Goal: Task Accomplishment & Management: Complete application form

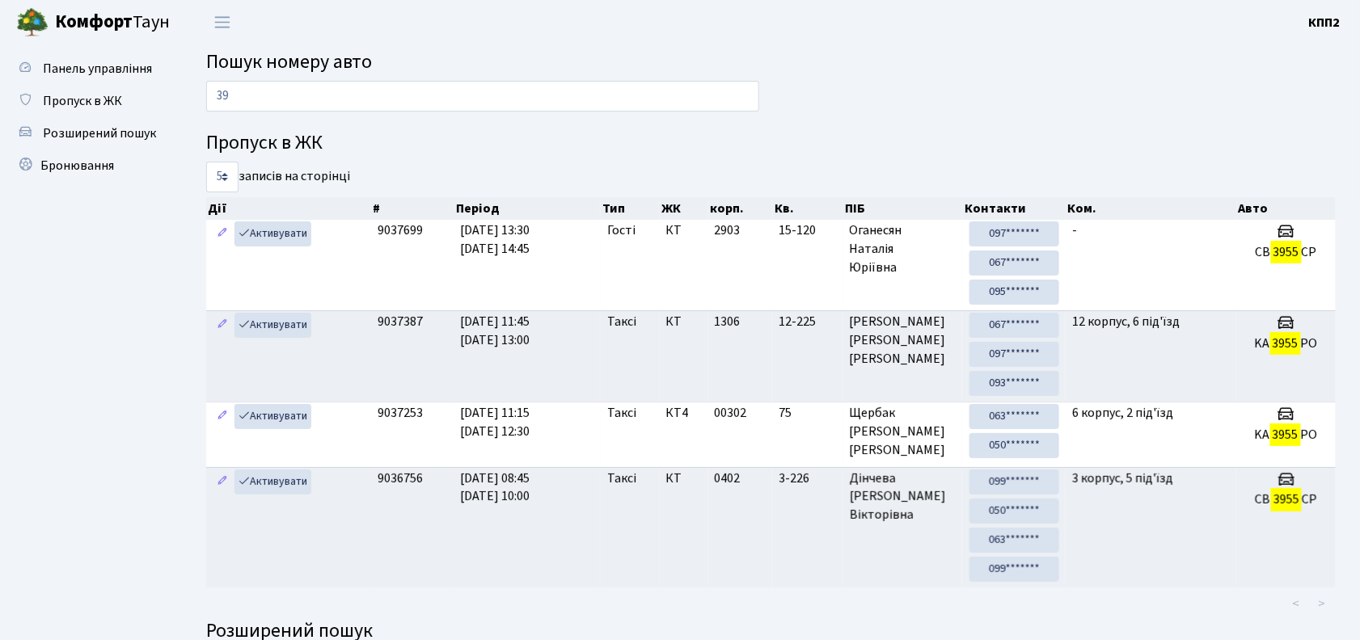
type input "3"
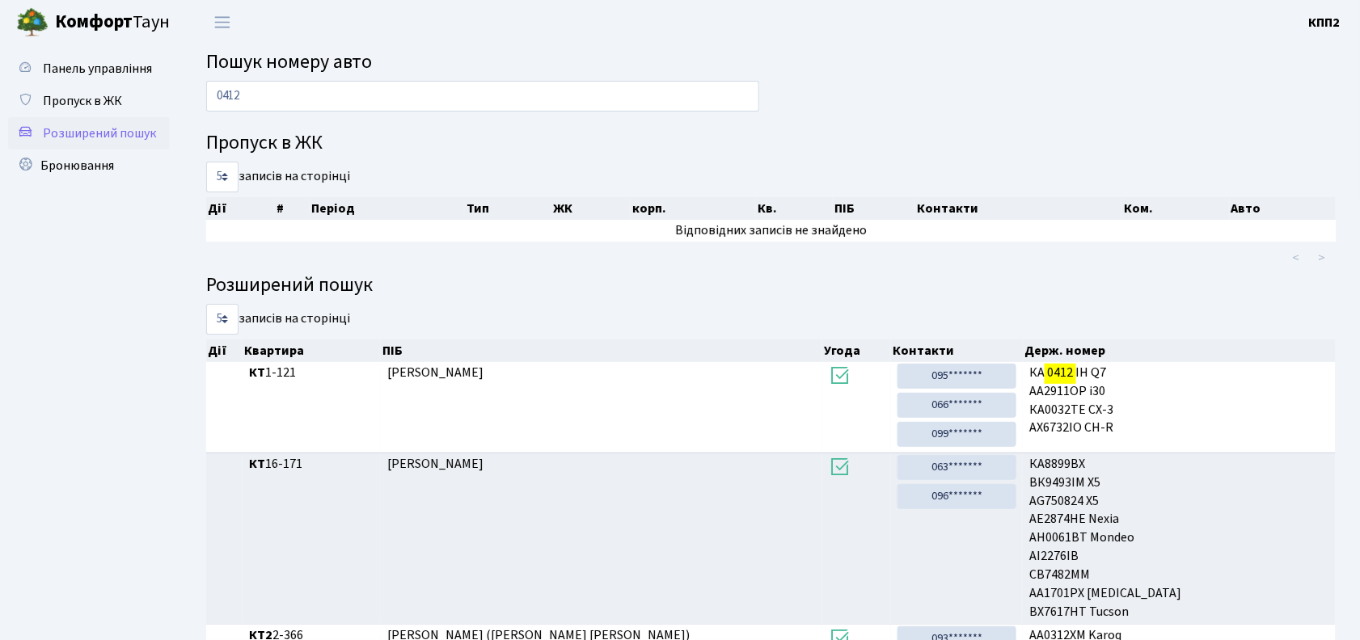
type input "0412"
click at [125, 137] on span "Розширений пошук" at bounding box center [99, 134] width 113 height 18
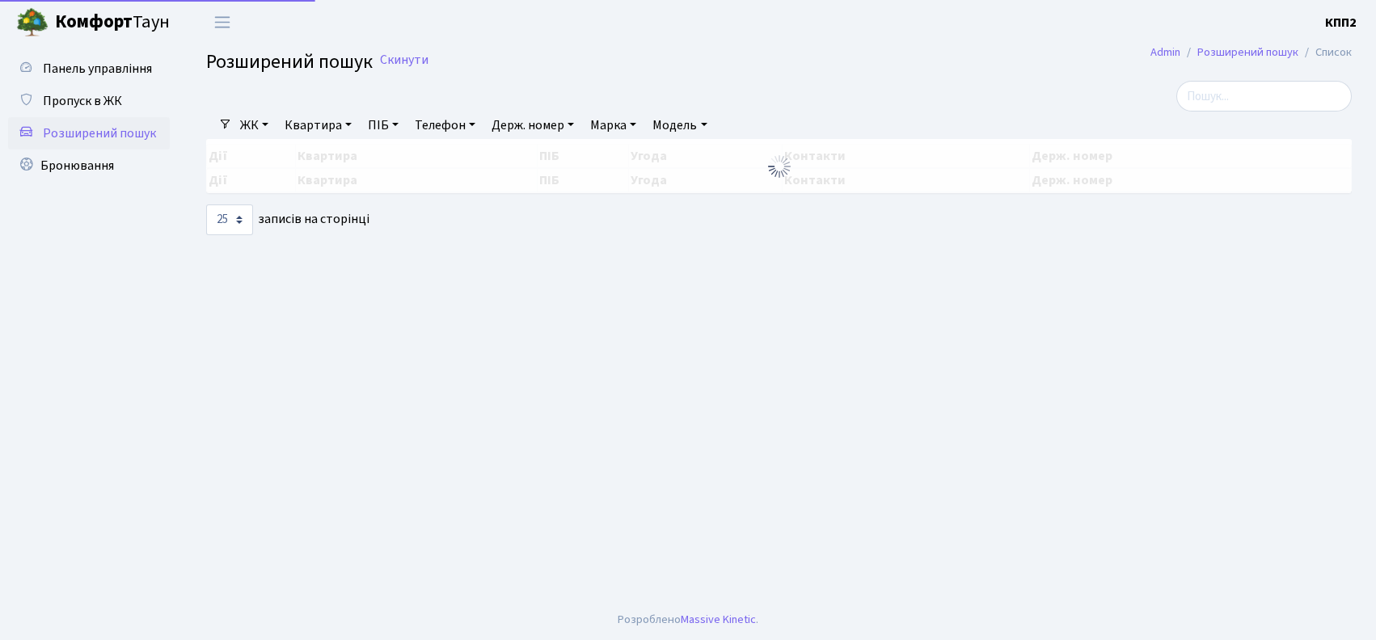
select select "25"
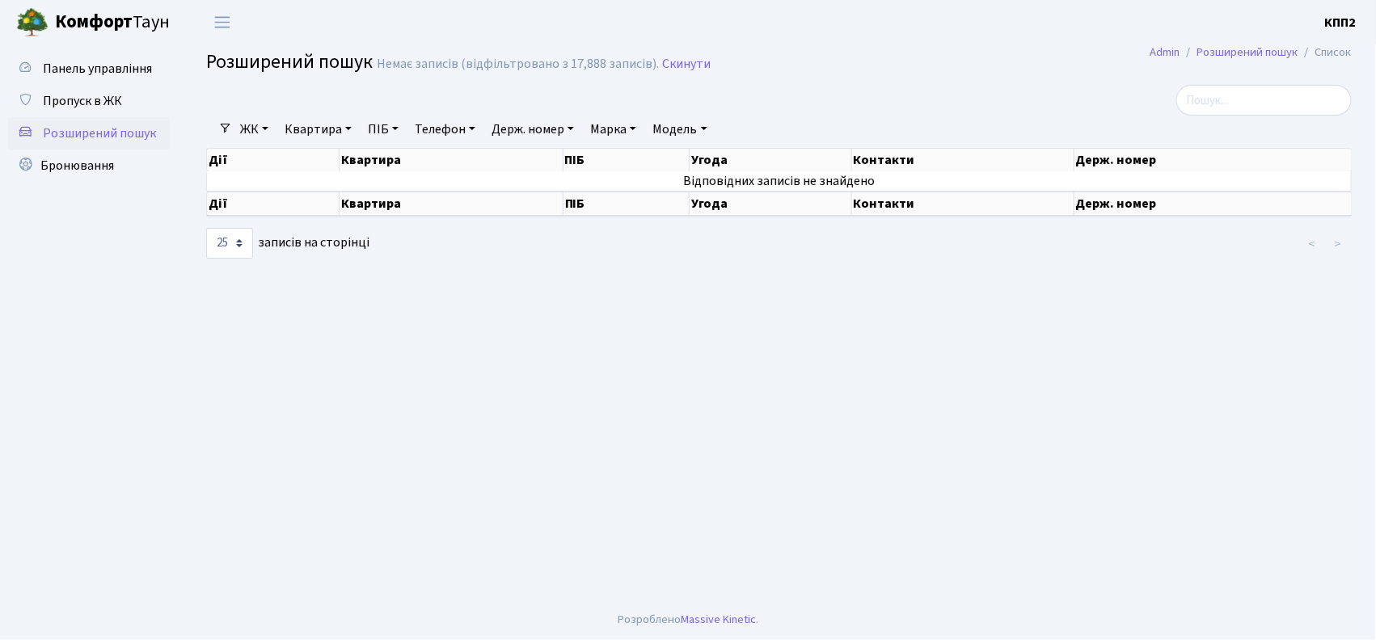
click at [509, 124] on link "Держ. номер" at bounding box center [532, 129] width 95 height 27
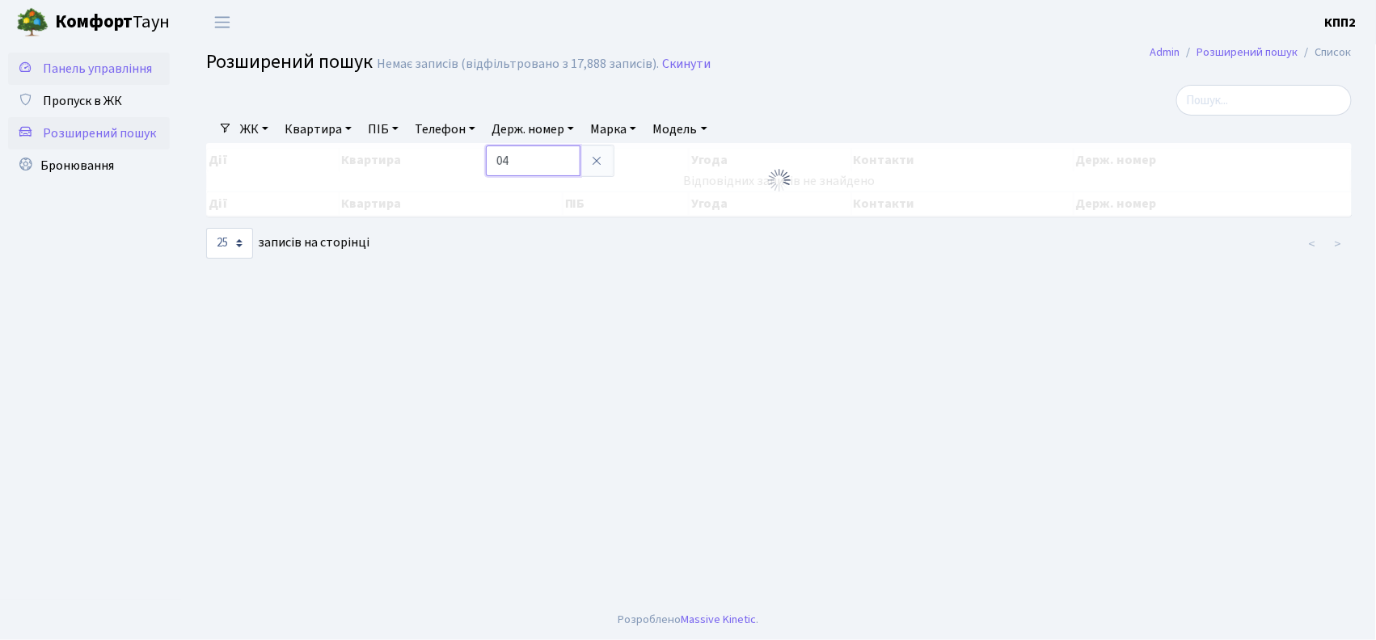
type input "04"
click at [95, 69] on span "Панель управління" at bounding box center [97, 69] width 109 height 18
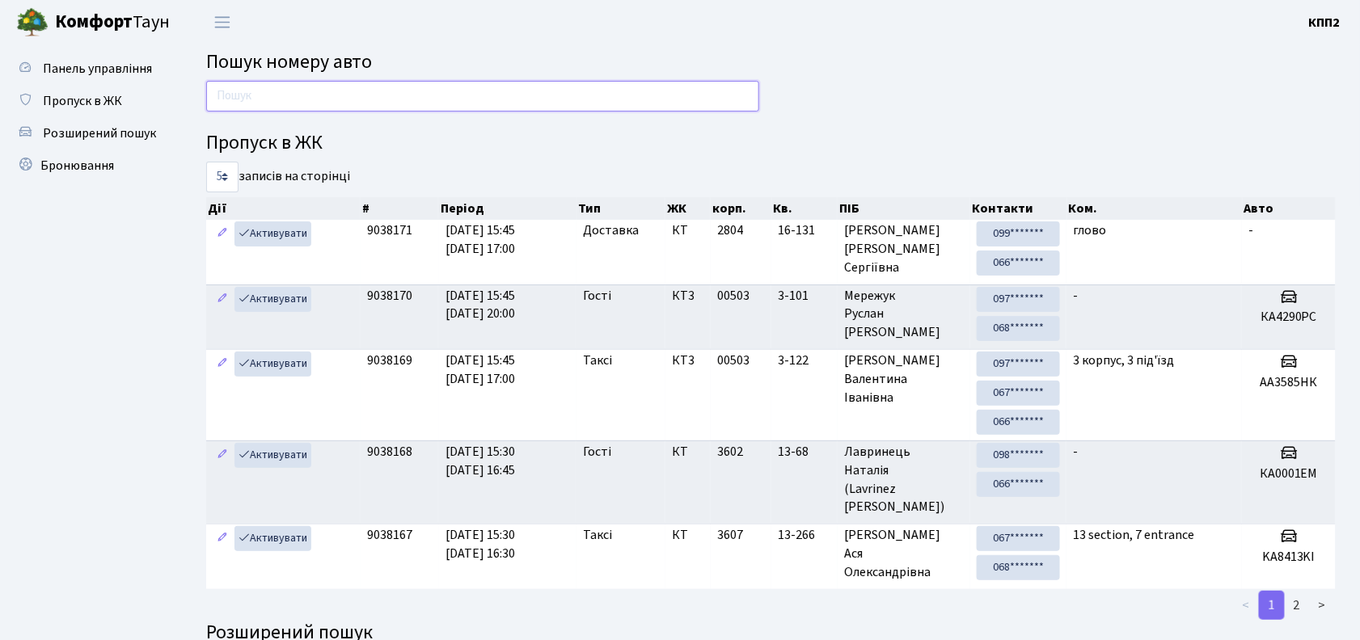
click at [222, 95] on input "text" at bounding box center [482, 96] width 553 height 31
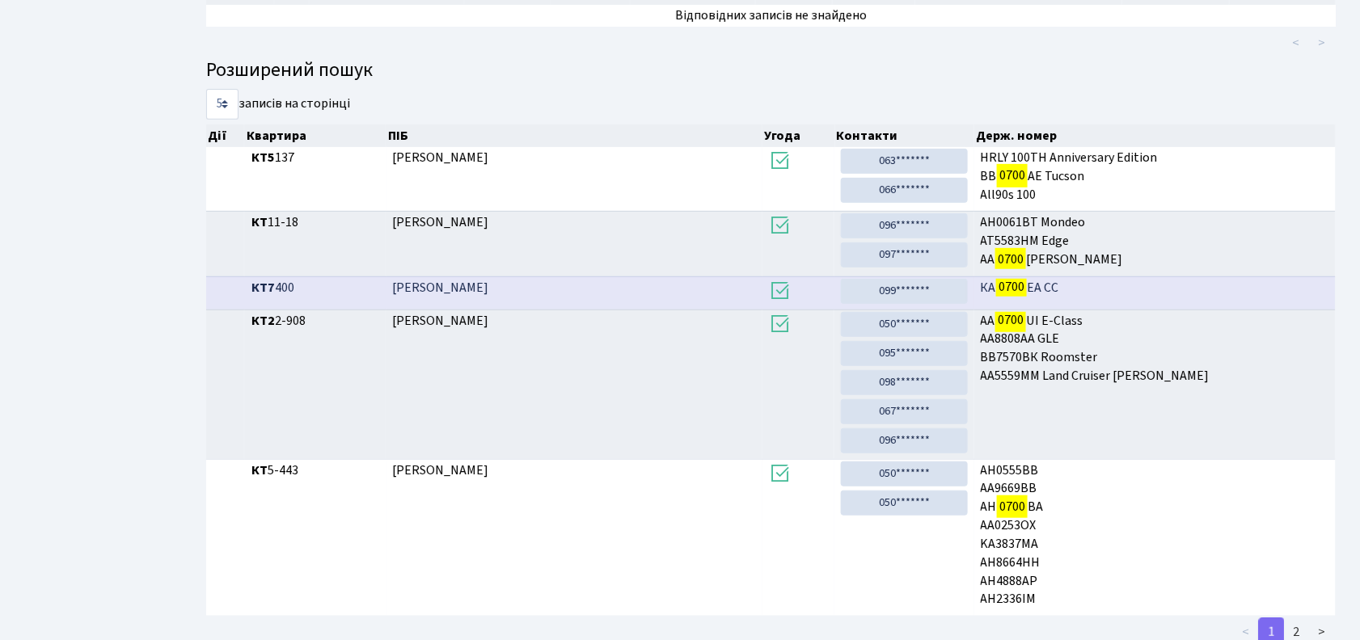
scroll to position [268, 0]
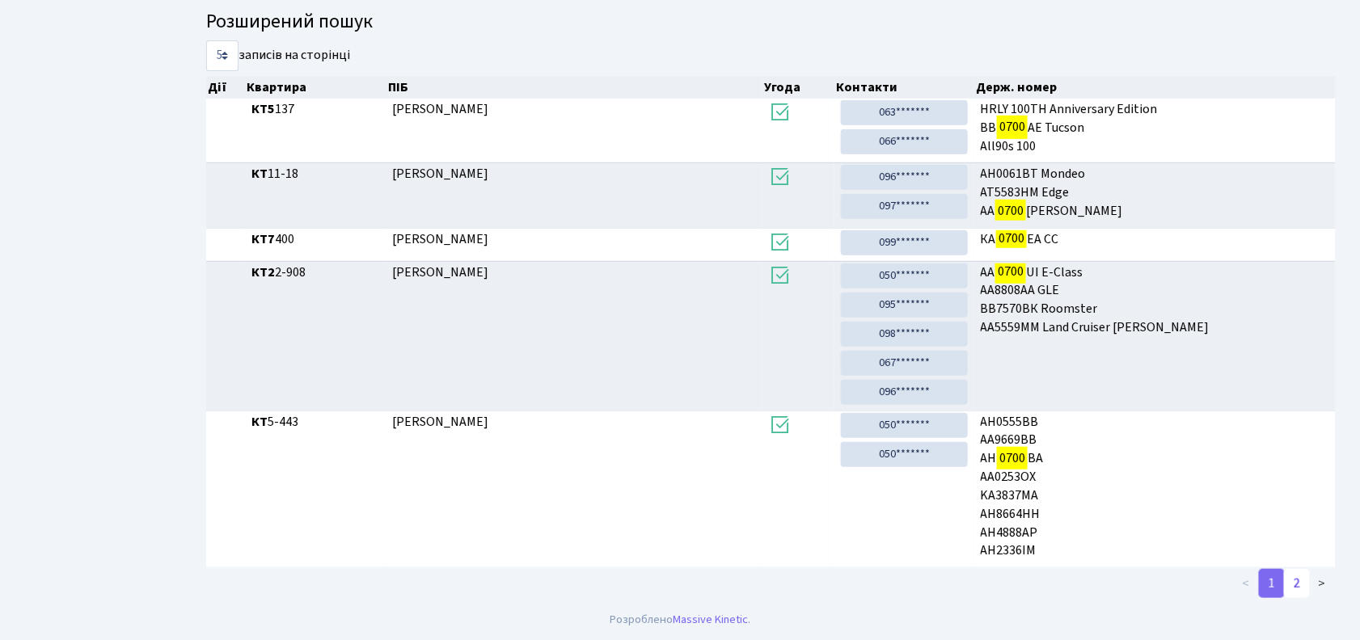
click at [1301, 586] on link "2" at bounding box center [1297, 583] width 26 height 29
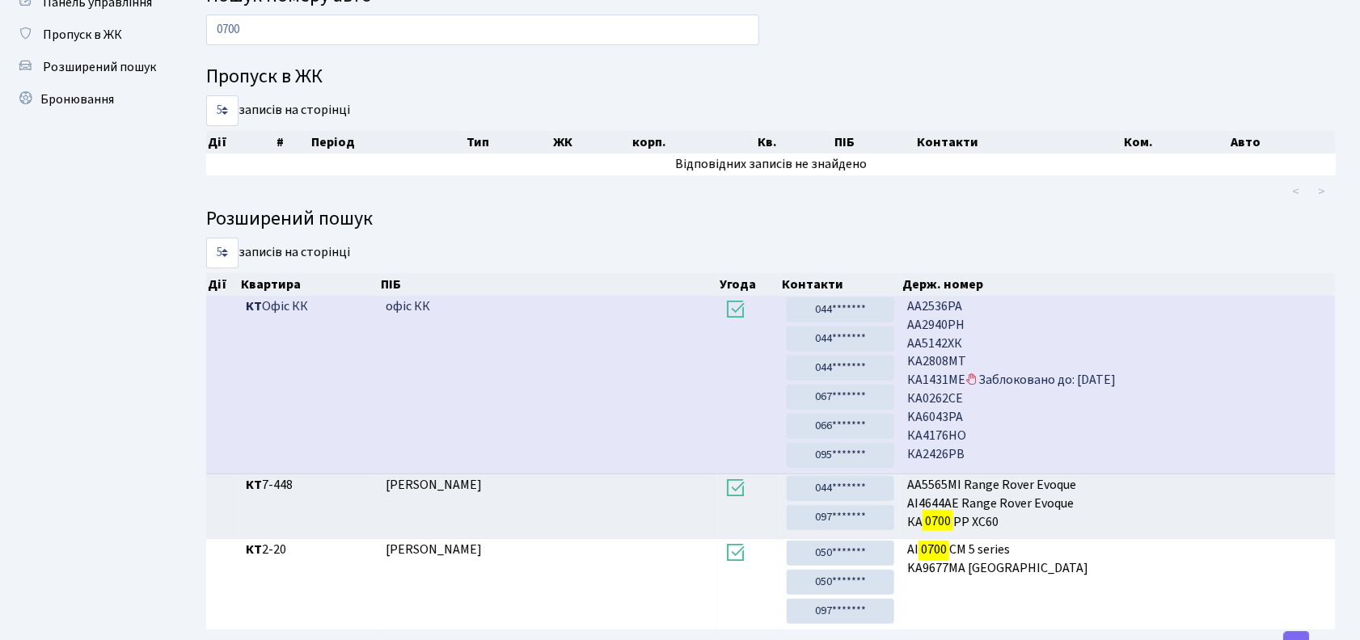
scroll to position [0, 0]
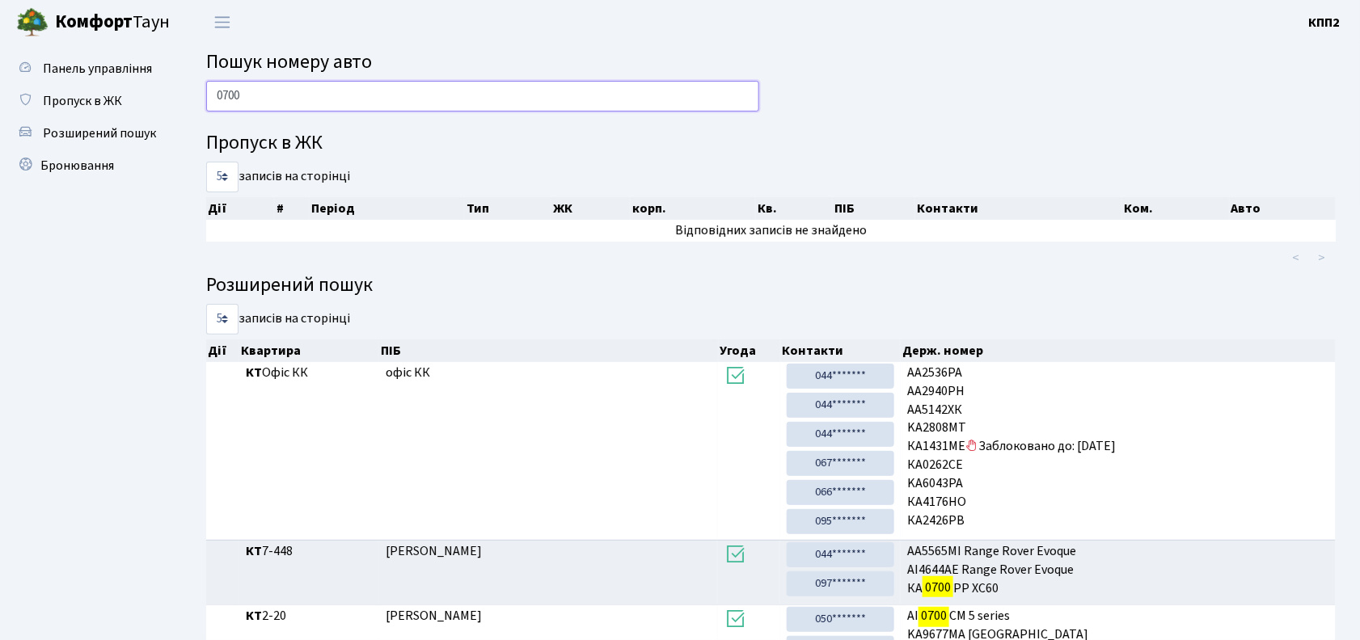
click at [249, 98] on input "0700" at bounding box center [482, 96] width 553 height 31
type input "0"
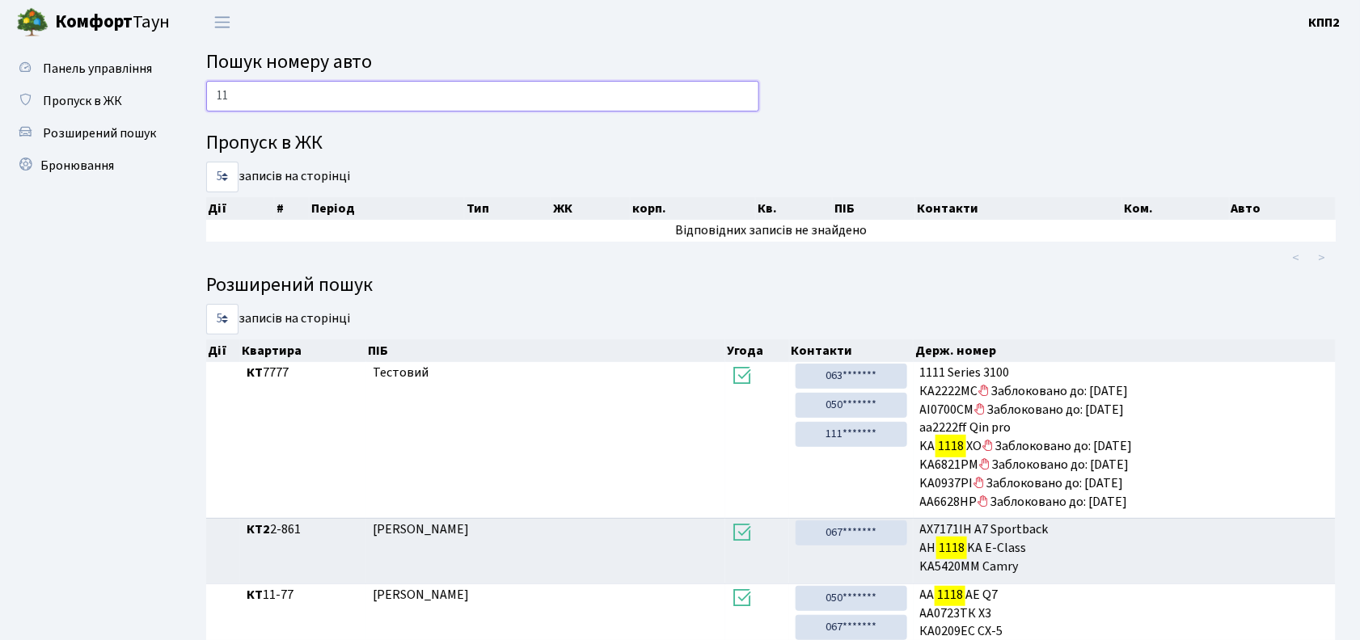
type input "1"
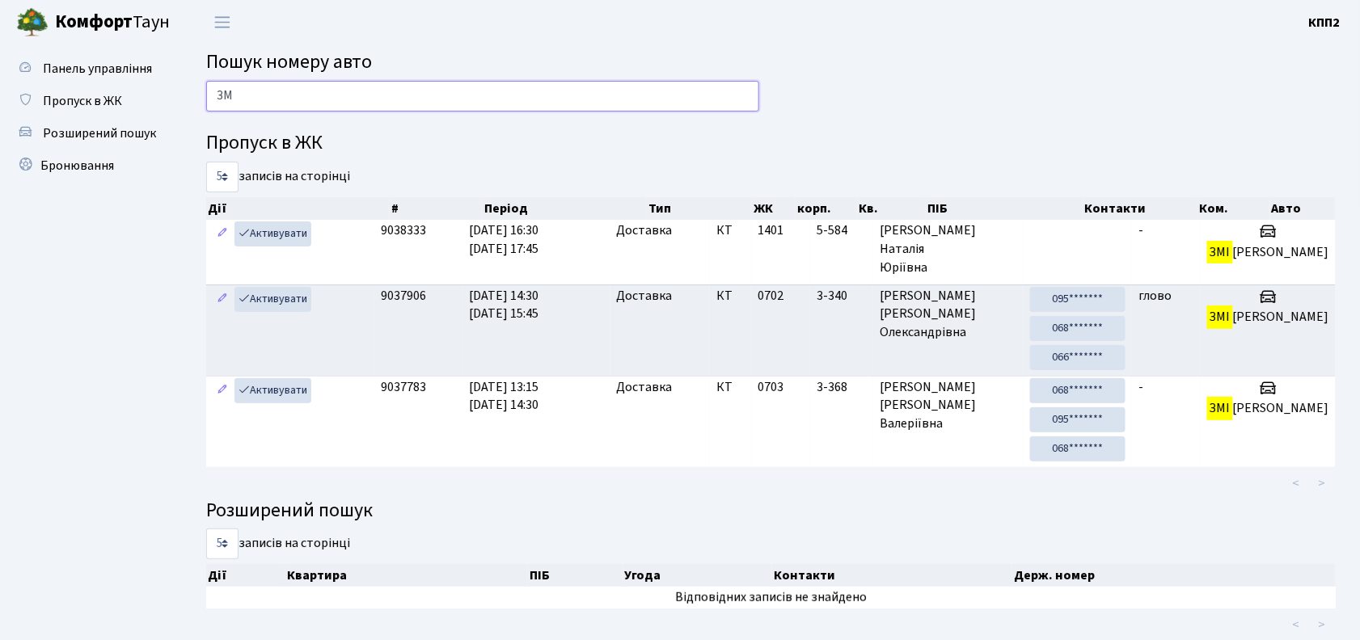
type input "З"
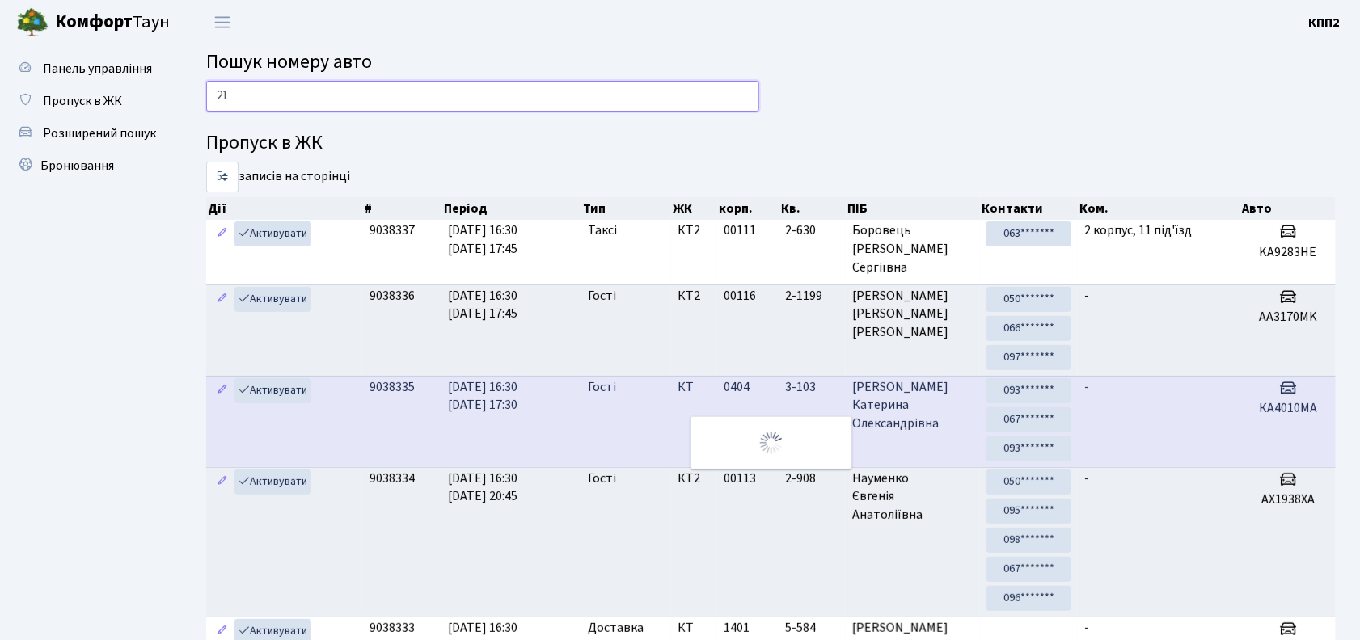
type input "2"
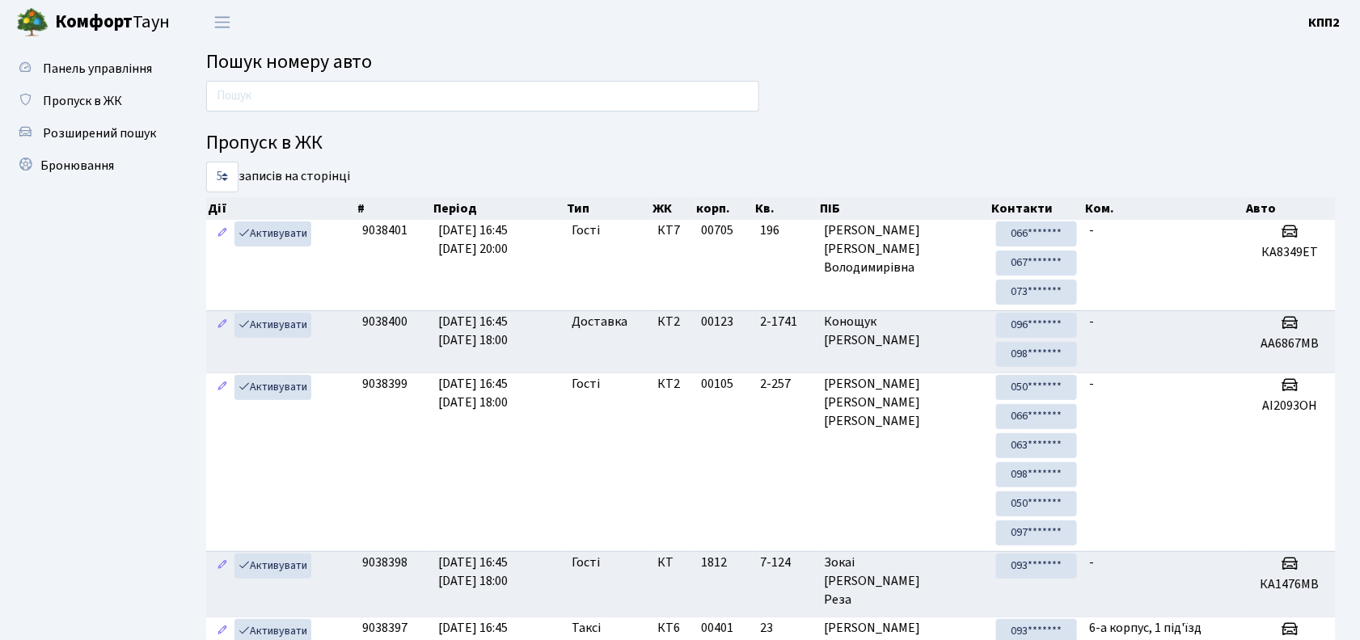
click at [560, 82] on main "Пошук номеру авто Пропуск в ЖК 5 10 25 50 записів на сторінці Дії # Період Тип …" at bounding box center [771, 518] width 1178 height 949
click at [704, 108] on input "text" at bounding box center [482, 96] width 553 height 31
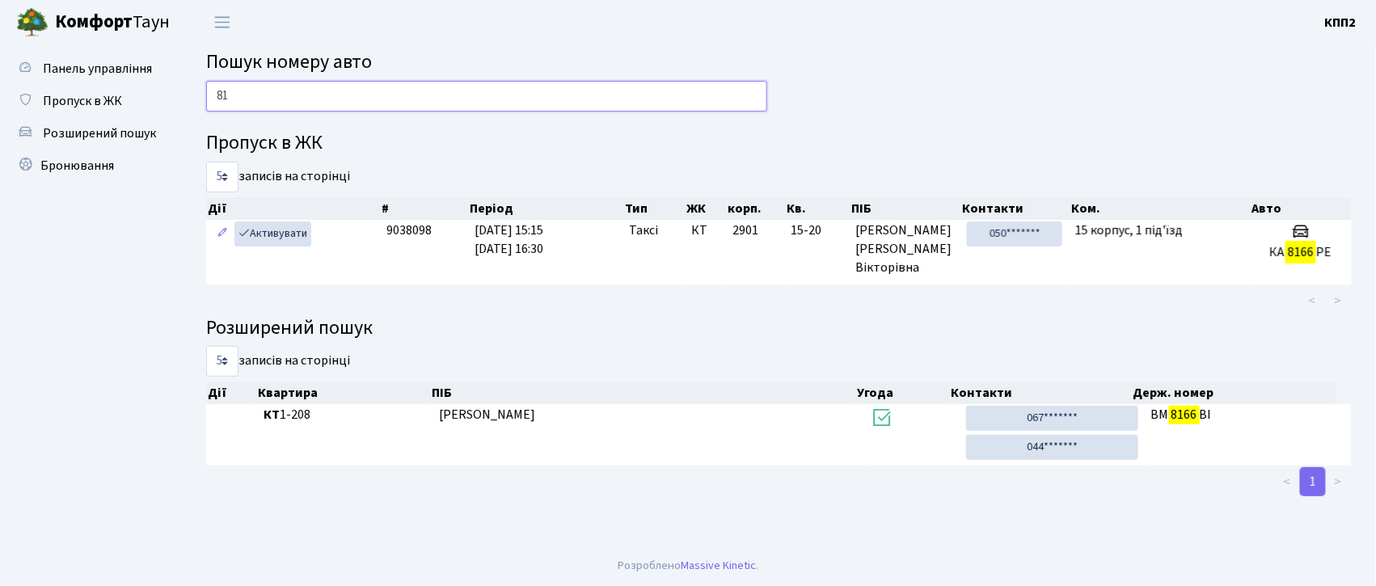
type input "8"
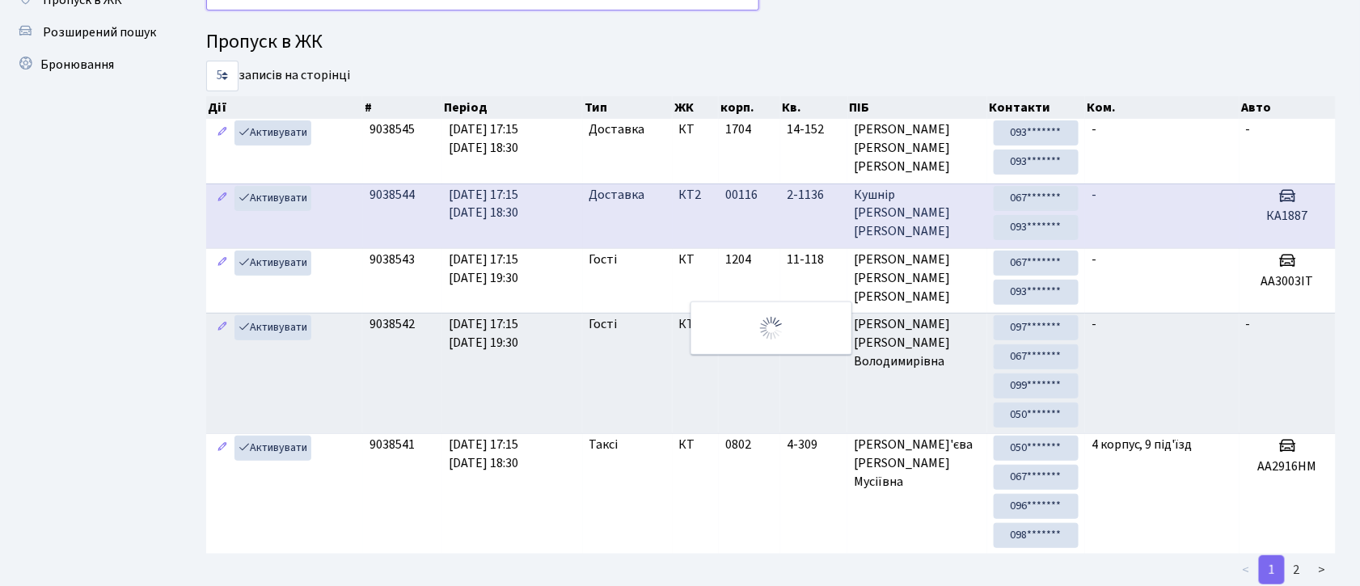
scroll to position [99, 0]
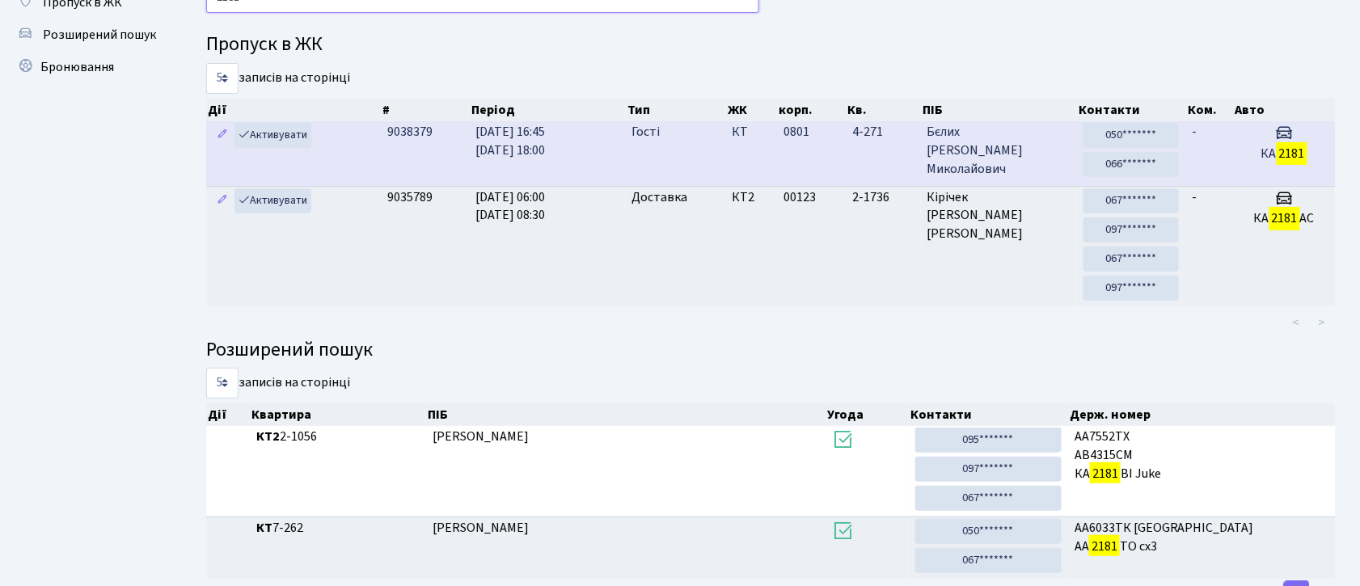
type input "2181"
click at [1210, 158] on td "-" at bounding box center [1208, 153] width 47 height 64
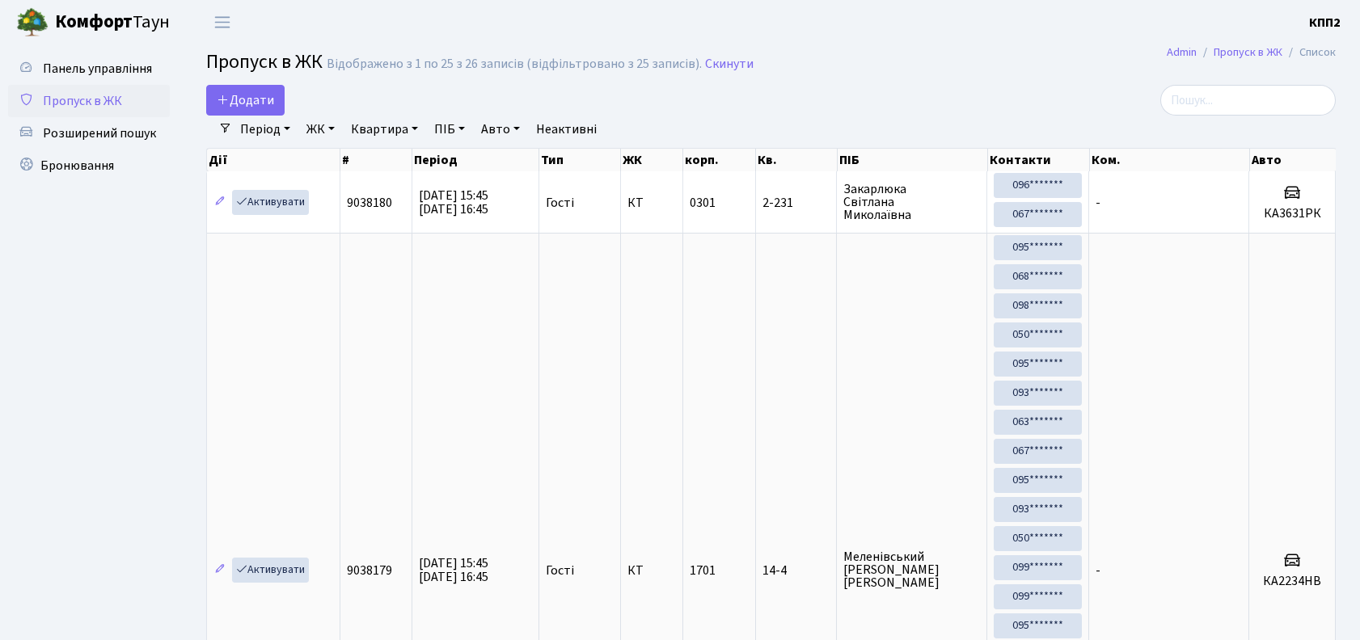
select select "25"
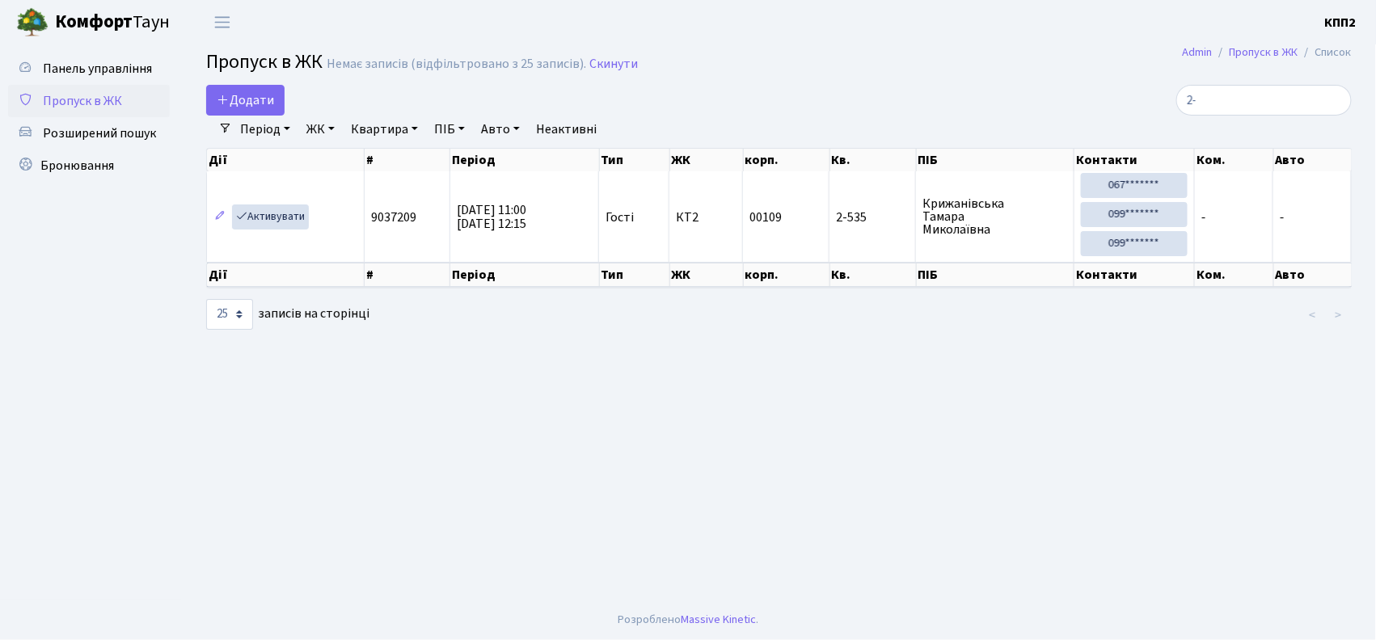
type input "2"
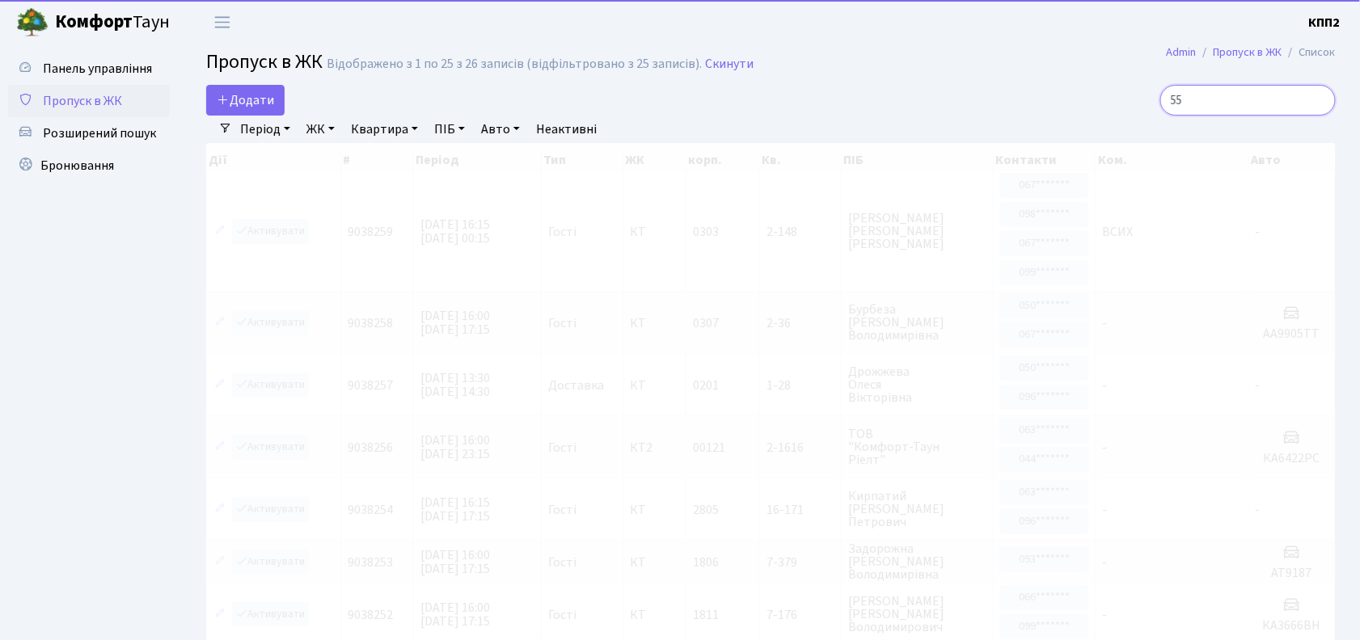
type input "5"
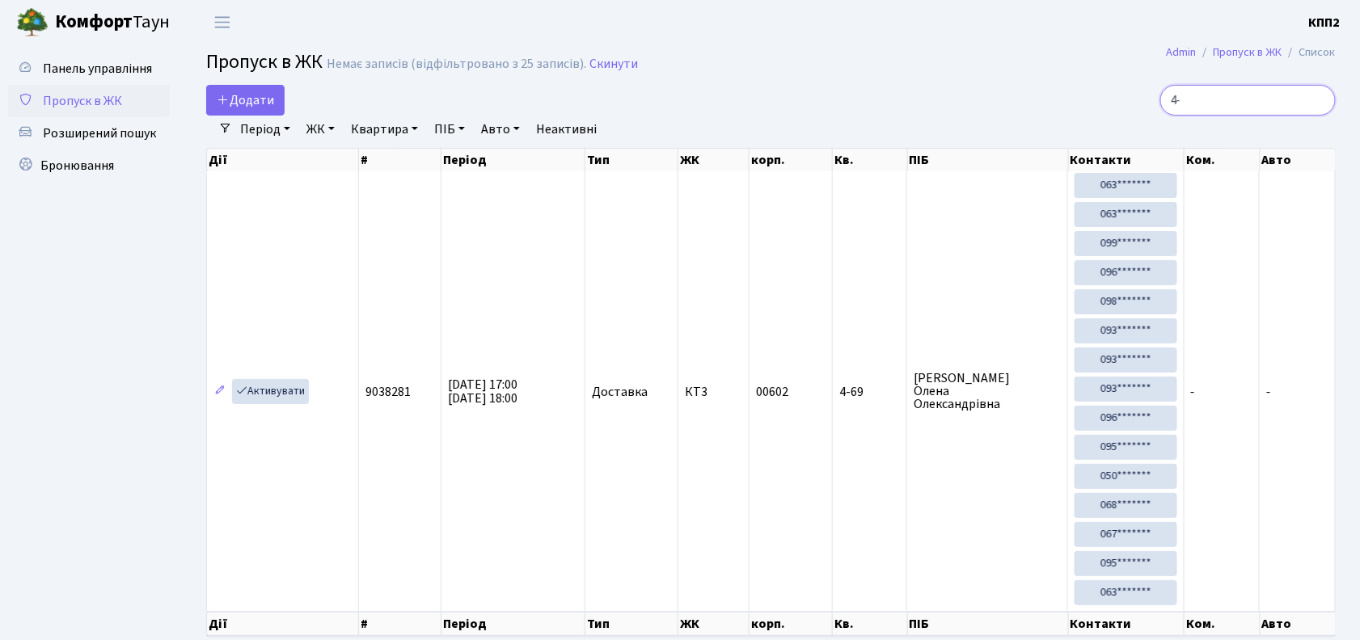
type input "4"
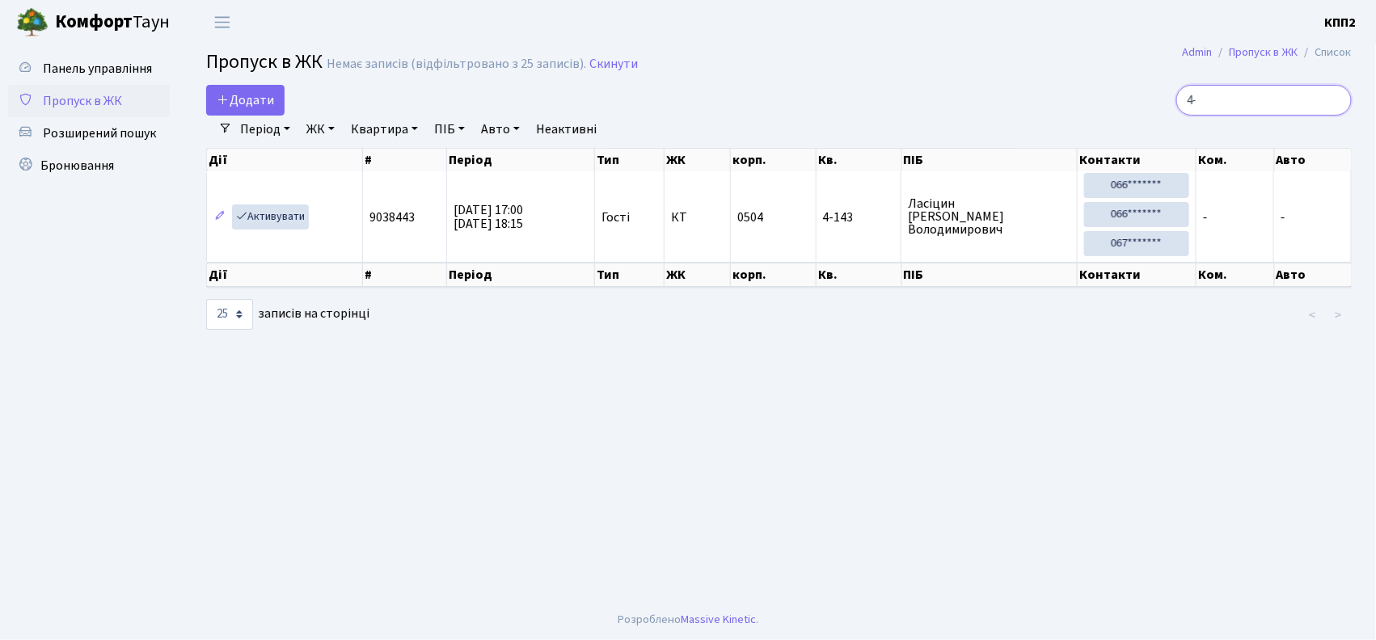
type input "4"
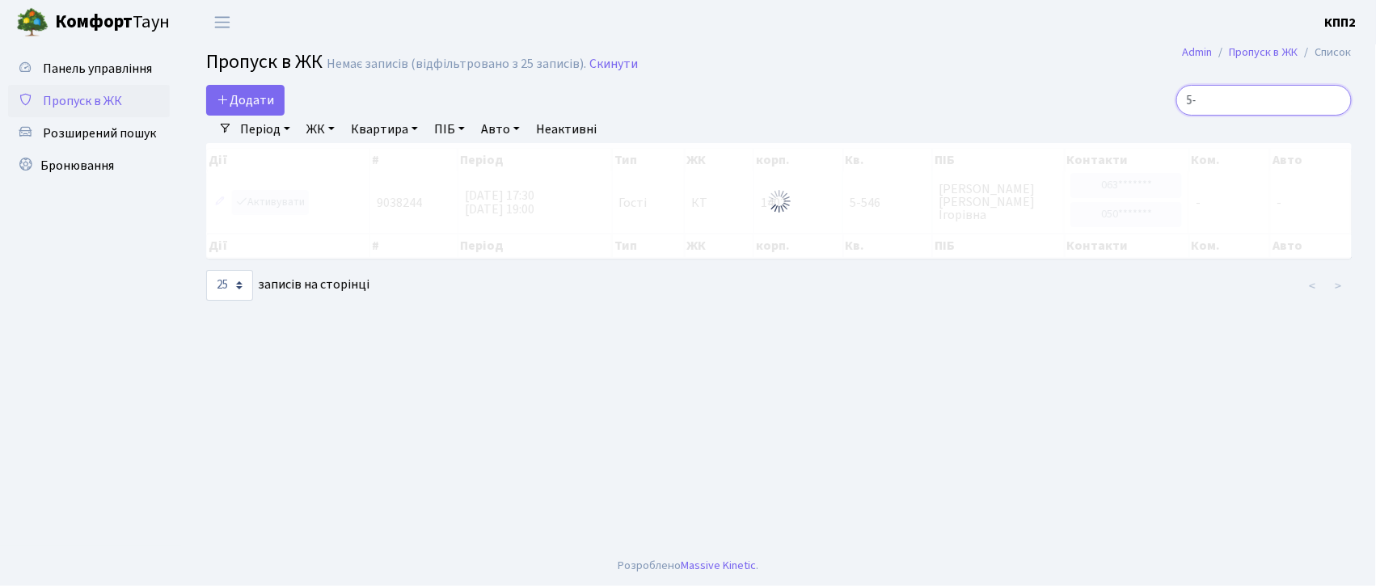
type input "5"
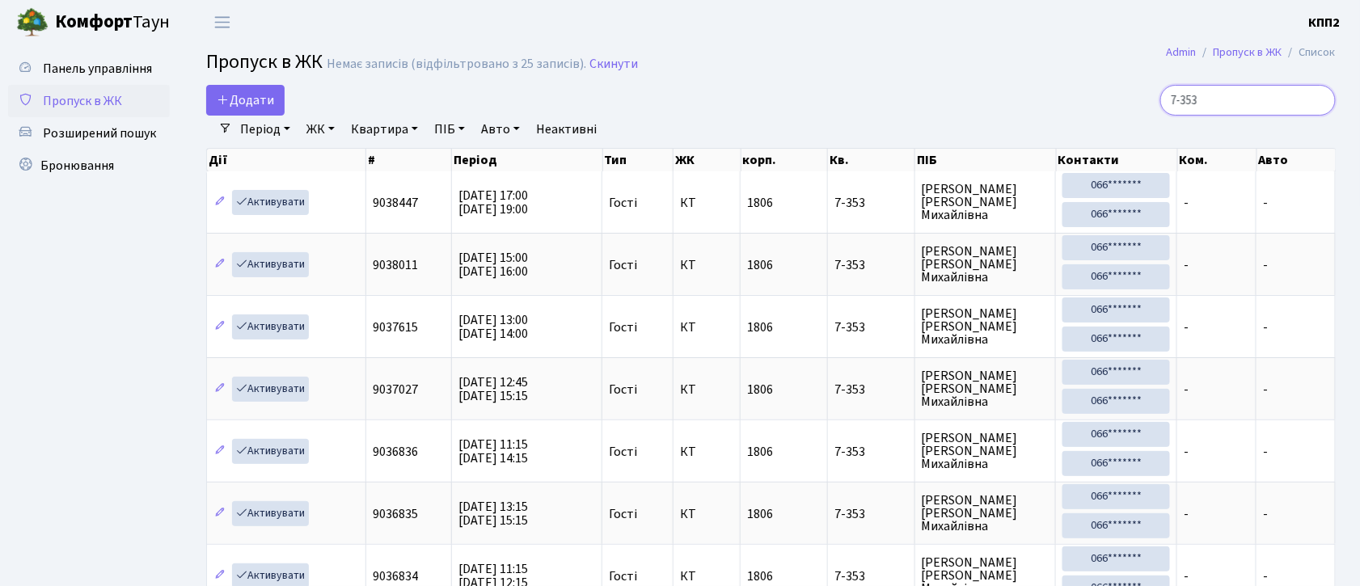
type input "7-353"
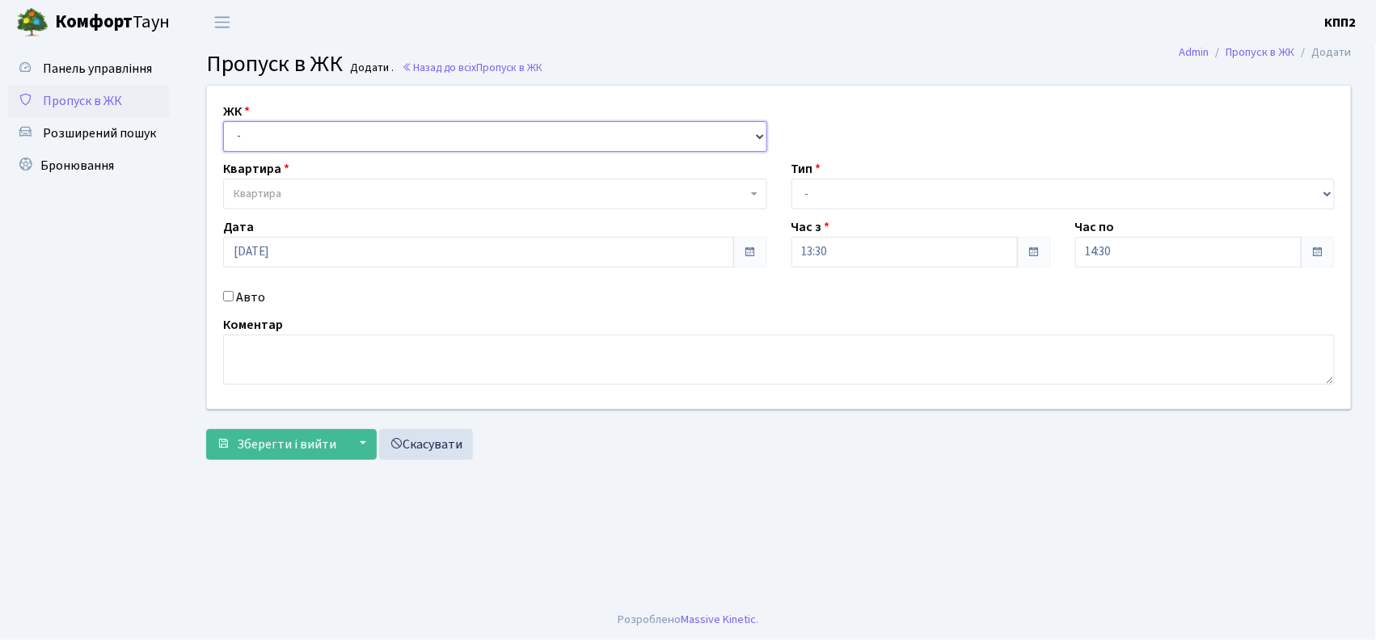
click at [291, 124] on select "- КТ, вул. Регенераторна, 4 КТ2, просп. Соборності, 17 КТ3, вул. Березнева, 16 …" at bounding box center [495, 136] width 544 height 31
select select "271"
click at [223, 121] on select "- КТ, вул. Регенераторна, 4 КТ2, просп. Соборності, 17 КТ3, вул. Березнева, 16 …" at bounding box center [495, 136] width 544 height 31
select select
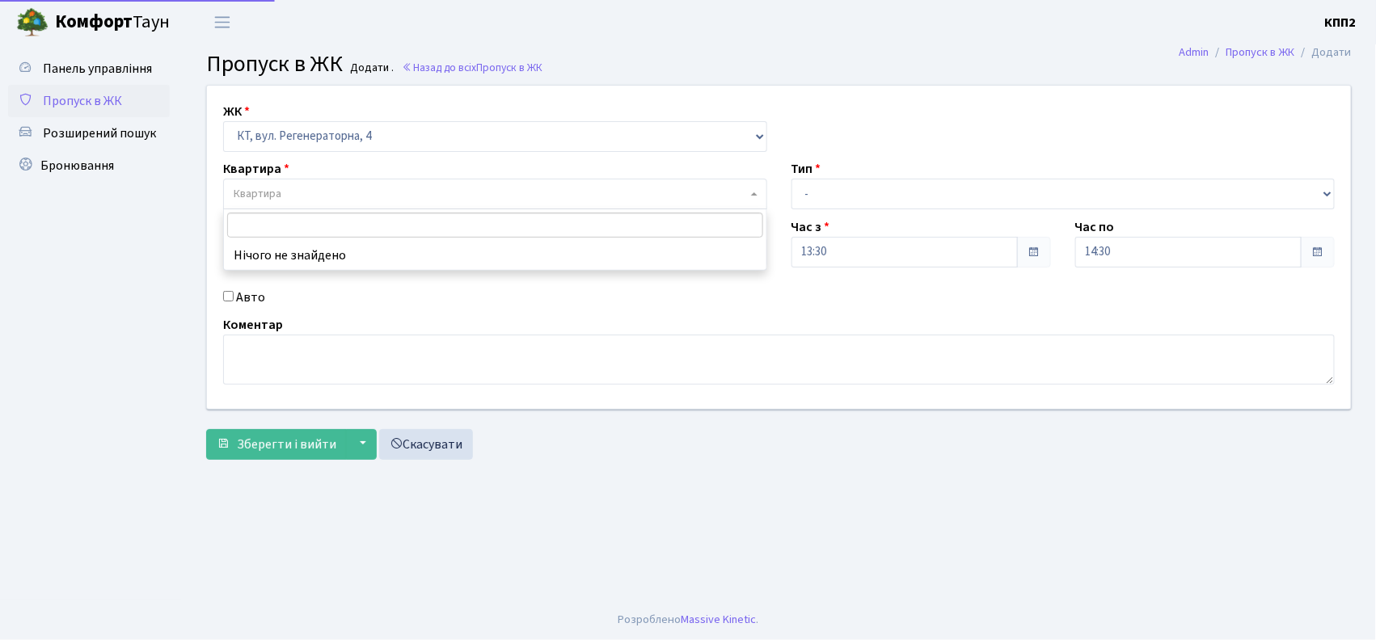
click at [275, 182] on span "Квартира" at bounding box center [495, 194] width 544 height 31
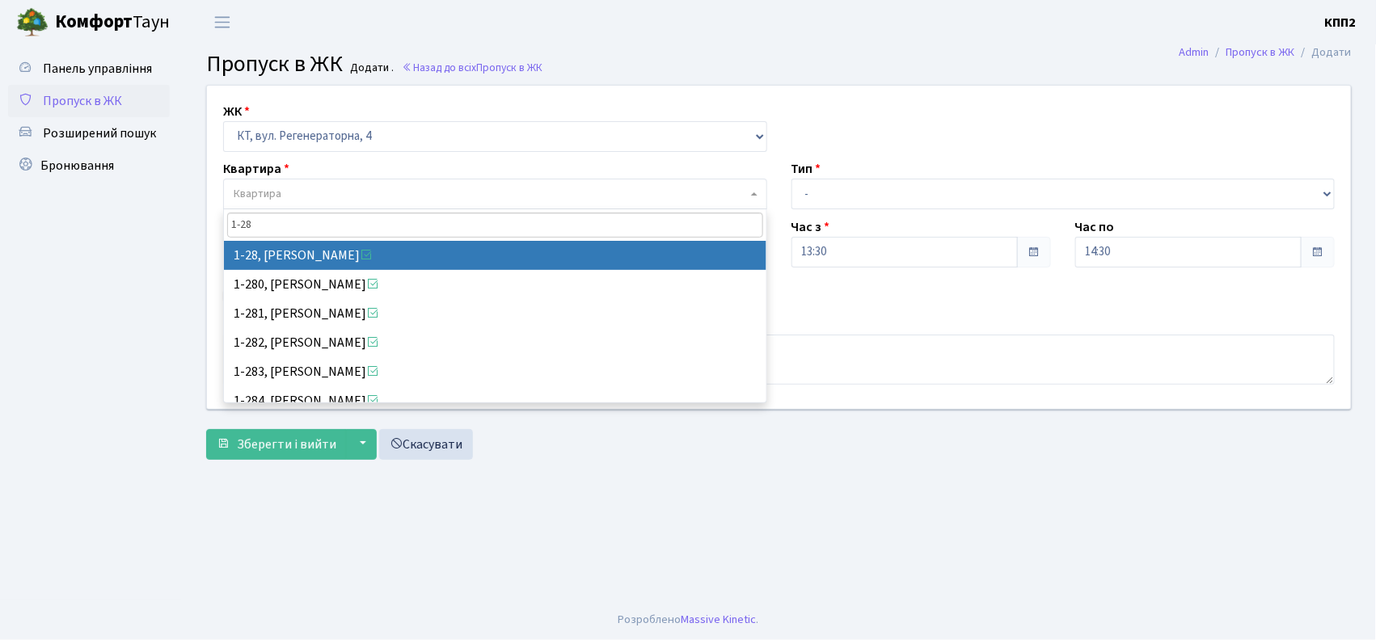
type input "1-28"
select select "28"
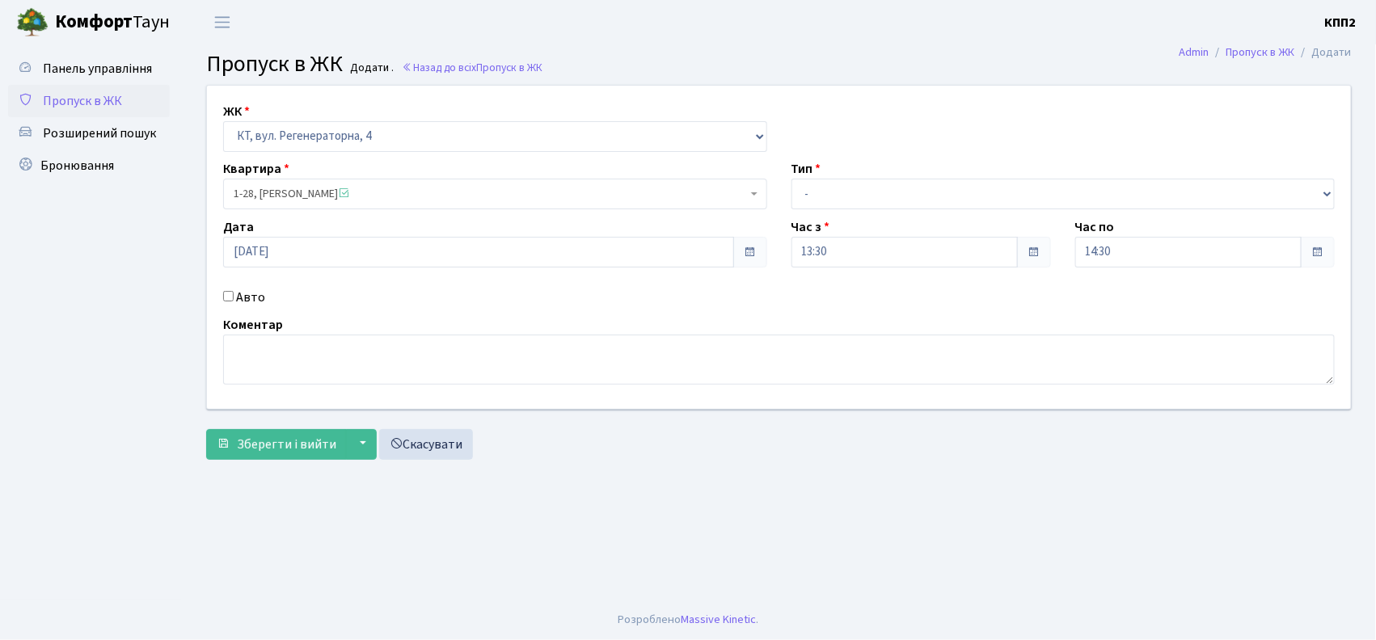
click at [819, 179] on label "Тип" at bounding box center [807, 168] width 30 height 19
click at [819, 189] on select "- Доставка Таксі Гості Сервіс" at bounding box center [1064, 194] width 544 height 31
select select "1"
click at [792, 179] on select "- Доставка Таксі Гості Сервіс" at bounding box center [1064, 194] width 544 height 31
click at [264, 442] on span "Зберегти і вийти" at bounding box center [286, 445] width 99 height 18
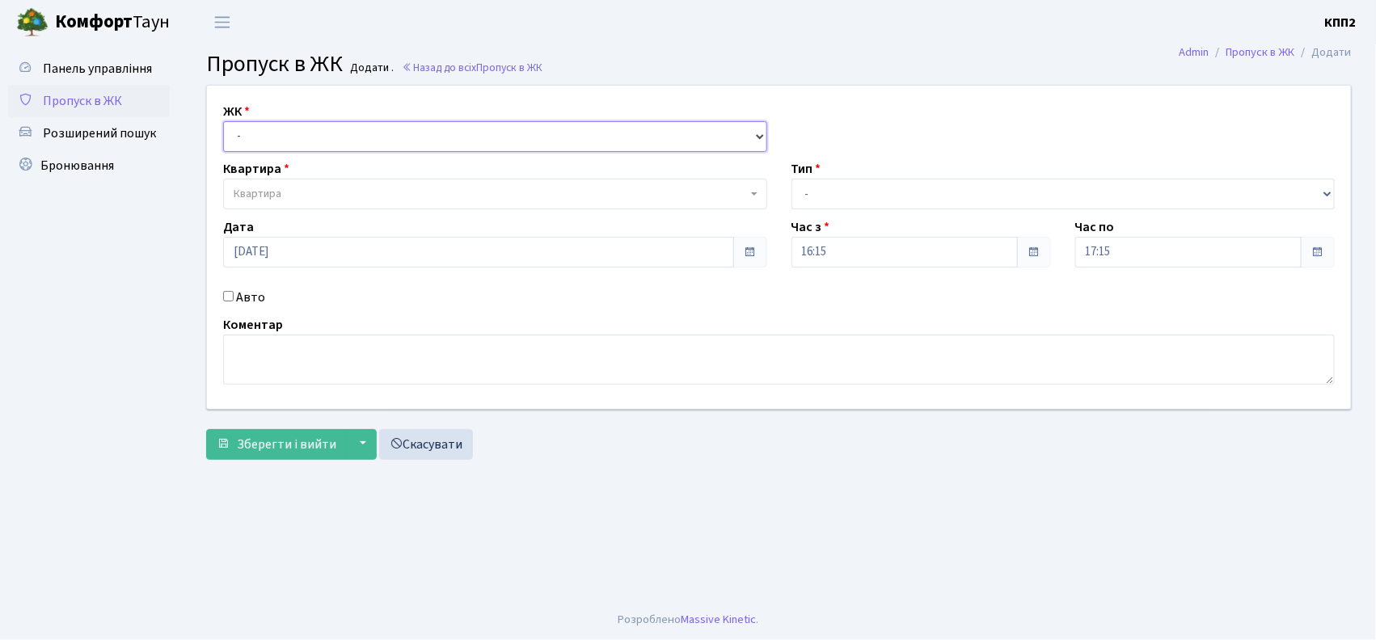
click at [262, 128] on select "- КТ, вул. Регенераторна, 4 КТ2, просп. [STREET_ADDRESS] [STREET_ADDRESS] [PERS…" at bounding box center [495, 136] width 544 height 31
select select "271"
click at [223, 121] on select "- КТ, вул. Регенераторна, 4 КТ2, просп. [STREET_ADDRESS] [STREET_ADDRESS] [PERS…" at bounding box center [495, 136] width 544 height 31
select select
click at [262, 188] on span "Квартира" at bounding box center [258, 194] width 48 height 16
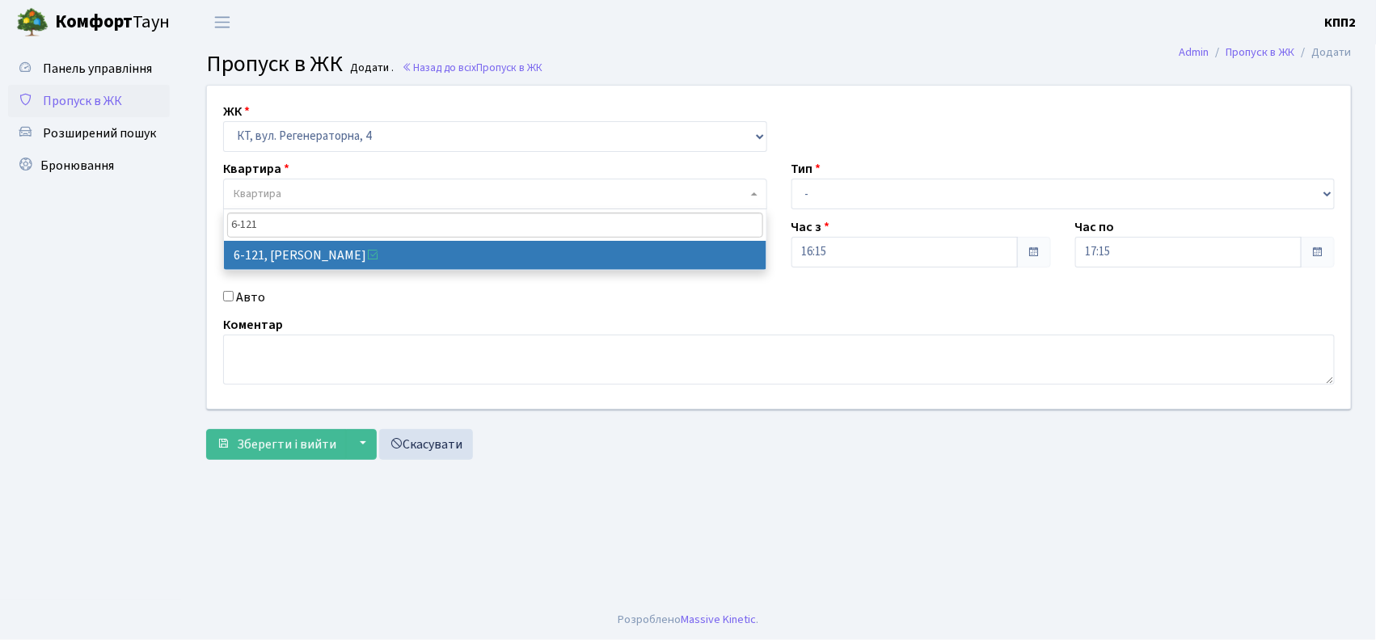
type input "6-121"
select select "5257"
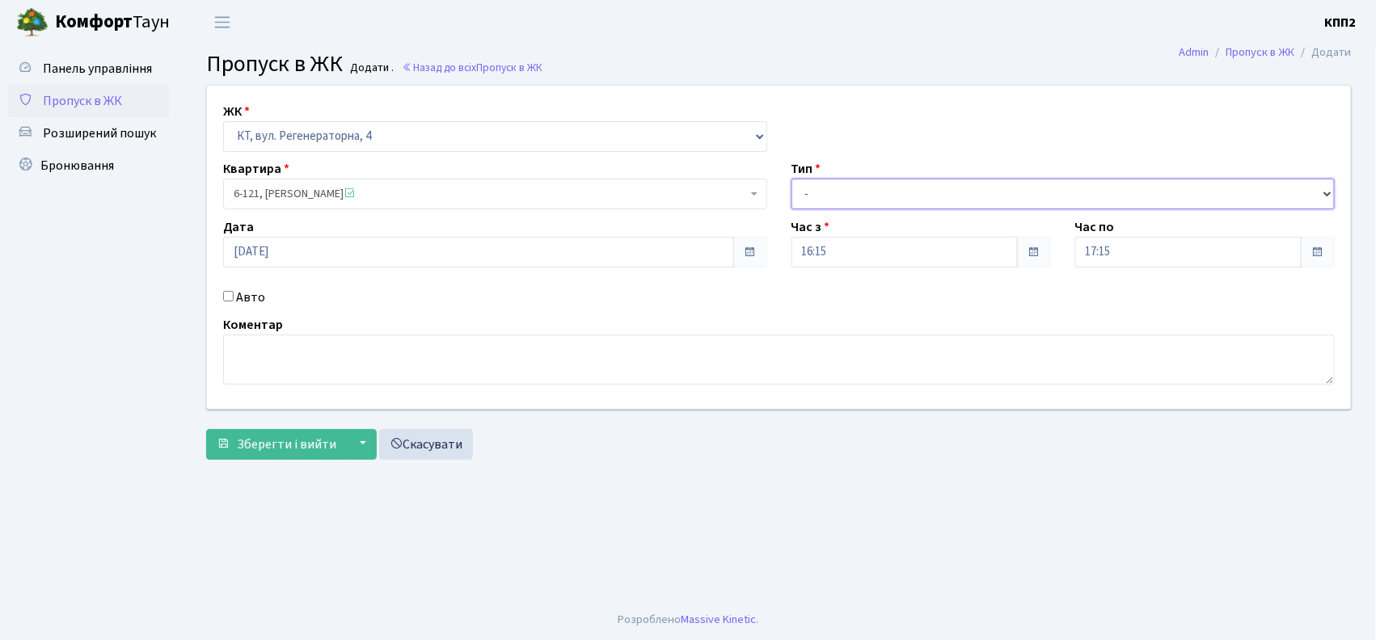
click at [862, 192] on select "- Доставка Таксі Гості Сервіс" at bounding box center [1064, 194] width 544 height 31
select select "3"
click at [792, 179] on select "- Доставка Таксі Гості Сервіс" at bounding box center [1064, 194] width 544 height 31
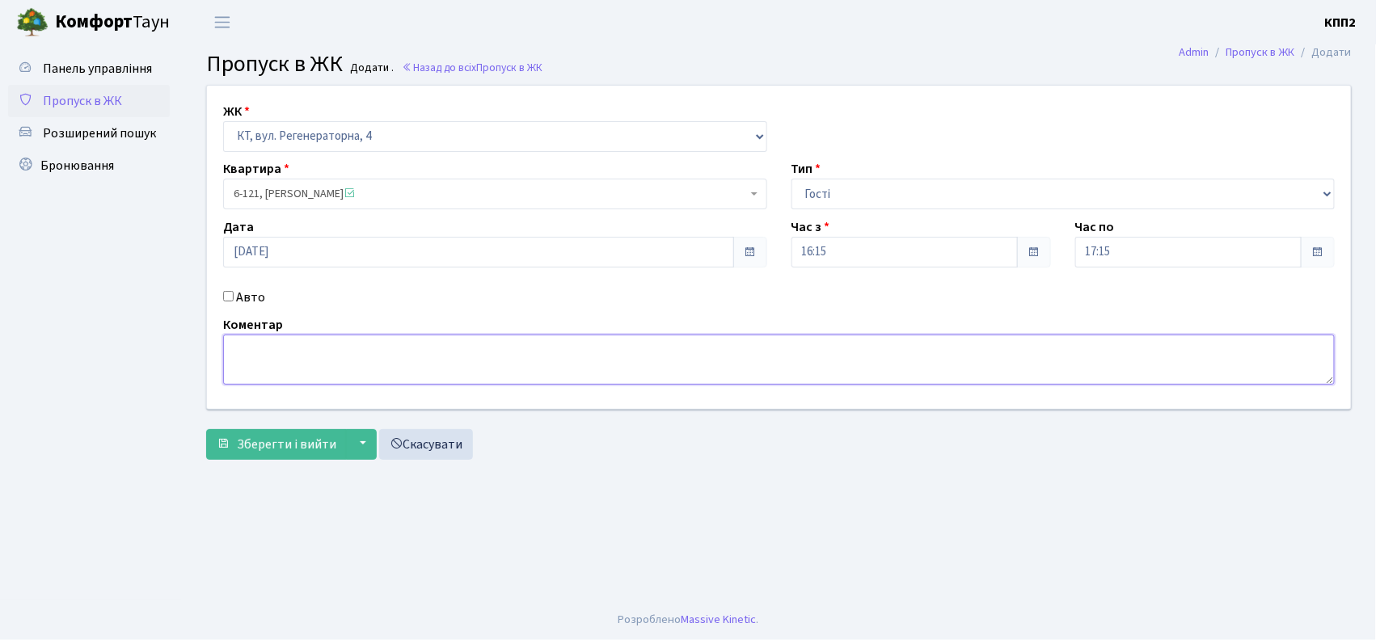
click at [265, 370] on textarea at bounding box center [779, 360] width 1112 height 50
type textarea "ВСІХ"
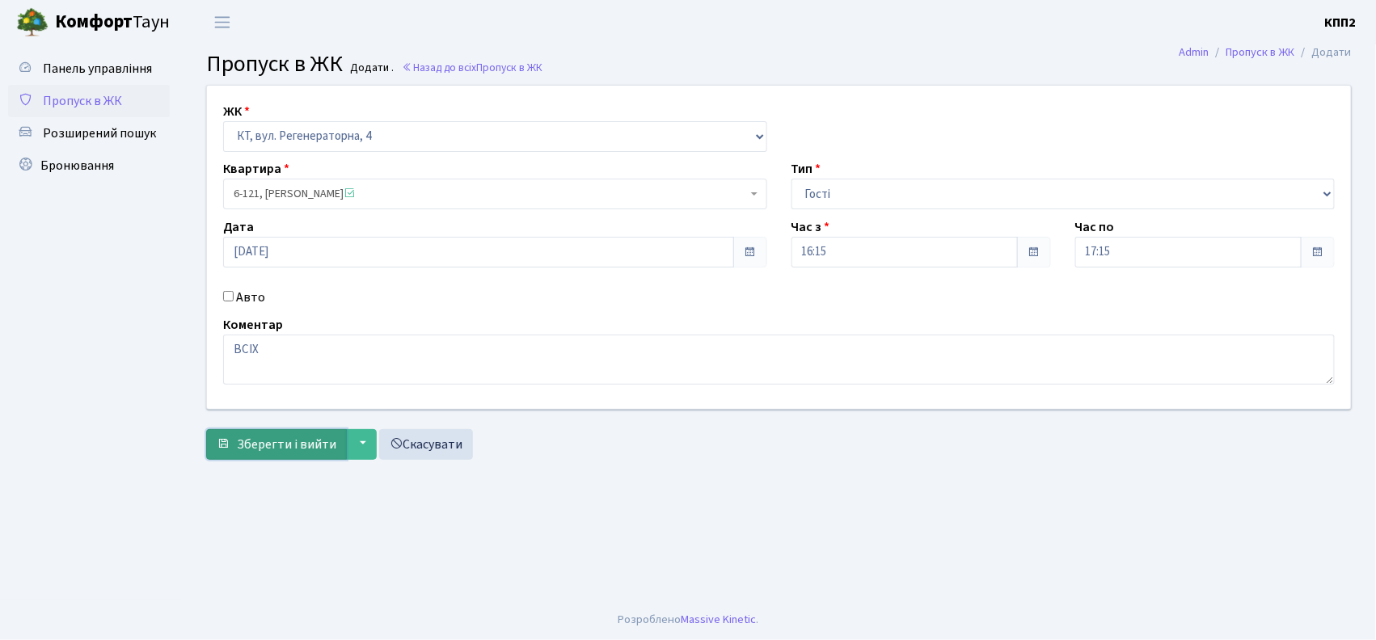
click at [269, 446] on span "Зберегти і вийти" at bounding box center [286, 445] width 99 height 18
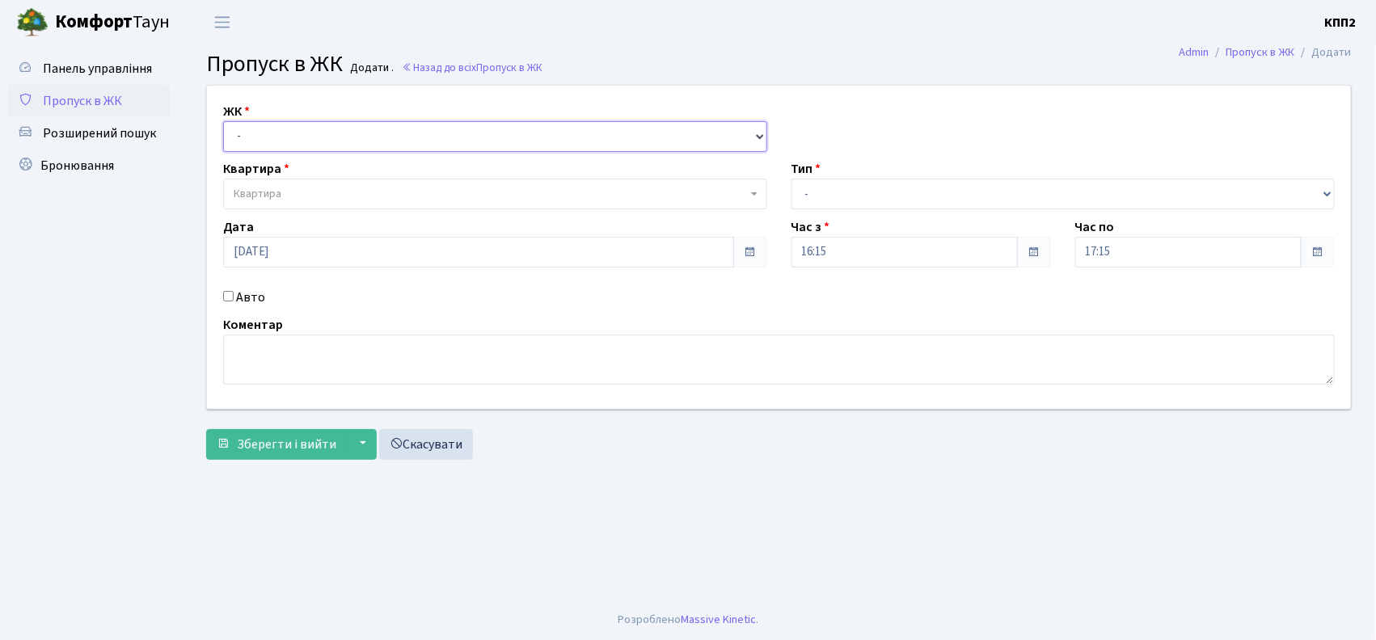
click at [259, 134] on select "- КТ, вул. Регенераторна, 4 КТ2, просп. [STREET_ADDRESS] [STREET_ADDRESS] [PERS…" at bounding box center [495, 136] width 544 height 31
select select "271"
click at [223, 121] on select "- КТ, вул. Регенераторна, 4 КТ2, просп. [STREET_ADDRESS] [STREET_ADDRESS] [PERS…" at bounding box center [495, 136] width 544 height 31
select select
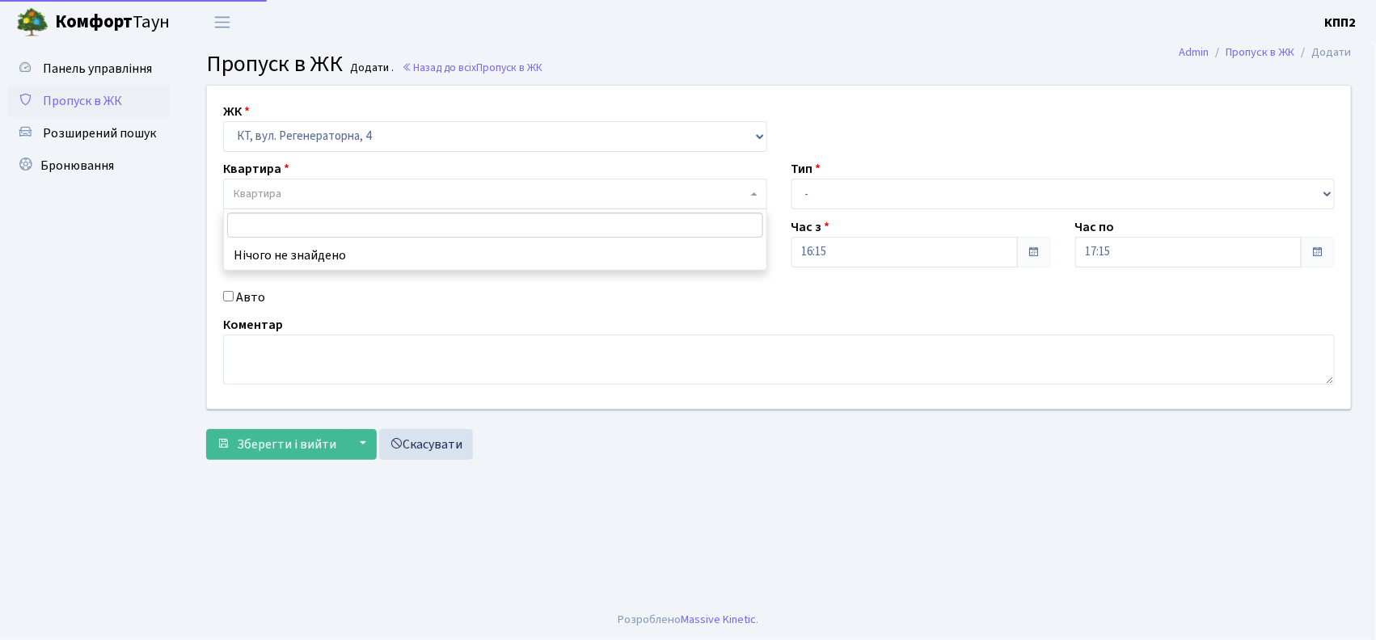
click at [263, 180] on span "Квартира" at bounding box center [495, 194] width 544 height 31
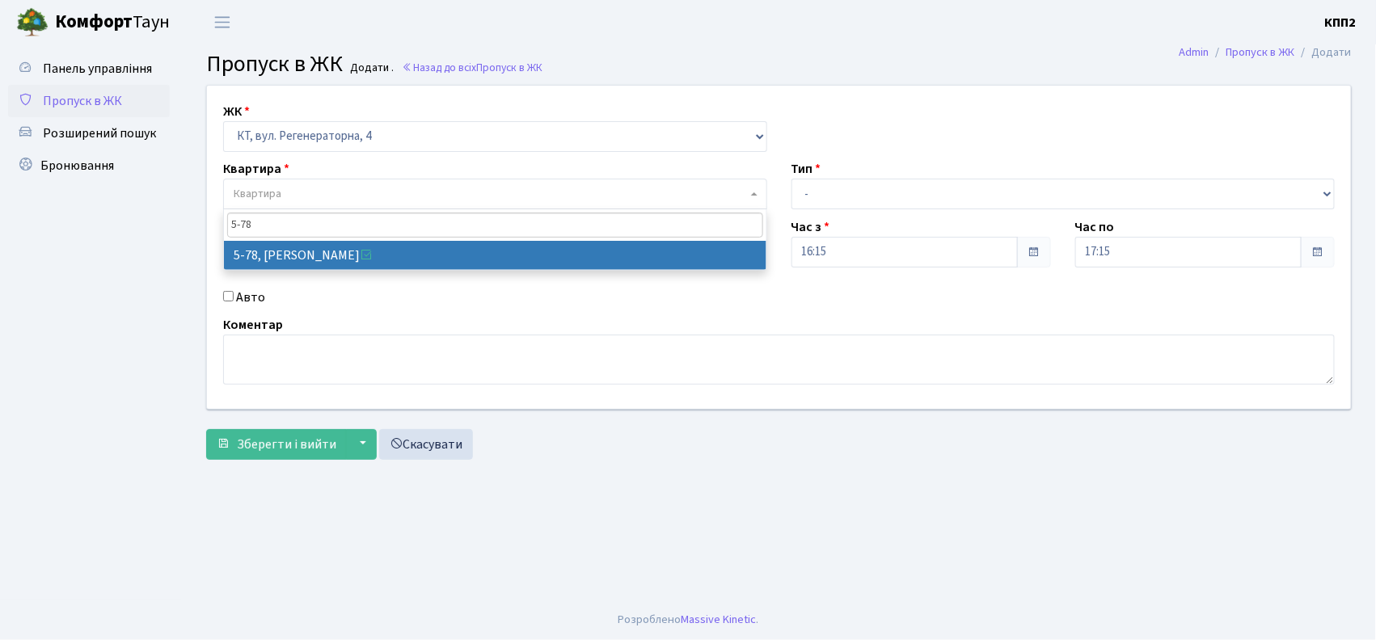
type input "5-78"
select select "2488"
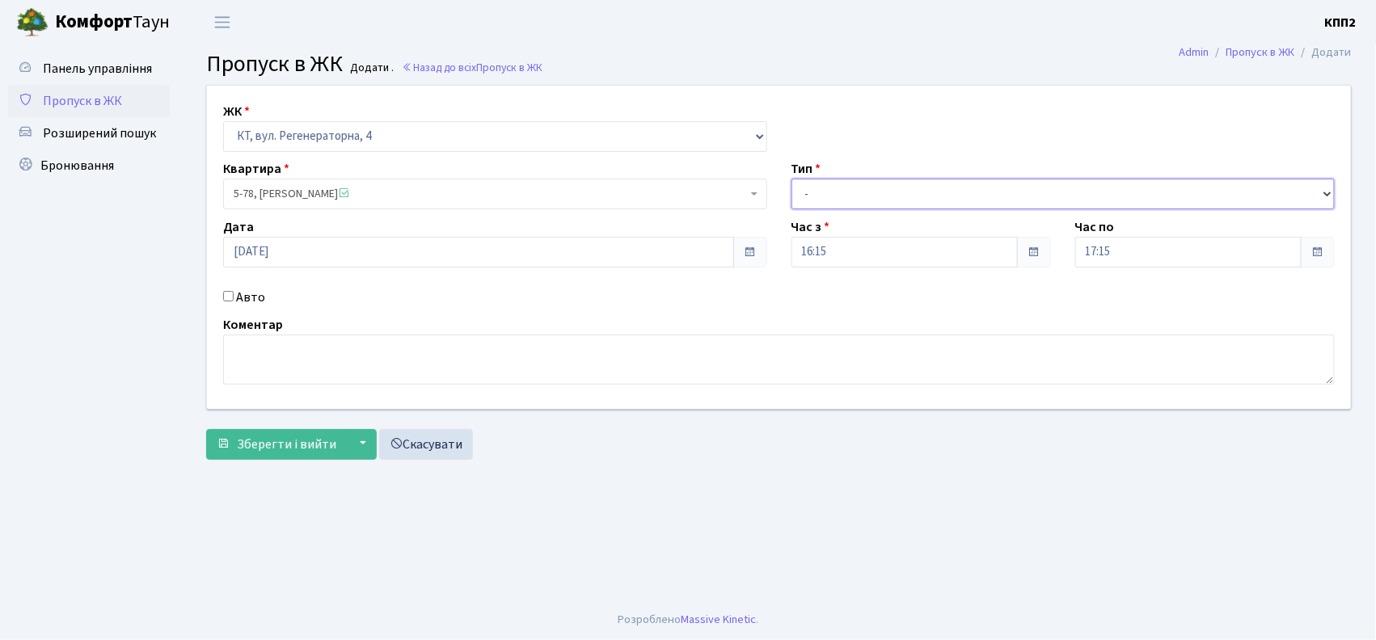
click at [841, 189] on select "- Доставка Таксі Гості Сервіс" at bounding box center [1064, 194] width 544 height 31
select select "1"
click at [792, 179] on select "- Доставка Таксі Гості Сервіс" at bounding box center [1064, 194] width 544 height 31
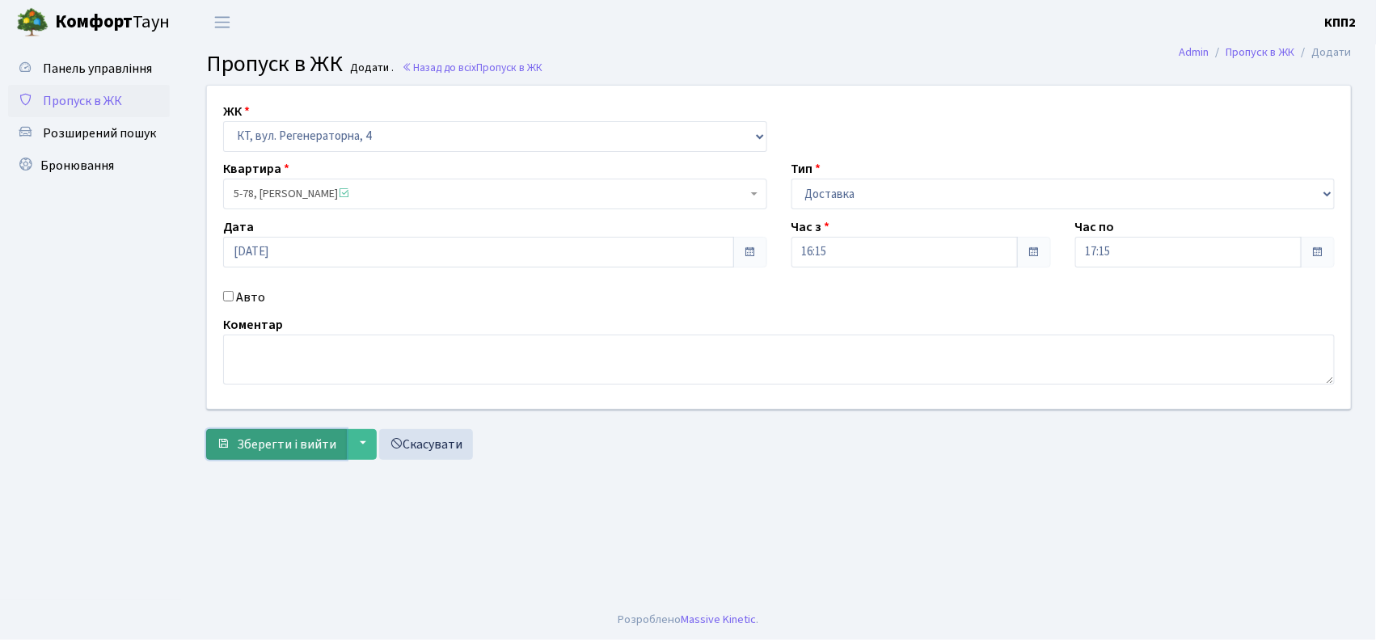
click at [279, 432] on button "Зберегти і вийти" at bounding box center [276, 444] width 141 height 31
click at [226, 298] on input "Авто" at bounding box center [228, 296] width 11 height 11
checkbox input "true"
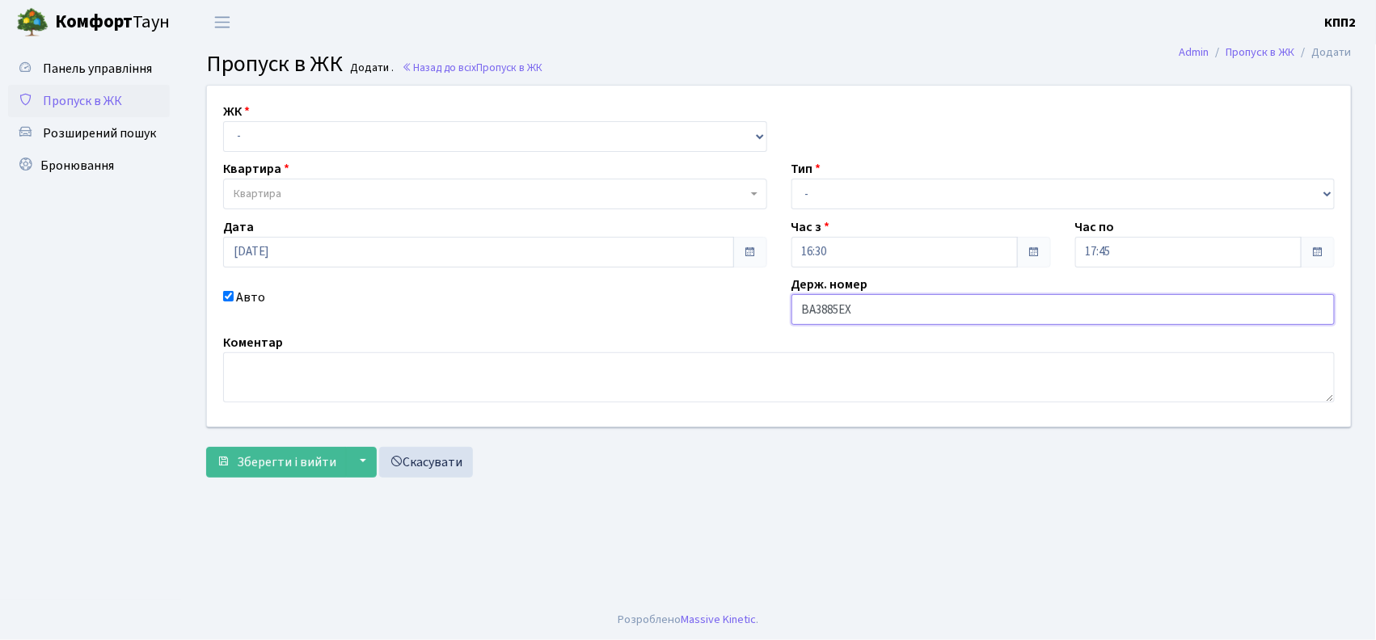
type input "ВА3885ЕХ"
click at [241, 125] on select "- КТ, вул. Регенераторна, 4 КТ2, просп. [STREET_ADDRESS] [STREET_ADDRESS] [PERS…" at bounding box center [495, 136] width 544 height 31
select select "271"
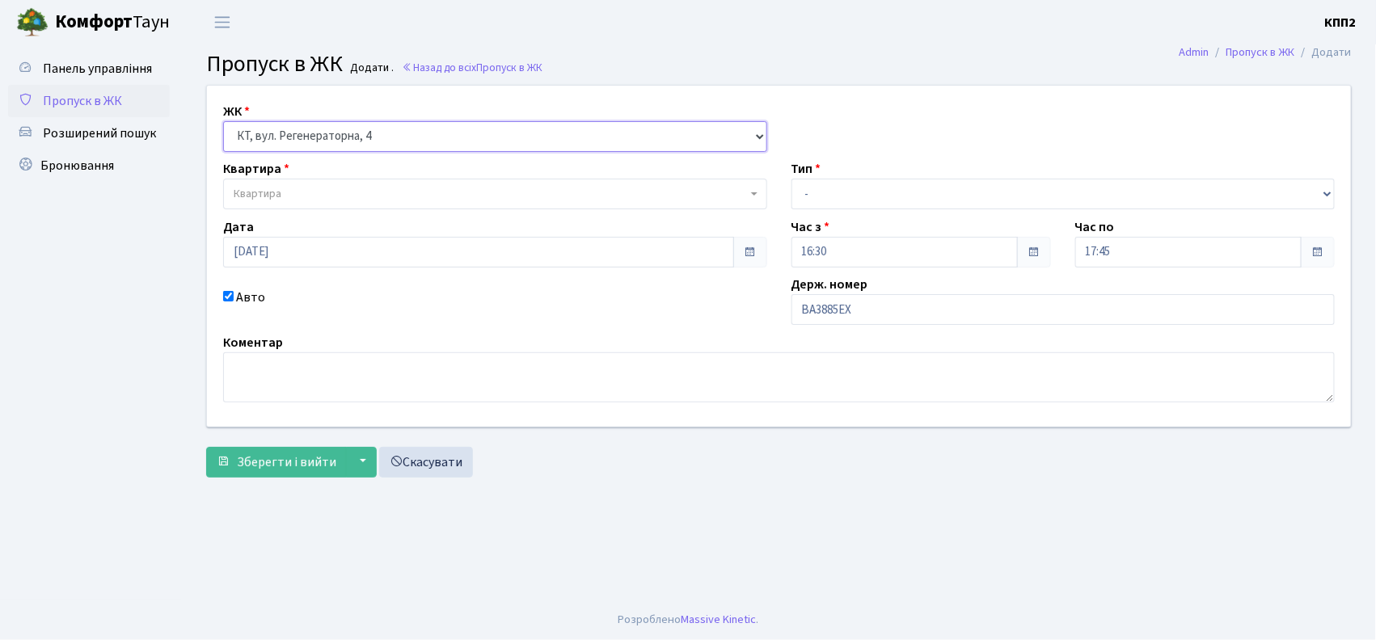
click at [223, 121] on select "- КТ, вул. Регенераторна, 4 КТ2, просп. [STREET_ADDRESS] [STREET_ADDRESS] [PERS…" at bounding box center [495, 136] width 544 height 31
select select
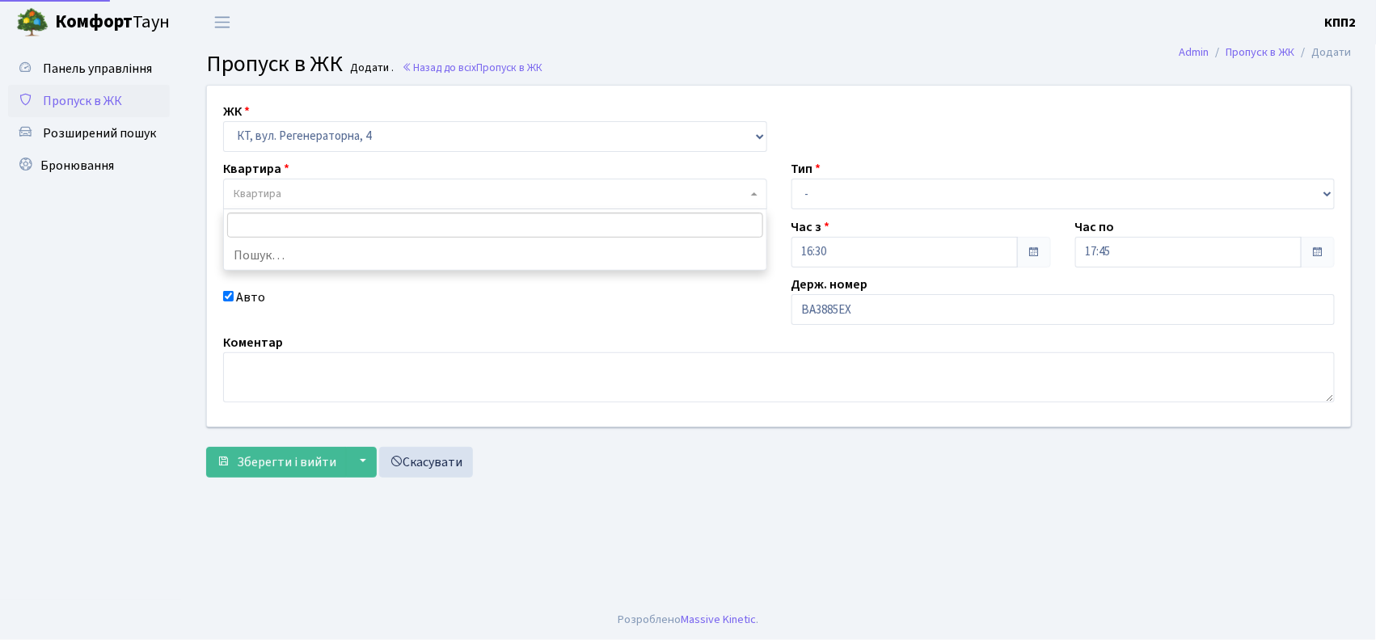
click at [260, 192] on span "Квартира" at bounding box center [258, 194] width 48 height 16
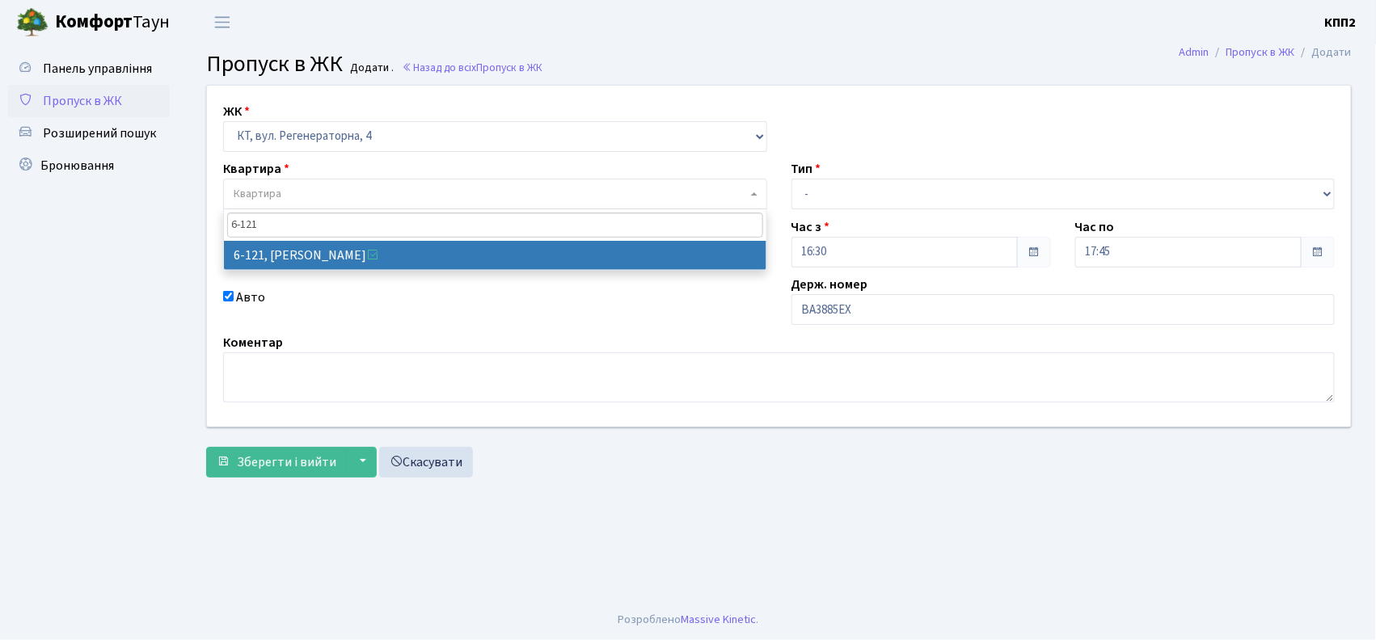
type input "6-121"
select select "5257"
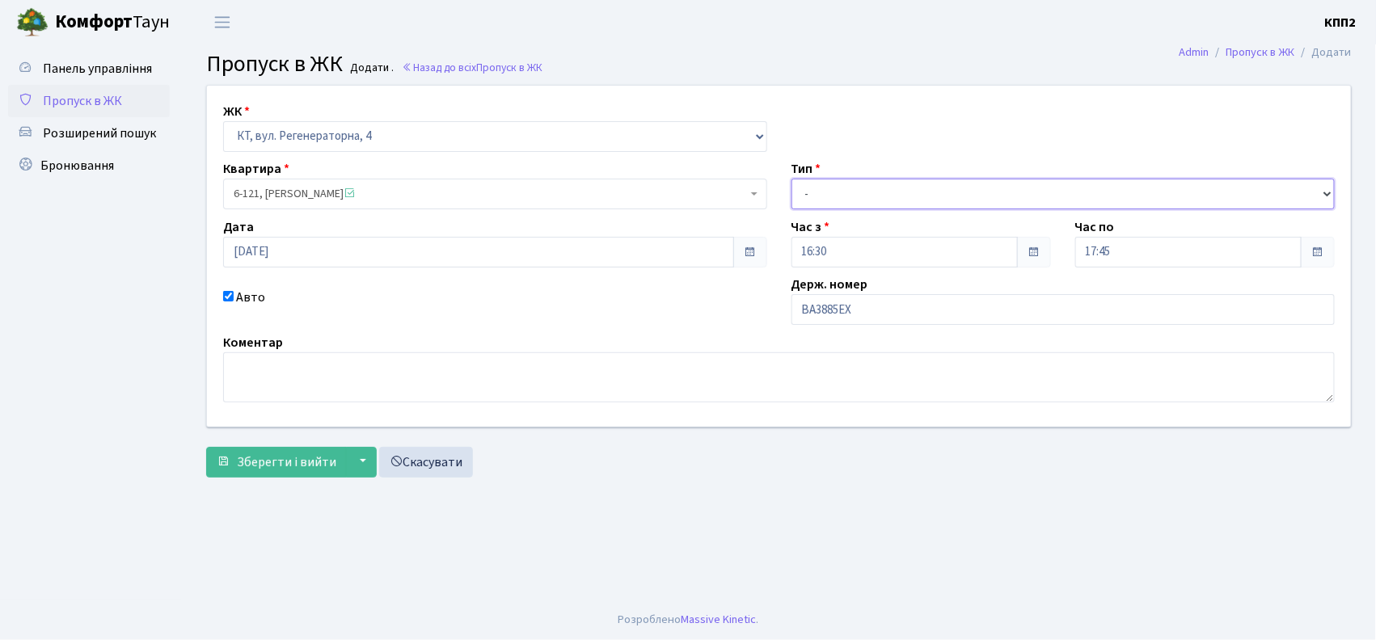
click at [818, 188] on select "- Доставка Таксі Гості Сервіс" at bounding box center [1064, 194] width 544 height 31
select select "3"
click at [792, 179] on select "- Доставка Таксі Гості Сервіс" at bounding box center [1064, 194] width 544 height 31
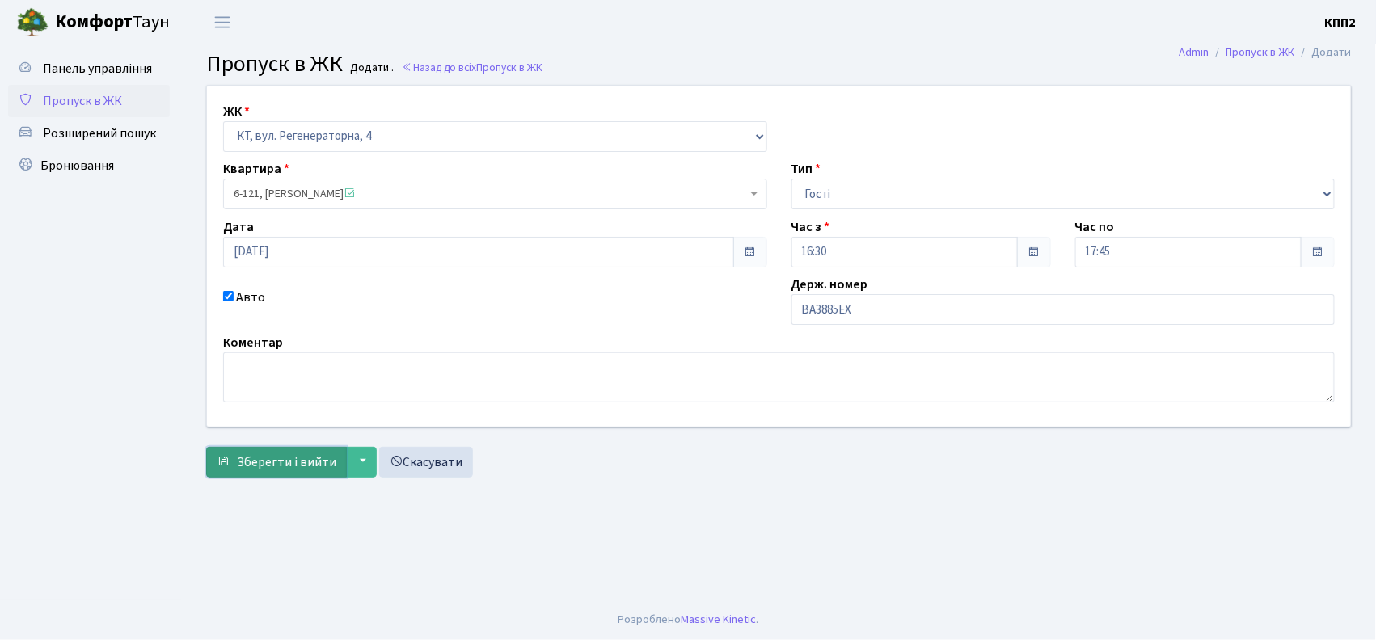
click at [277, 463] on span "Зберегти і вийти" at bounding box center [286, 463] width 99 height 18
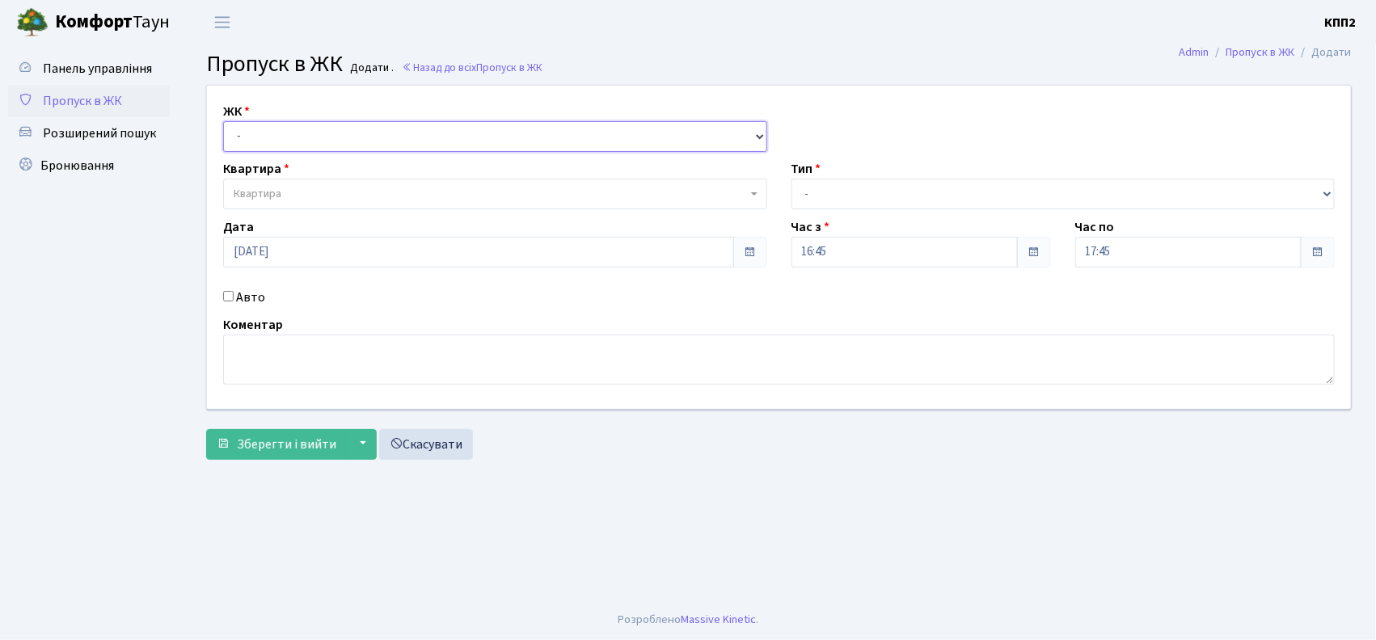
click at [421, 131] on select "- КТ, вул. Регенераторна, 4 КТ2, просп. [STREET_ADDRESS] [STREET_ADDRESS] [PERS…" at bounding box center [495, 136] width 544 height 31
select select "271"
click at [223, 121] on select "- КТ, вул. Регенераторна, 4 КТ2, просп. [STREET_ADDRESS] [STREET_ADDRESS] [PERS…" at bounding box center [495, 136] width 544 height 31
select select
click at [451, 192] on span "Квартира" at bounding box center [490, 194] width 513 height 16
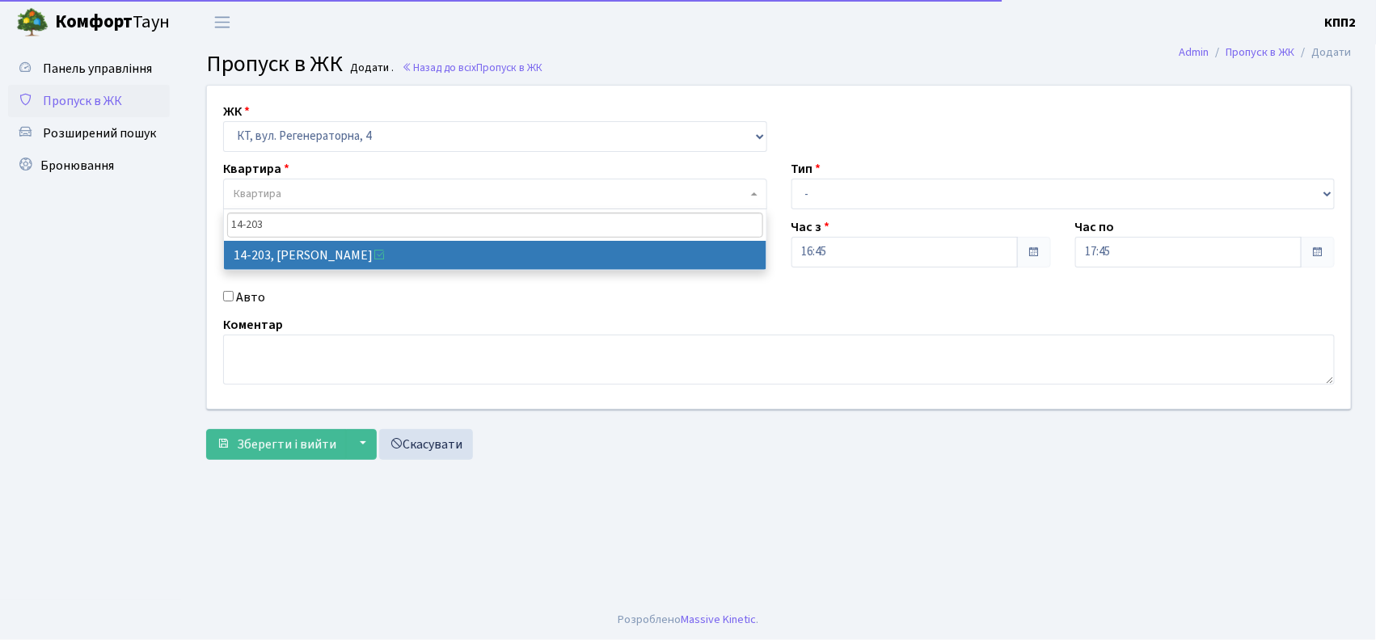
type input "14-203"
select select "7580"
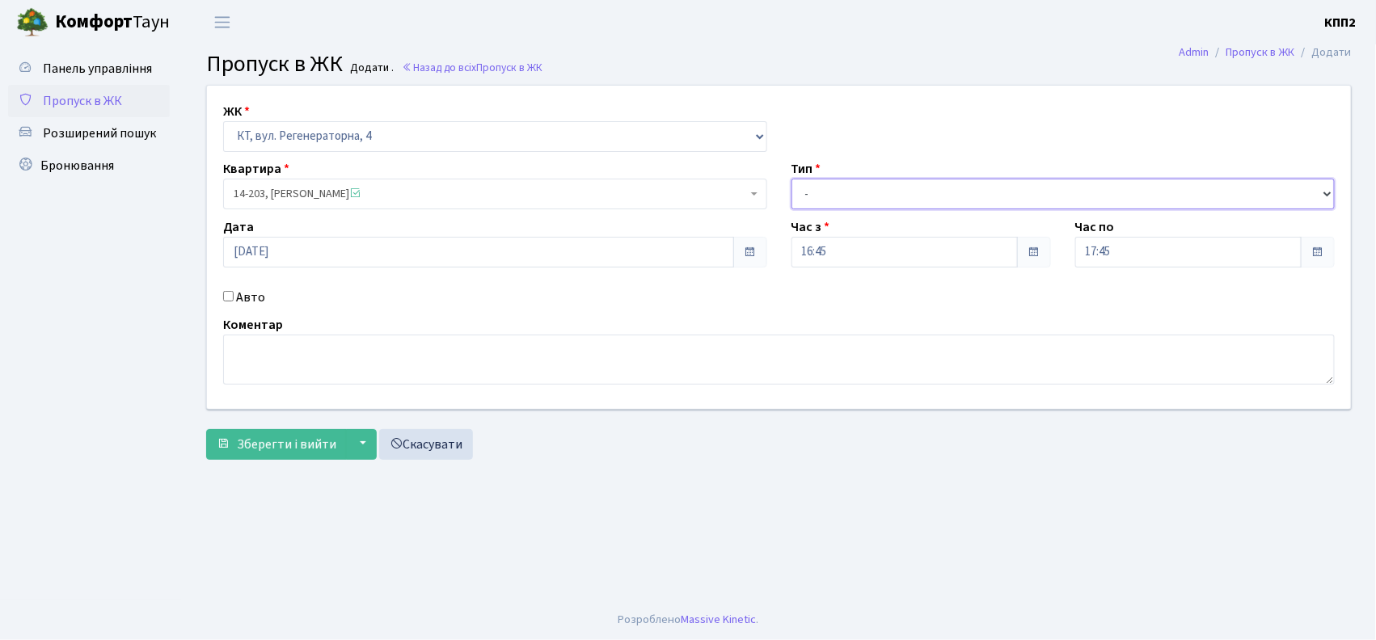
click at [881, 186] on select "- Доставка Таксі Гості Сервіс" at bounding box center [1064, 194] width 544 height 31
select select "2"
click at [792, 179] on select "- Доставка Таксі Гості Сервіс" at bounding box center [1064, 194] width 544 height 31
click at [243, 302] on label "Авто" at bounding box center [250, 297] width 29 height 19
click at [234, 302] on input "Авто" at bounding box center [228, 296] width 11 height 11
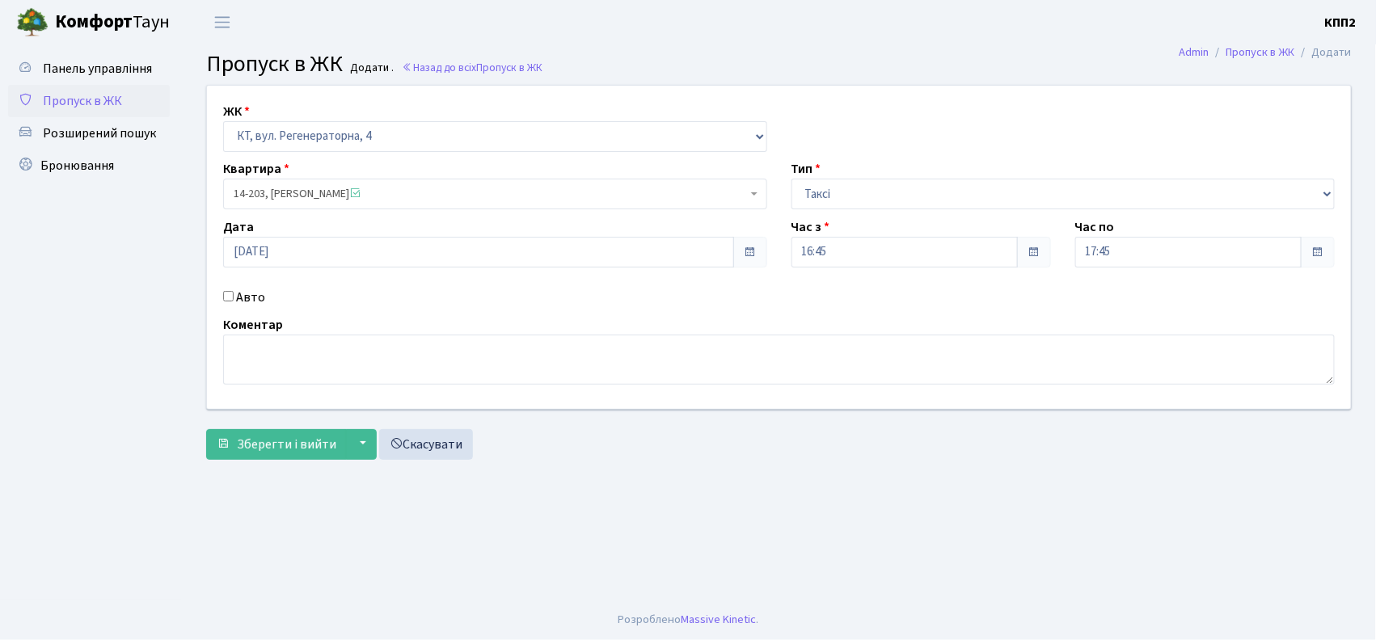
checkbox input "true"
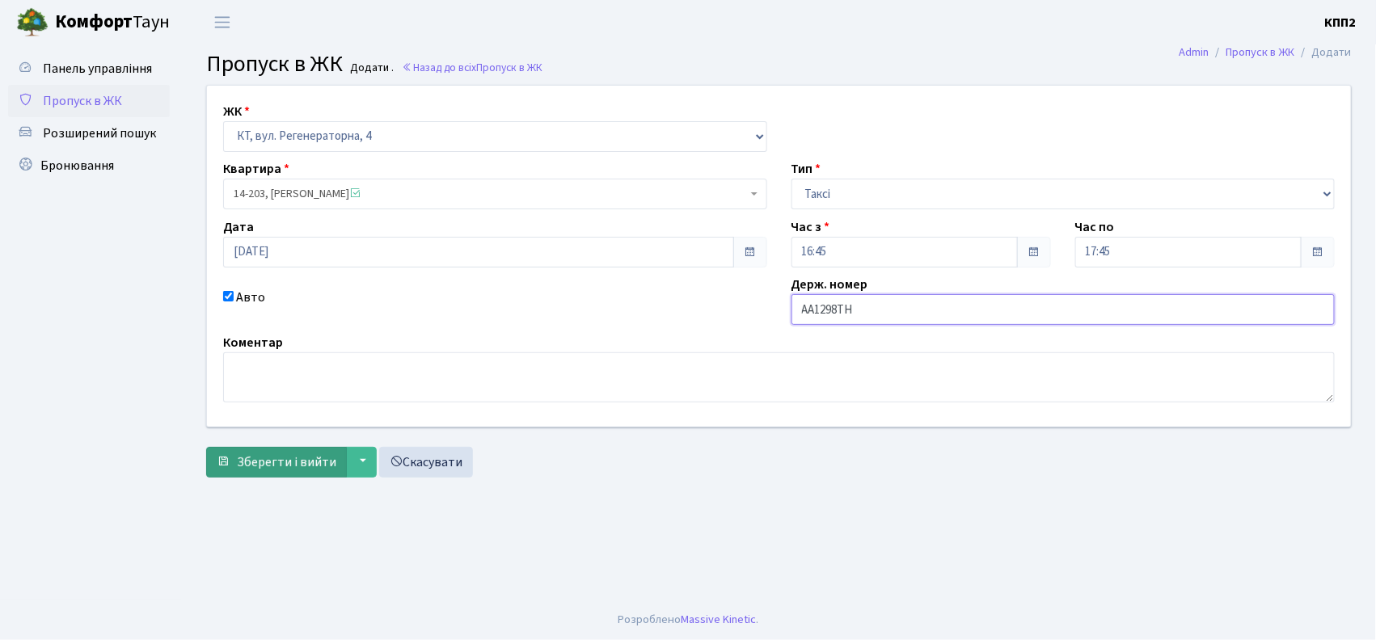
type input "АА1298ТН"
click at [338, 458] on button "Зберегти і вийти" at bounding box center [276, 462] width 141 height 31
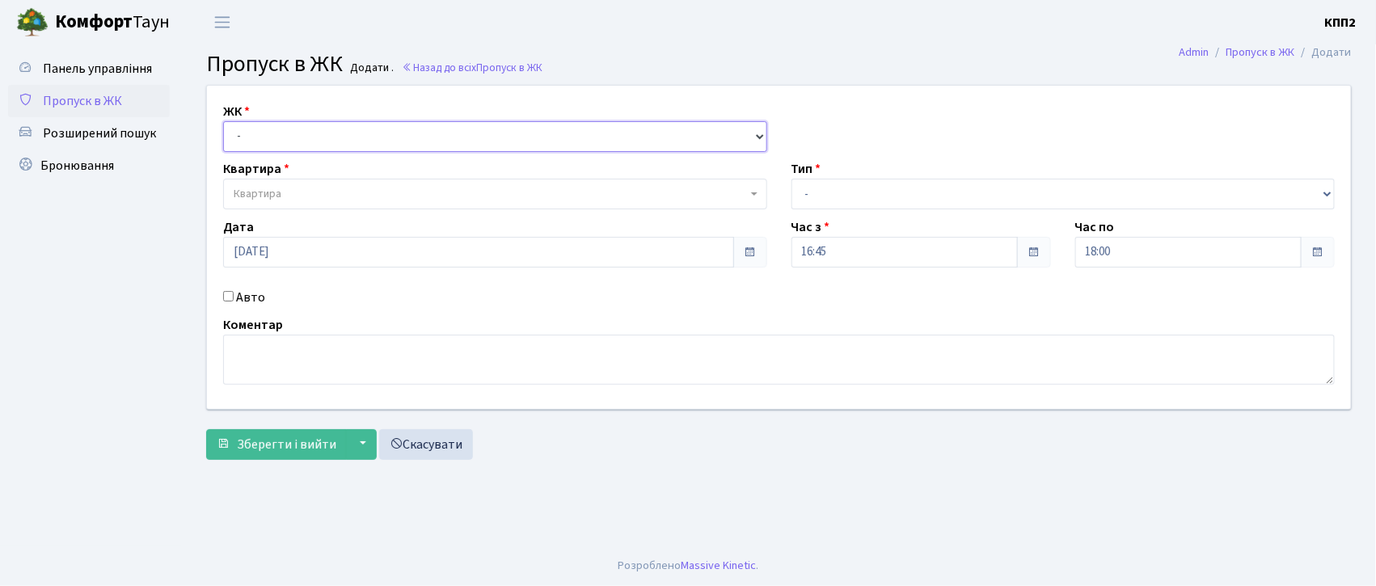
click at [370, 142] on select "- КТ, вул. Регенераторна, 4 КТ2, просп. [STREET_ADDRESS] [STREET_ADDRESS] [PERS…" at bounding box center [495, 136] width 544 height 31
select select "271"
click at [223, 121] on select "- КТ, вул. Регенераторна, 4 КТ2, просп. [STREET_ADDRESS] [STREET_ADDRESS] [PERS…" at bounding box center [495, 136] width 544 height 31
select select
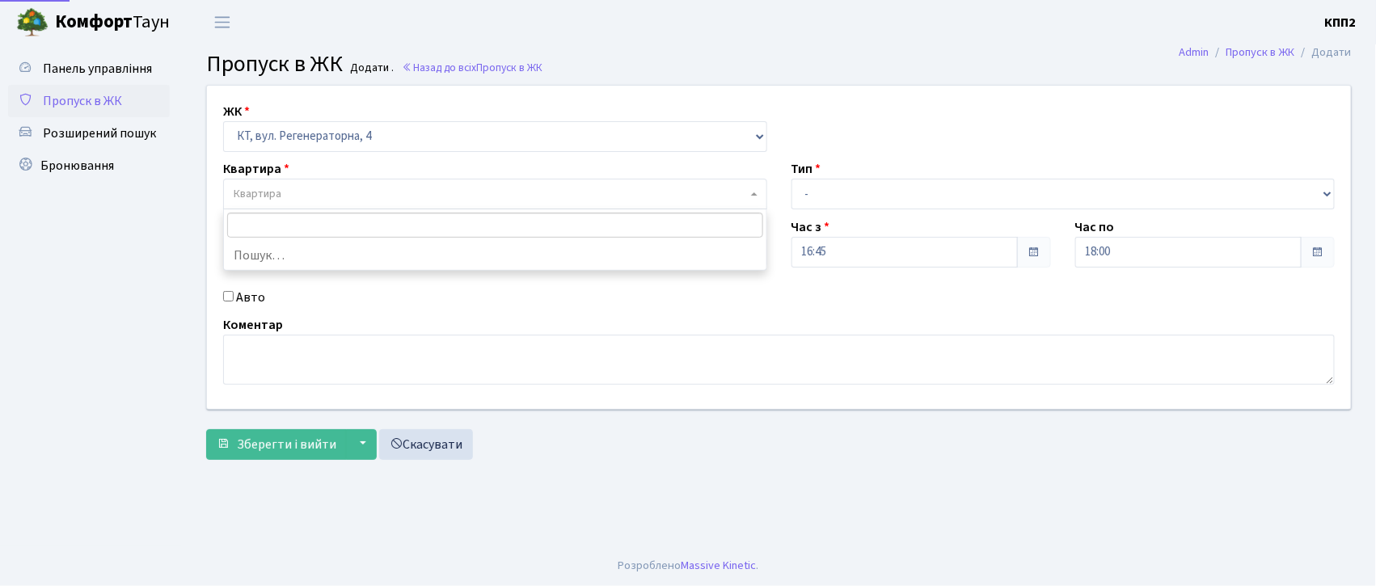
drag, startPoint x: 388, startPoint y: 197, endPoint x: 399, endPoint y: 181, distance: 19.7
click at [390, 197] on span "Квартира" at bounding box center [490, 194] width 513 height 16
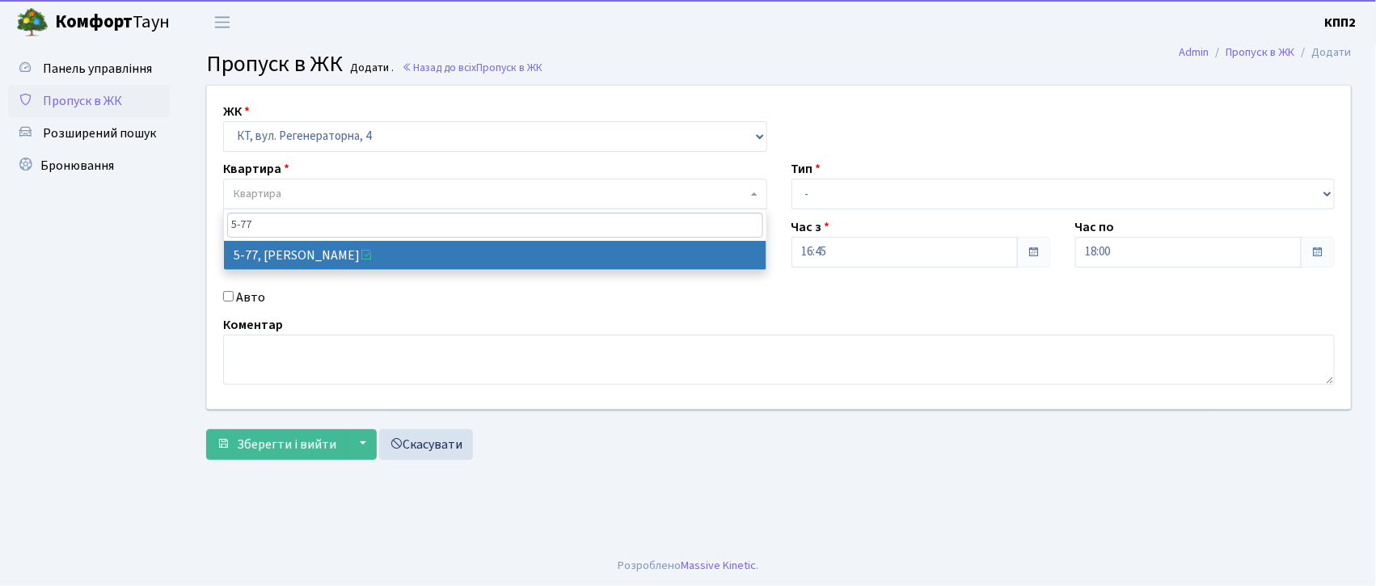
type input "5-77"
drag, startPoint x: 267, startPoint y: 253, endPoint x: 256, endPoint y: 281, distance: 30.5
select select "2487"
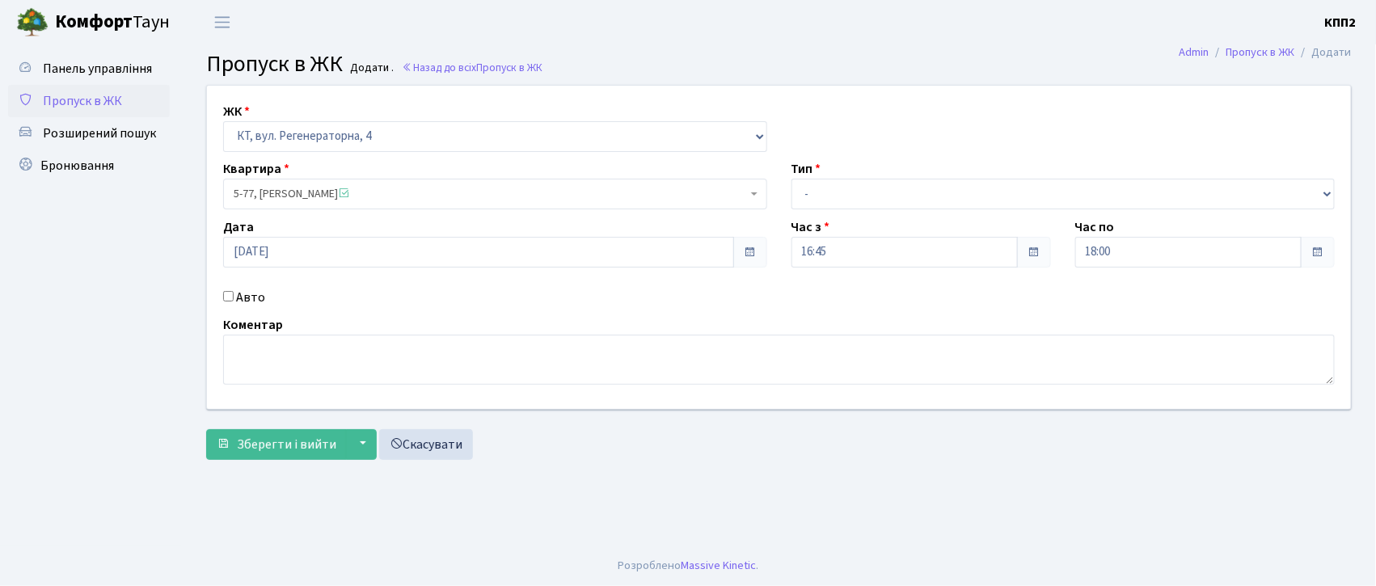
click at [250, 306] on label "Авто" at bounding box center [250, 297] width 29 height 19
click at [234, 302] on input "Авто" at bounding box center [228, 296] width 11 height 11
checkbox input "true"
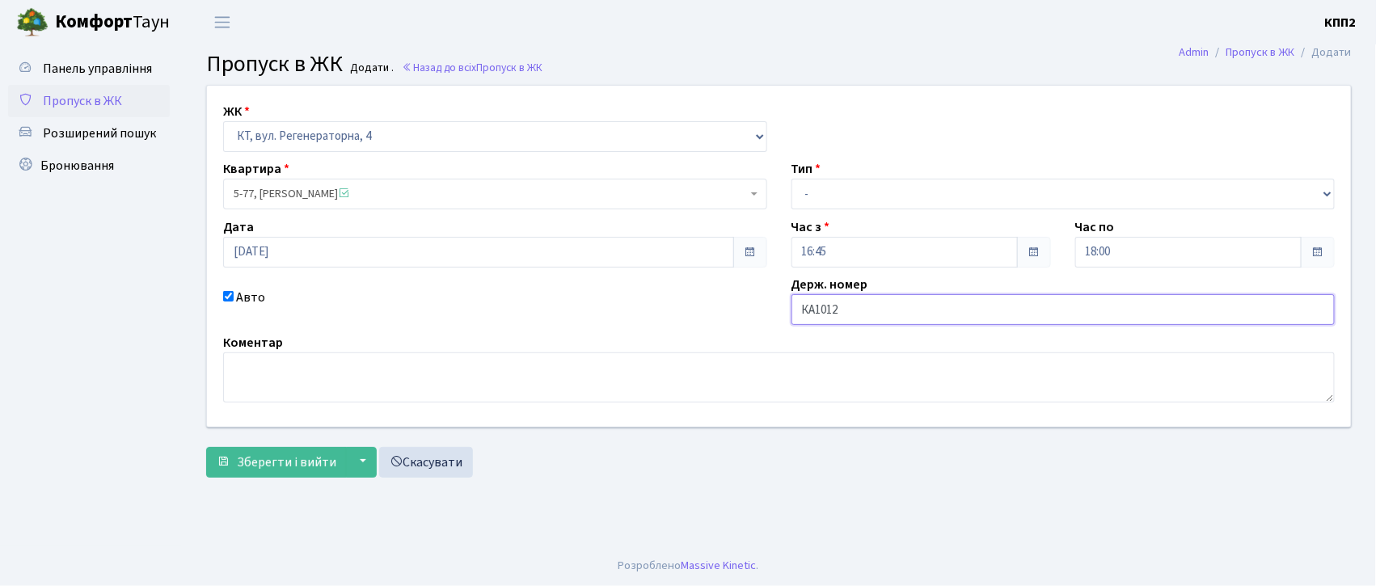
type input "КА1012РН"
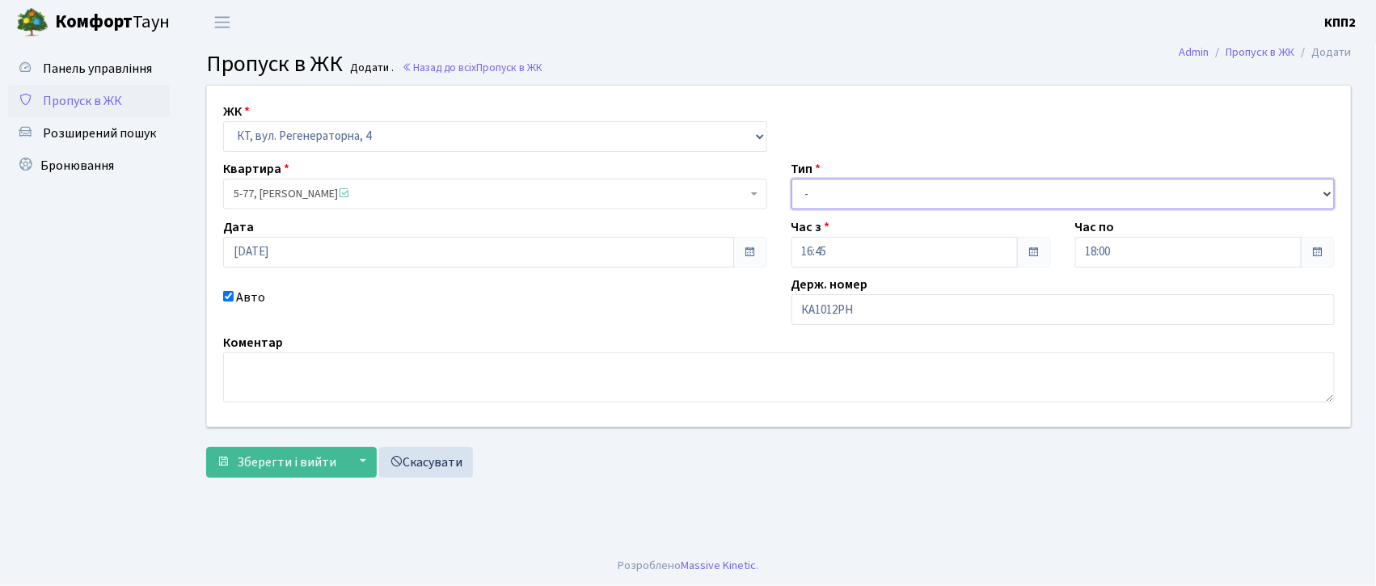
click at [994, 197] on select "- Доставка Таксі Гості Сервіс" at bounding box center [1064, 194] width 544 height 31
select select "3"
click at [792, 179] on select "- Доставка Таксі Гості Сервіс" at bounding box center [1064, 194] width 544 height 31
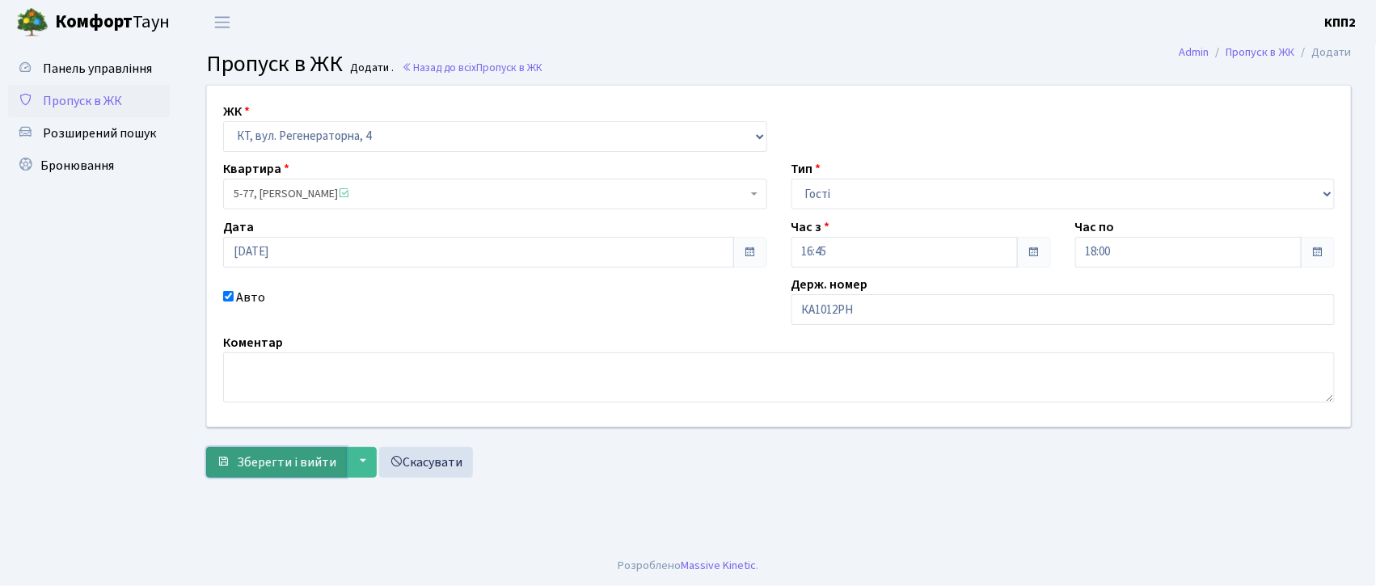
click at [299, 467] on span "Зберегти і вийти" at bounding box center [286, 463] width 99 height 18
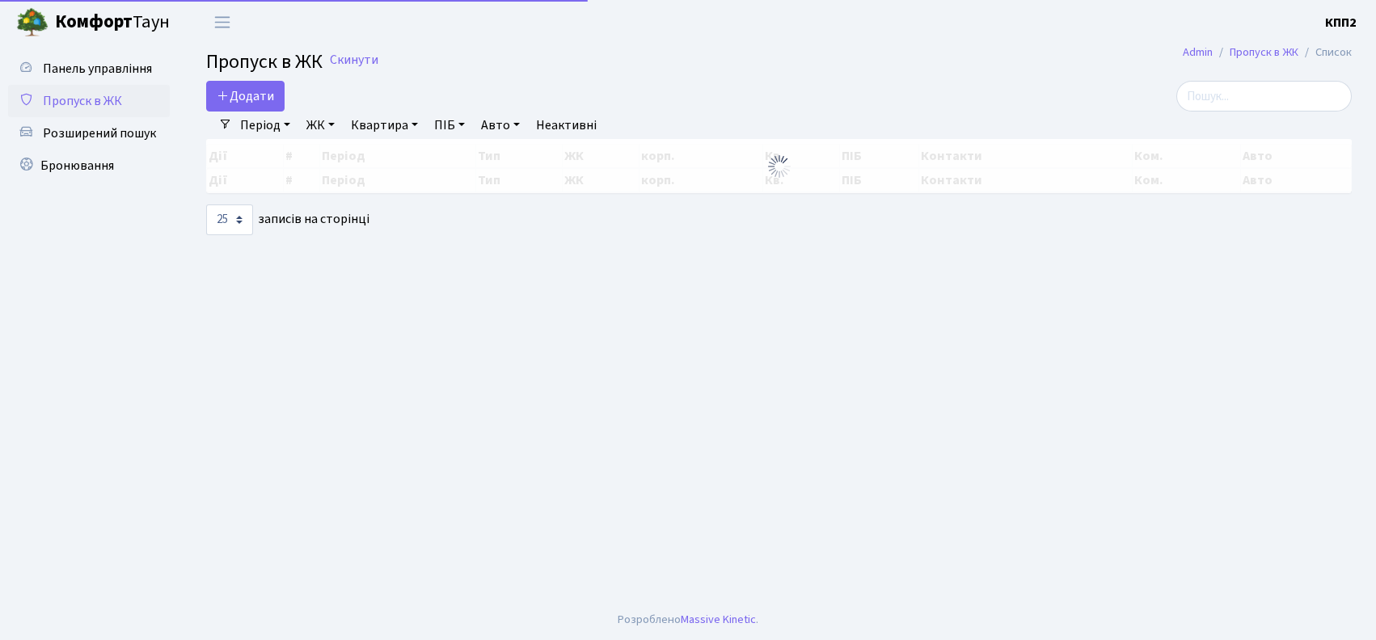
select select "25"
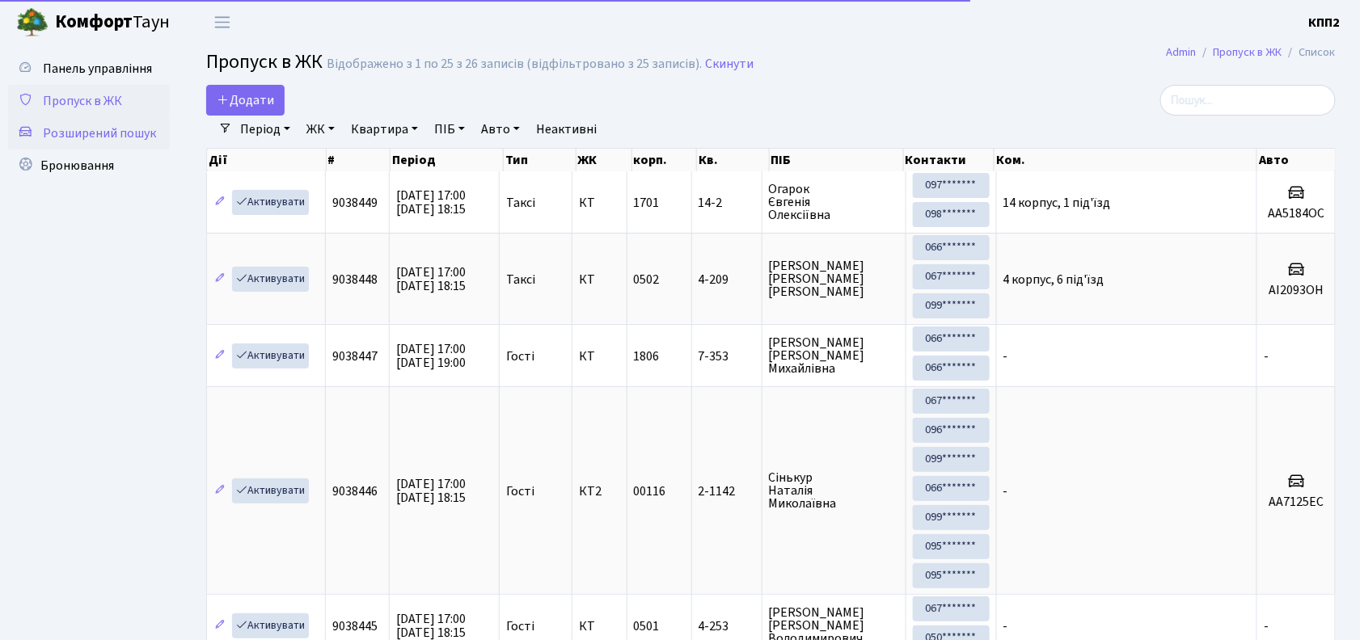
click at [131, 137] on span "Розширений пошук" at bounding box center [99, 134] width 113 height 18
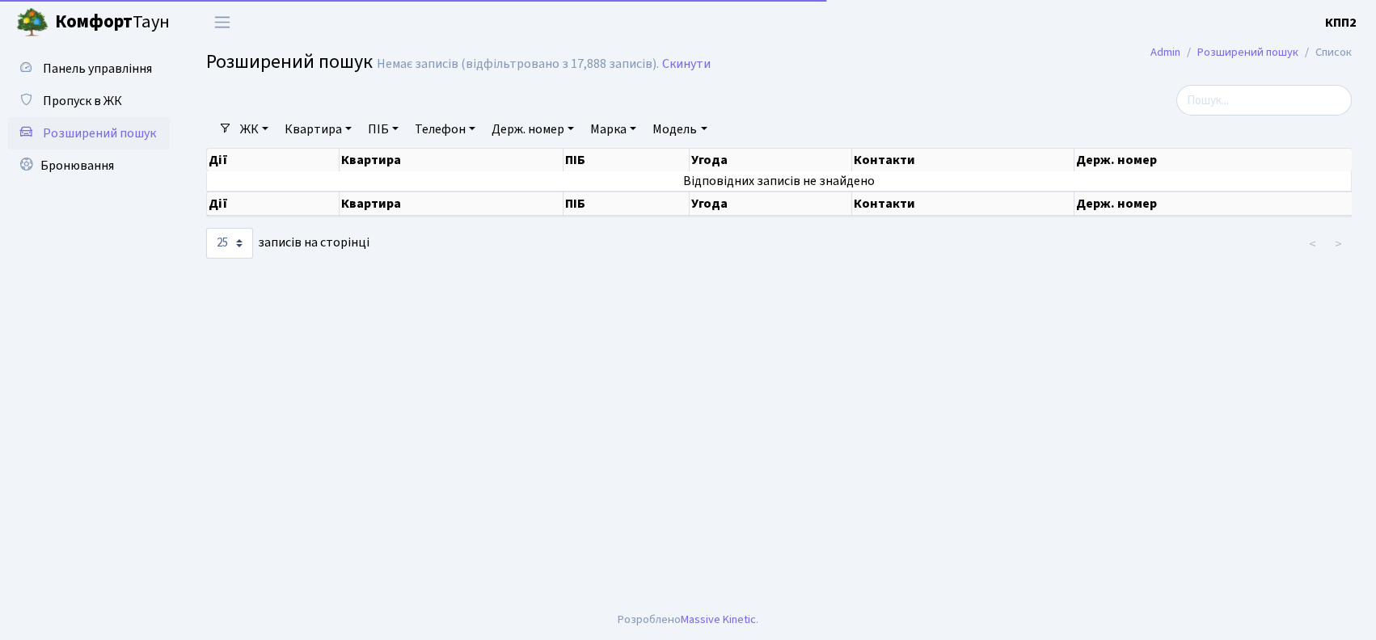
select select "25"
click at [323, 126] on link "Квартира" at bounding box center [318, 129] width 80 height 27
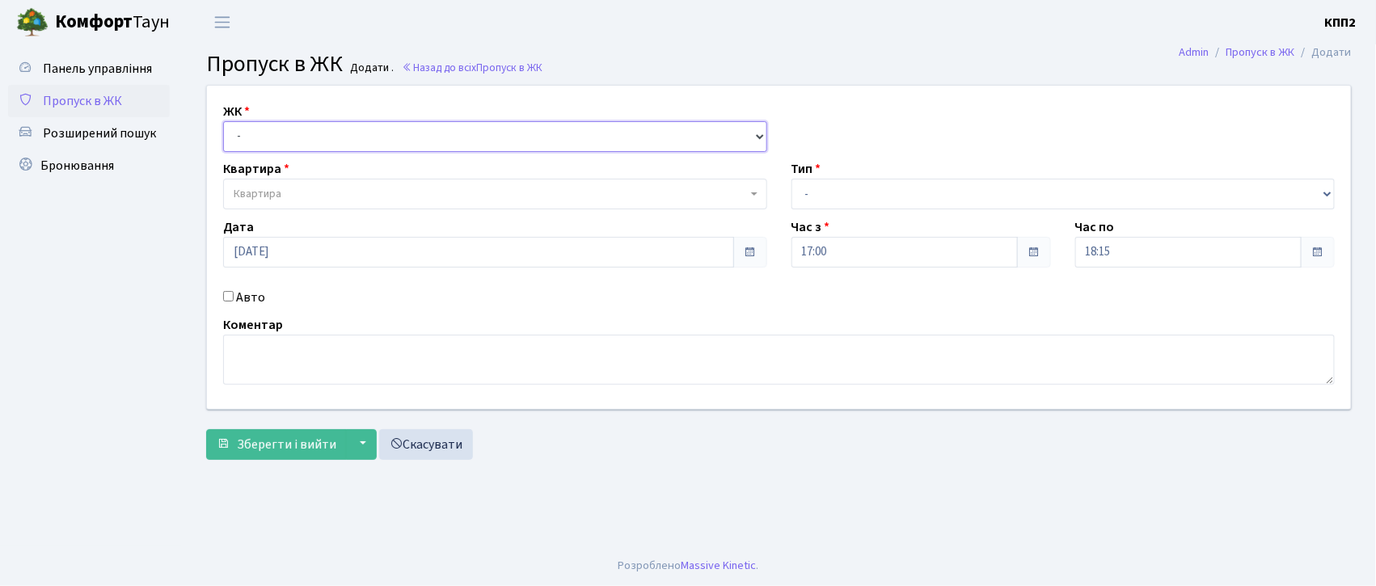
click at [392, 124] on select "- КТ, вул. Регенераторна, 4 КТ2, просп. Соборності, 17 КТ3, вул. Березнева, 16 …" at bounding box center [495, 136] width 544 height 31
select select "271"
click at [223, 121] on select "- КТ, вул. Регенераторна, 4 КТ2, просп. [STREET_ADDRESS] [STREET_ADDRESS] [PERS…" at bounding box center [495, 136] width 544 height 31
select select
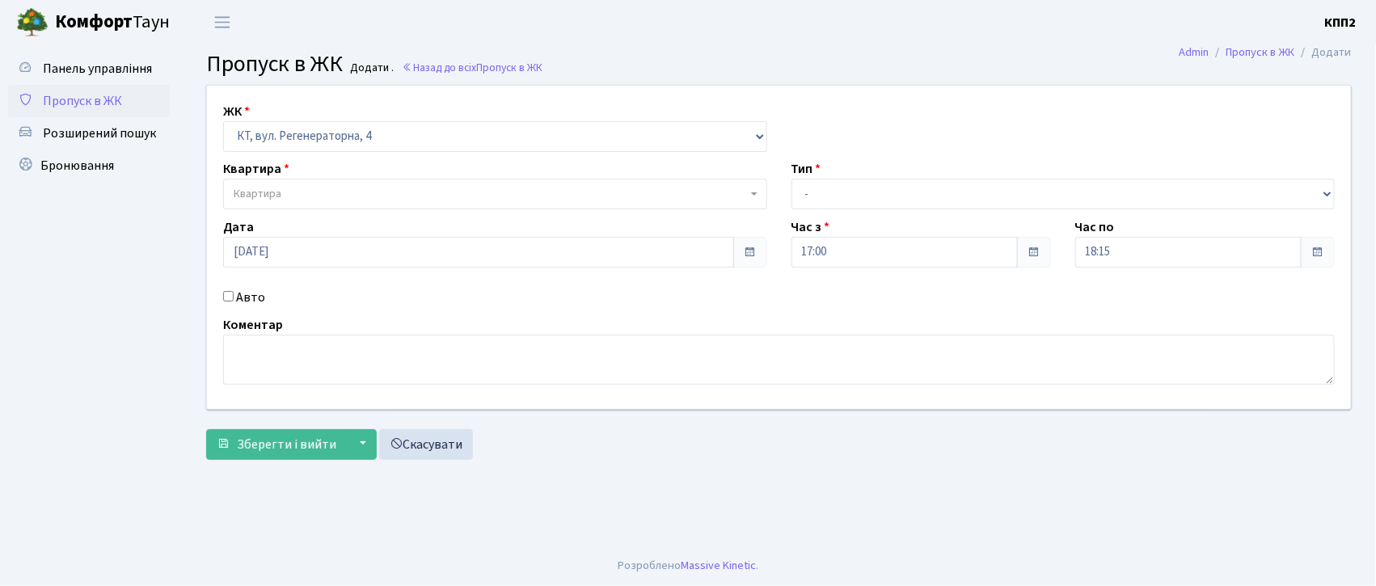
click at [396, 182] on span "Квартира" at bounding box center [495, 194] width 544 height 31
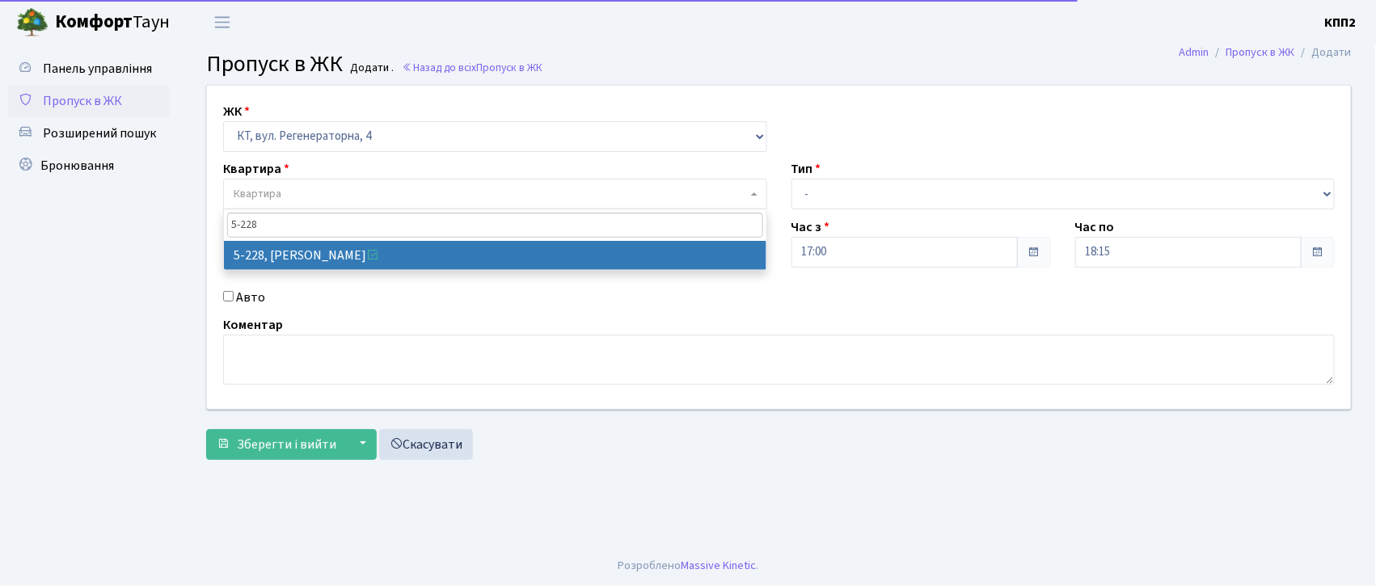
type input "5-228"
select select "2306"
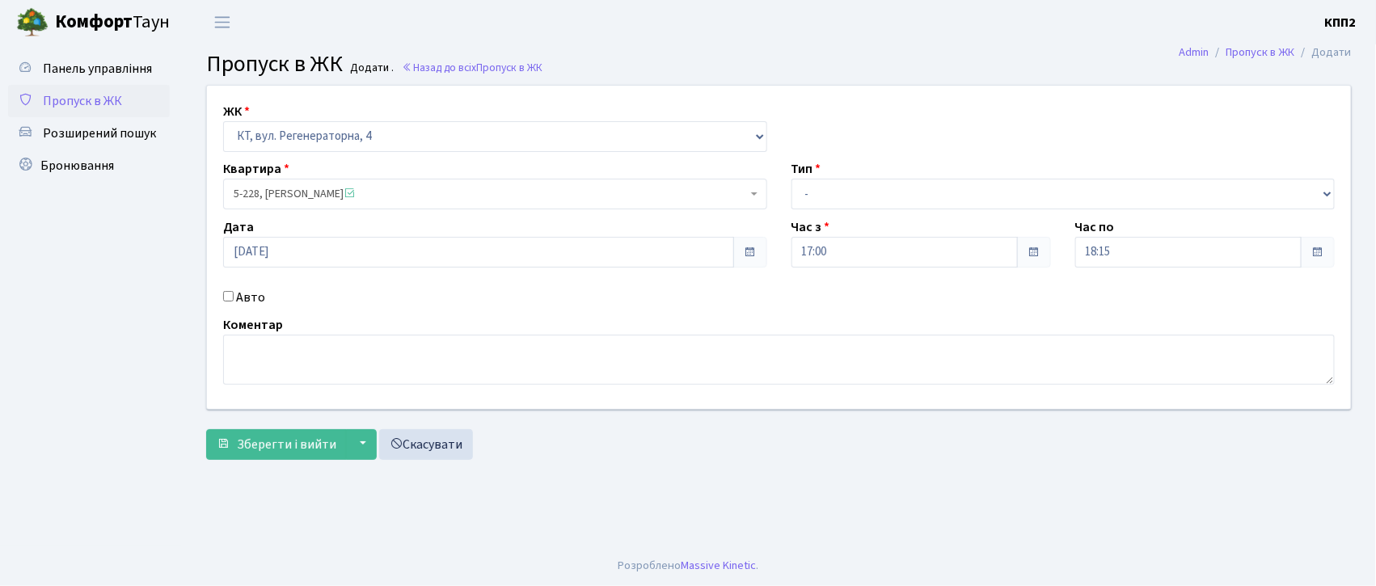
click at [244, 305] on label "Авто" at bounding box center [250, 297] width 29 height 19
click at [234, 302] on input "Авто" at bounding box center [228, 296] width 11 height 11
checkbox input "true"
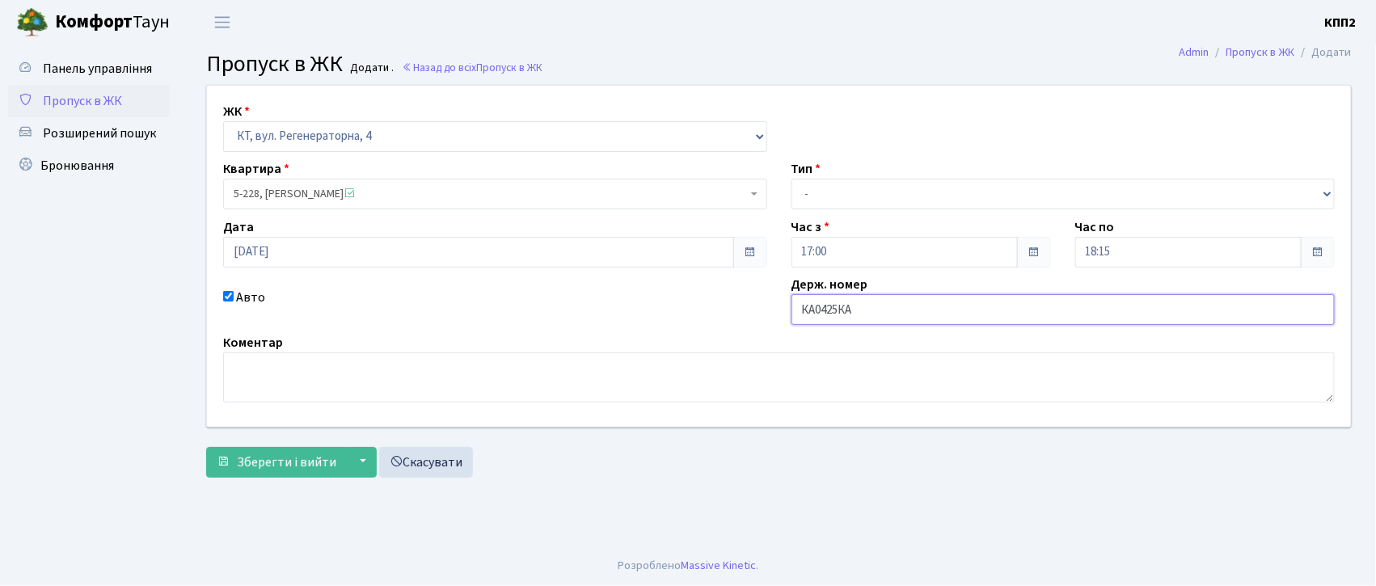
type input "КА0425КА"
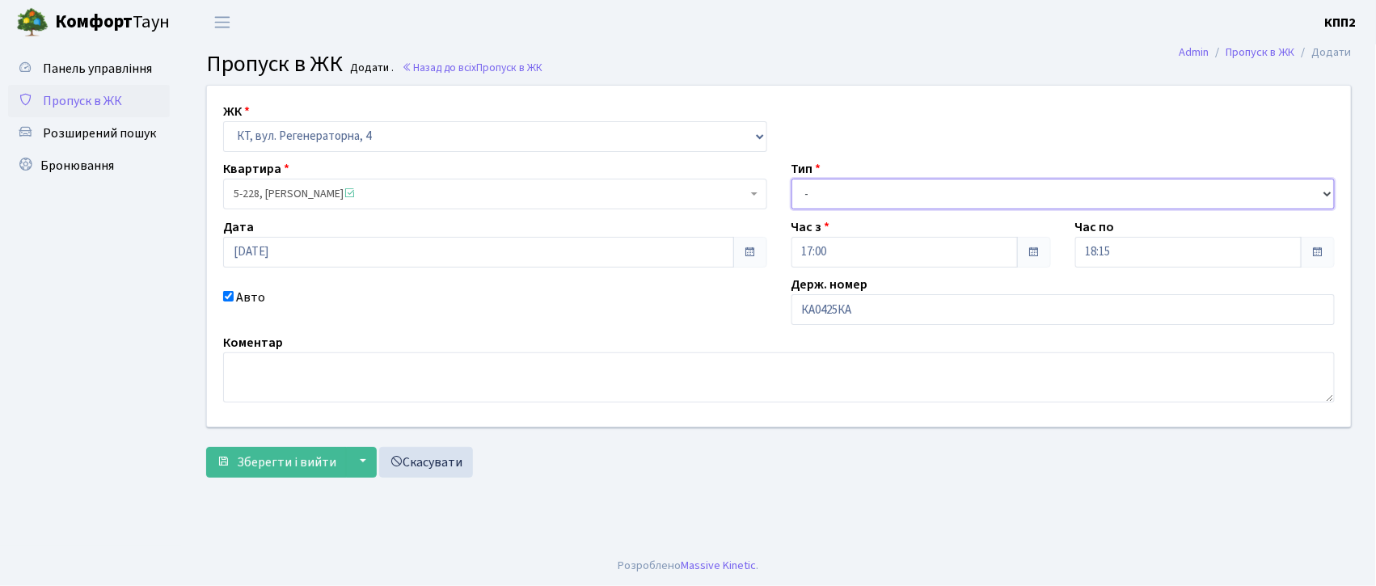
click at [868, 189] on select "- Доставка Таксі Гості Сервіс" at bounding box center [1064, 194] width 544 height 31
select select "2"
click at [792, 179] on select "- Доставка Таксі Гості Сервіс" at bounding box center [1064, 194] width 544 height 31
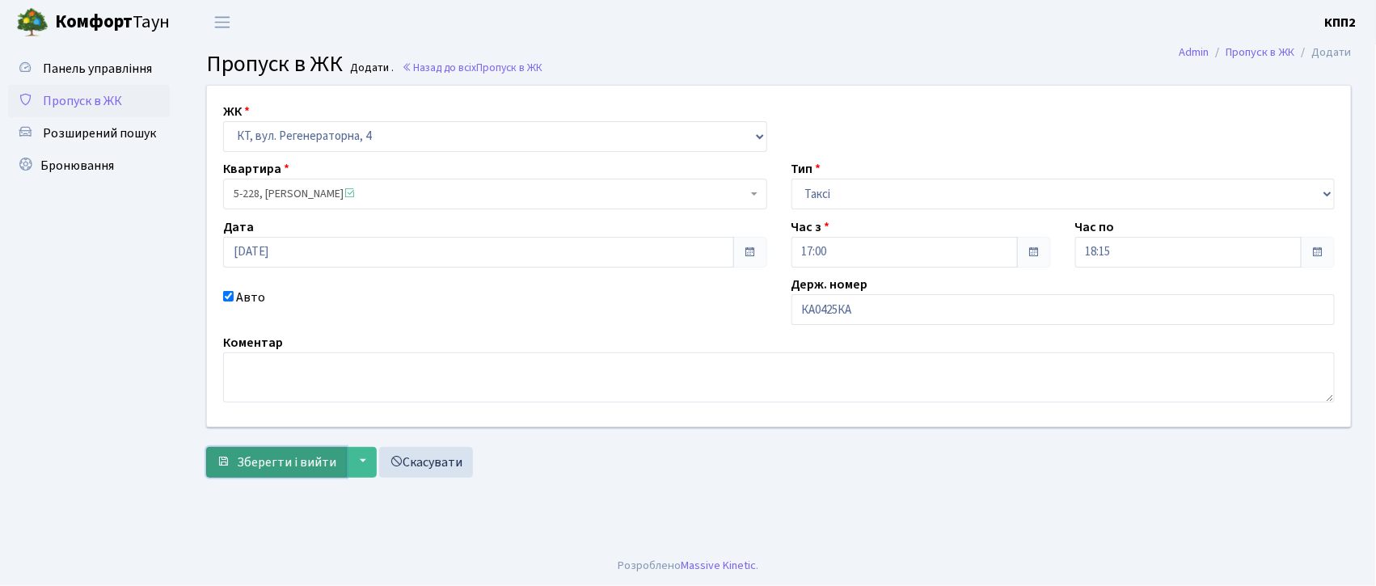
click at [278, 454] on span "Зберегти і вийти" at bounding box center [286, 463] width 99 height 18
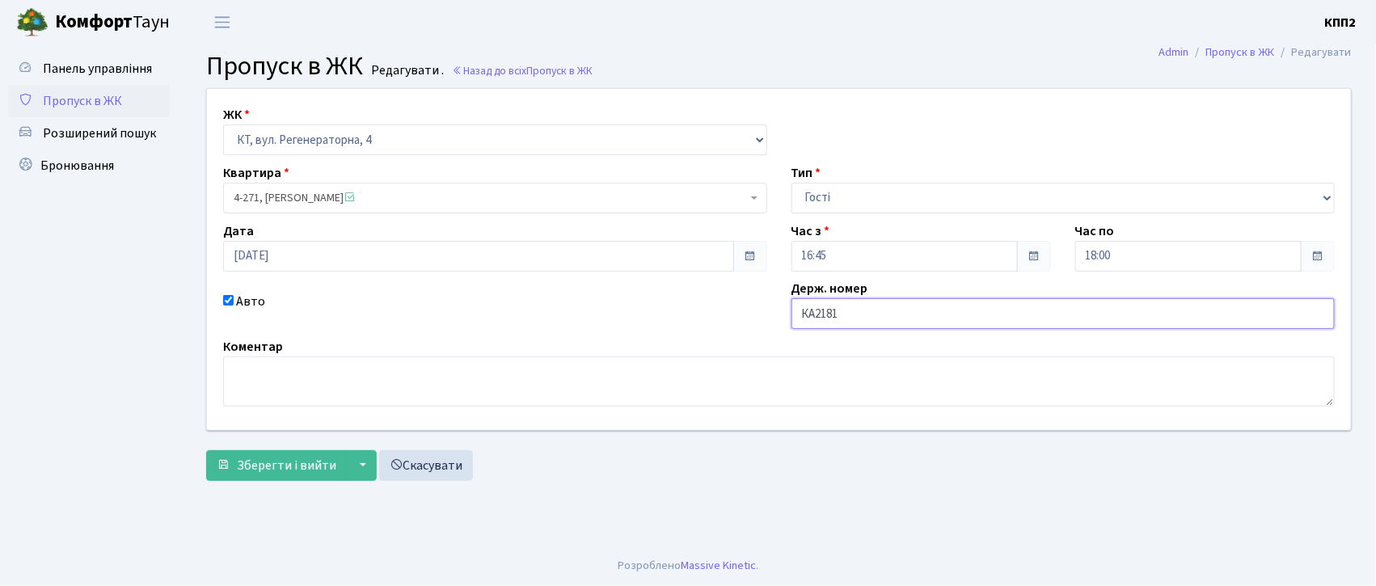
click at [997, 324] on input "КА2181" at bounding box center [1064, 313] width 544 height 31
type input "КА2181МС"
drag, startPoint x: 277, startPoint y: 454, endPoint x: 263, endPoint y: 454, distance: 13.7
click at [275, 456] on button "Зберегти і вийти" at bounding box center [276, 465] width 141 height 31
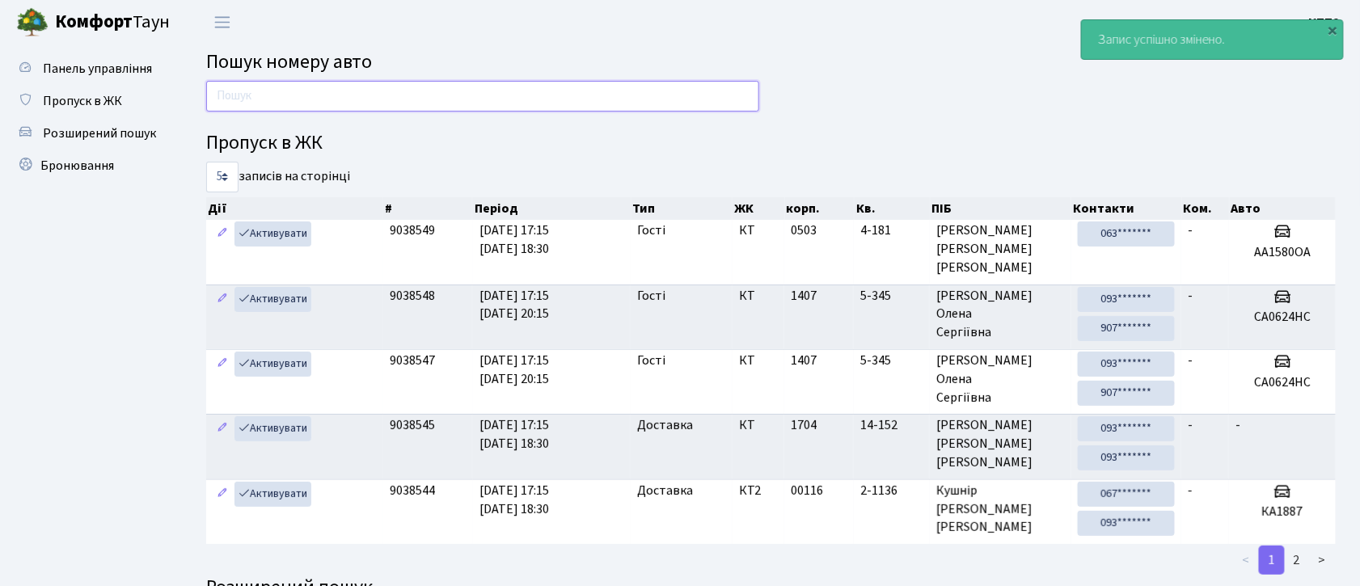
click at [333, 104] on input "text" at bounding box center [482, 96] width 553 height 31
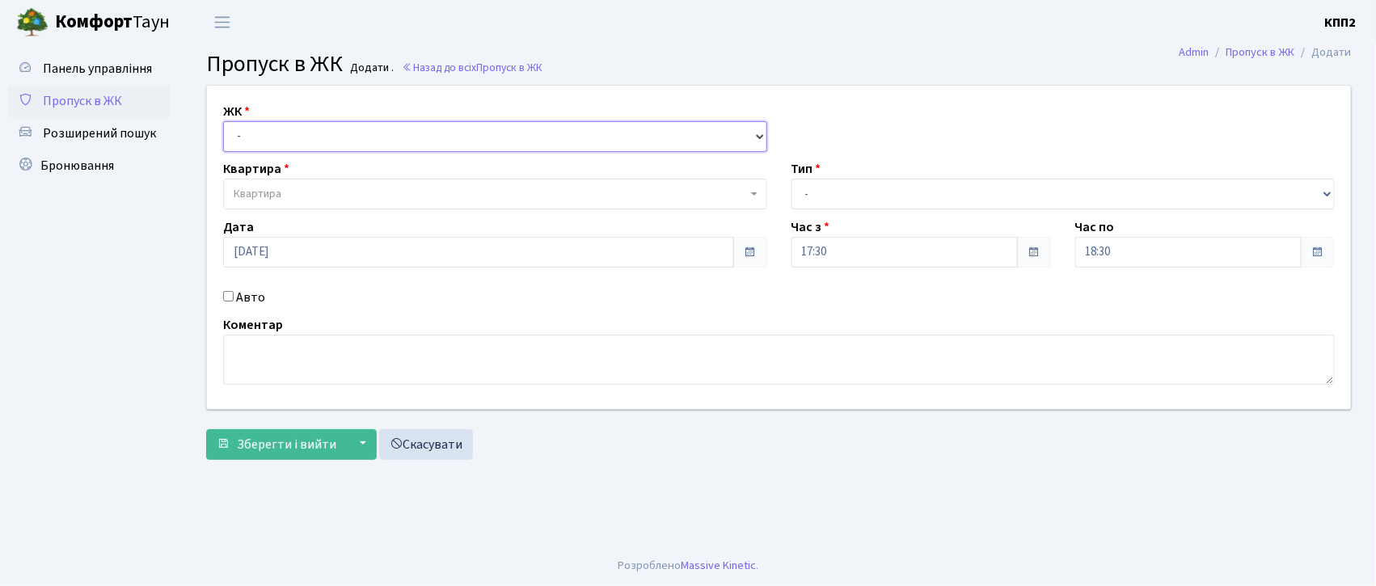
drag, startPoint x: 327, startPoint y: 141, endPoint x: 327, endPoint y: 150, distance: 8.9
click at [327, 141] on select "- КТ, вул. Регенераторна, 4 КТ2, просп. [STREET_ADDRESS] [STREET_ADDRESS] [PERS…" at bounding box center [495, 136] width 544 height 31
select select "271"
click at [223, 121] on select "- КТ, вул. Регенераторна, 4 КТ2, просп. [STREET_ADDRESS] [STREET_ADDRESS] [PERS…" at bounding box center [495, 136] width 544 height 31
select select
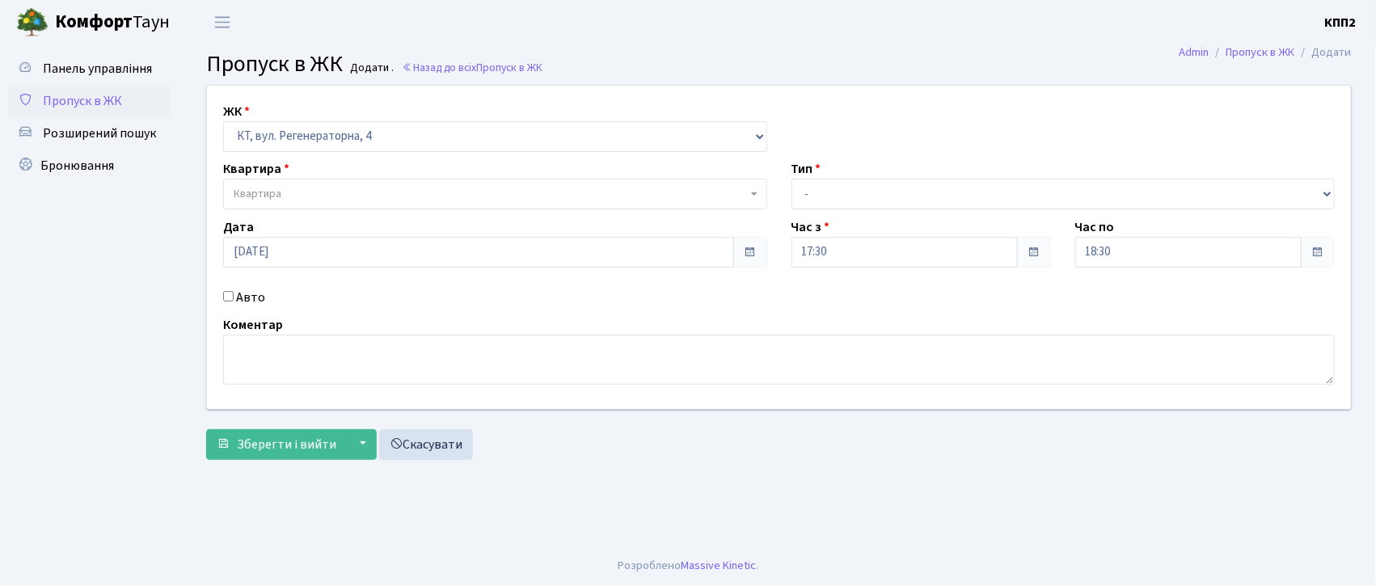
click at [330, 195] on span "Квартира" at bounding box center [490, 194] width 513 height 16
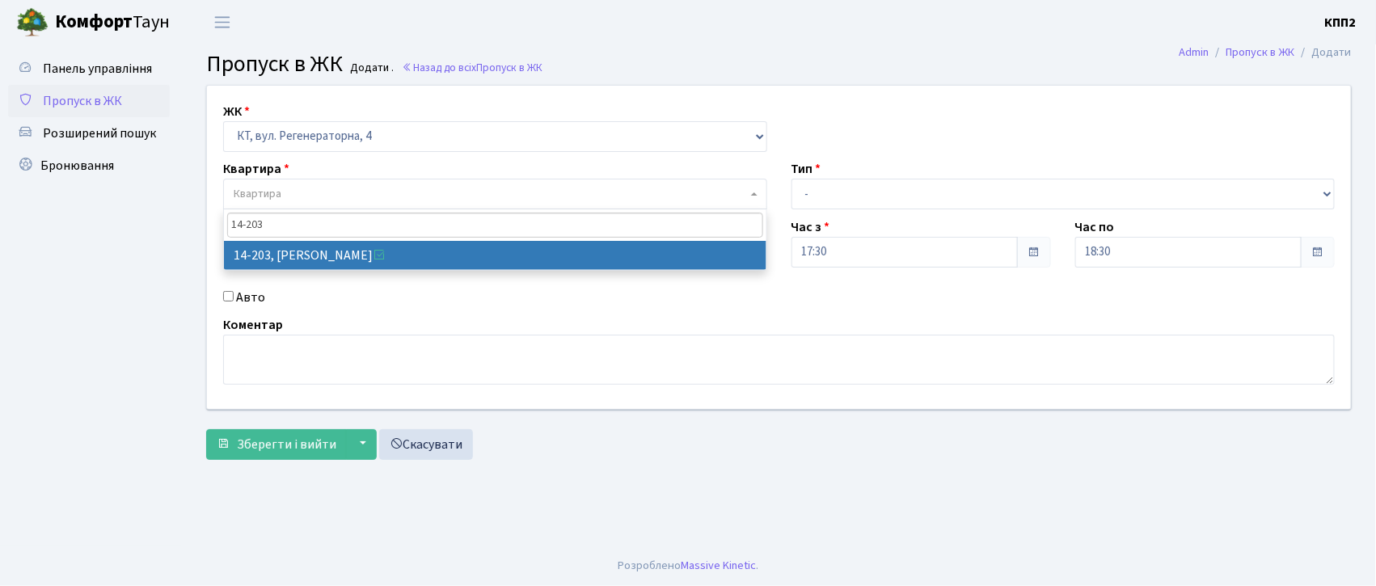
type input "14-203"
select select "7580"
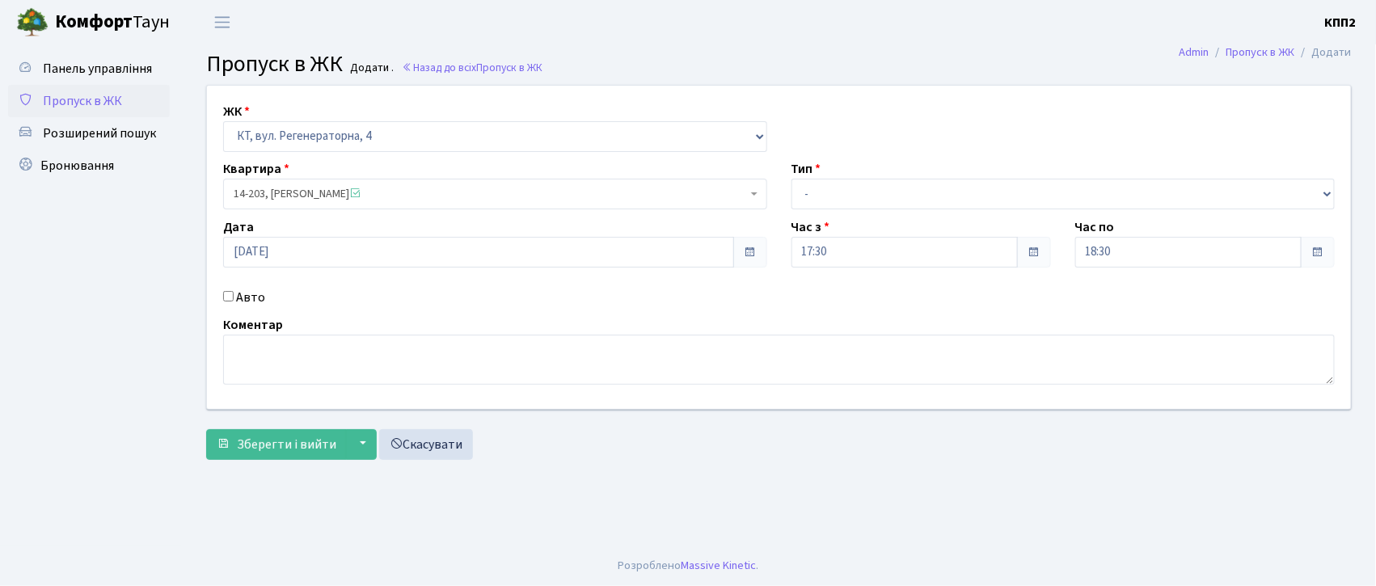
click at [243, 305] on label "Авто" at bounding box center [250, 297] width 29 height 19
click at [234, 302] on input "Авто" at bounding box center [228, 296] width 11 height 11
checkbox input "true"
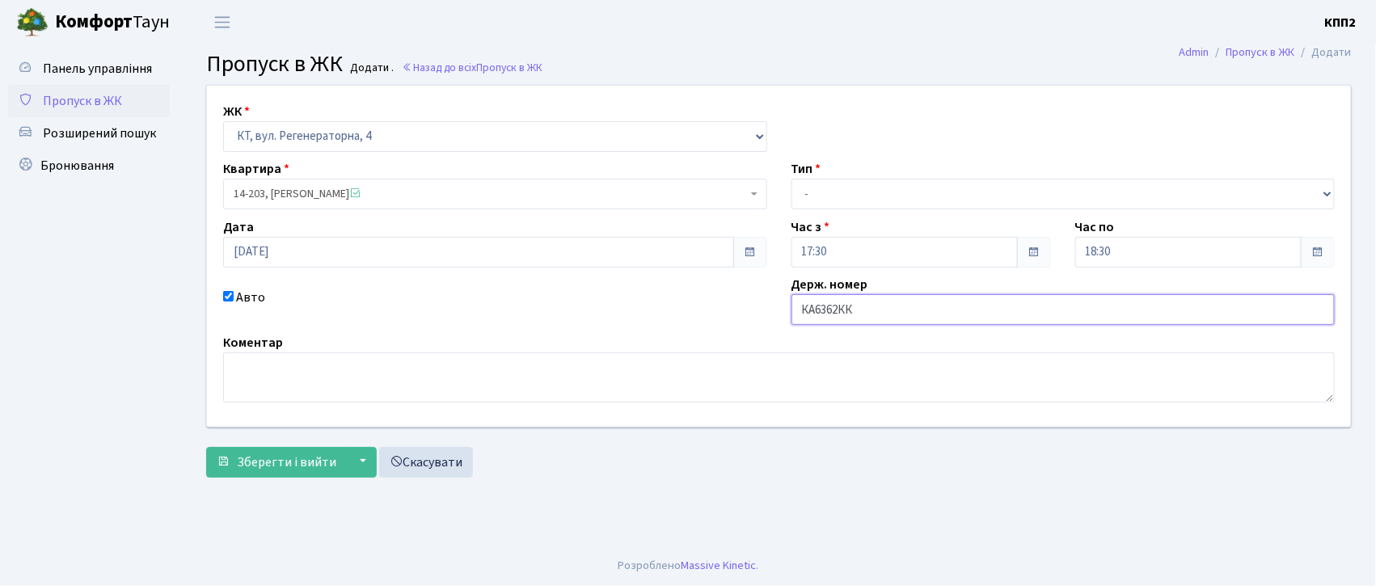
type input "КА6362КК"
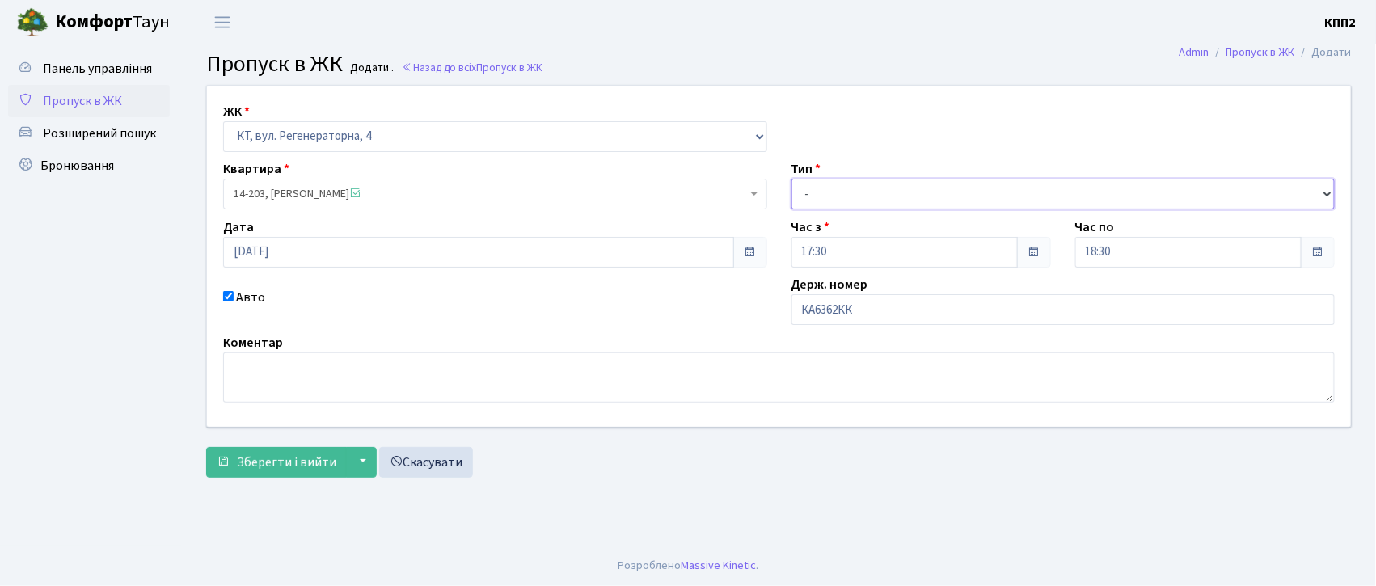
drag, startPoint x: 844, startPoint y: 196, endPoint x: 841, endPoint y: 205, distance: 9.5
click at [844, 196] on select "- Доставка Таксі Гості Сервіс" at bounding box center [1064, 194] width 544 height 31
select select "2"
click at [792, 179] on select "- Доставка Таксі Гості Сервіс" at bounding box center [1064, 194] width 544 height 31
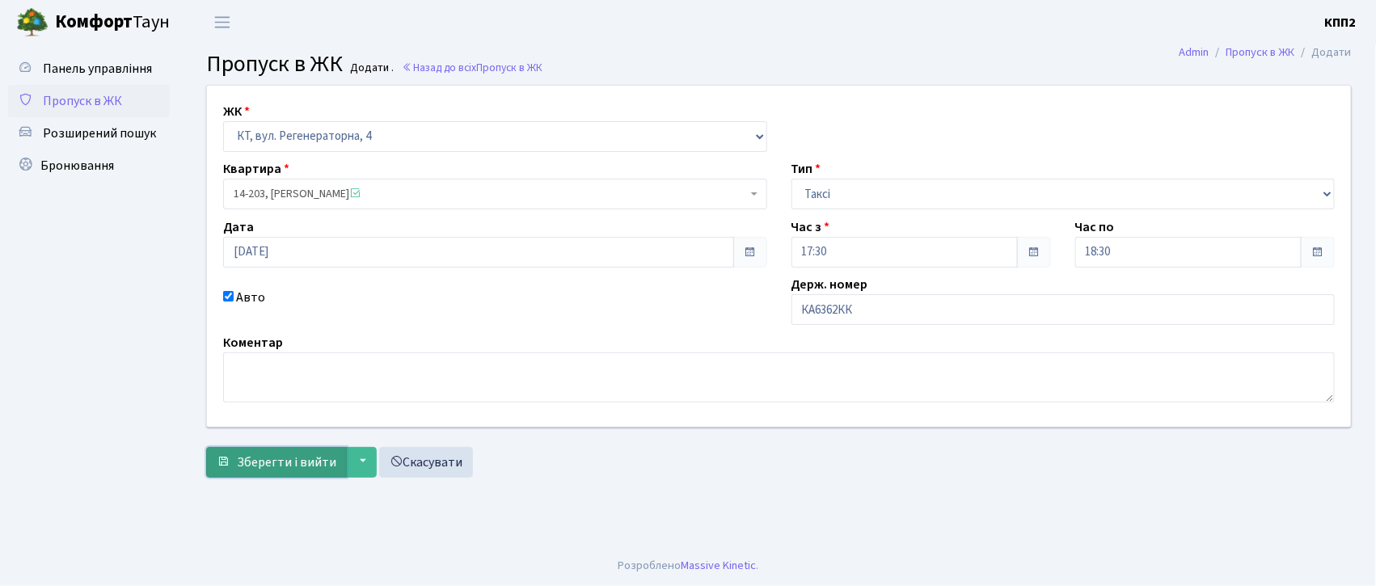
click at [236, 459] on button "Зберегти і вийти" at bounding box center [276, 462] width 141 height 31
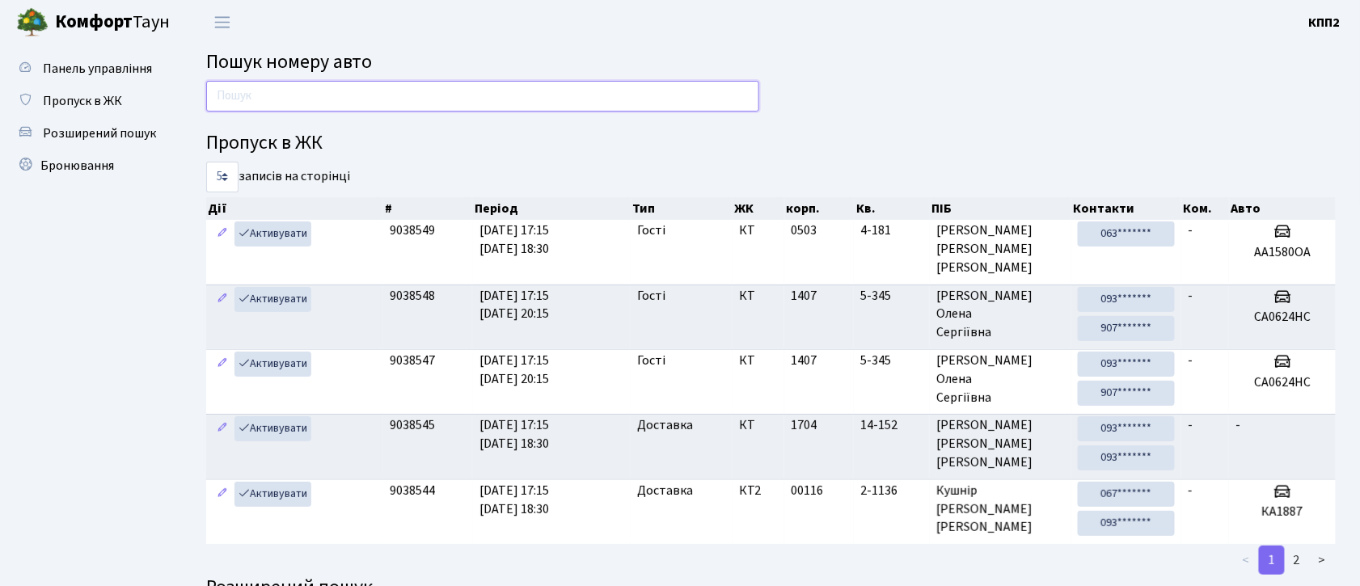
click at [666, 100] on input "text" at bounding box center [482, 96] width 553 height 31
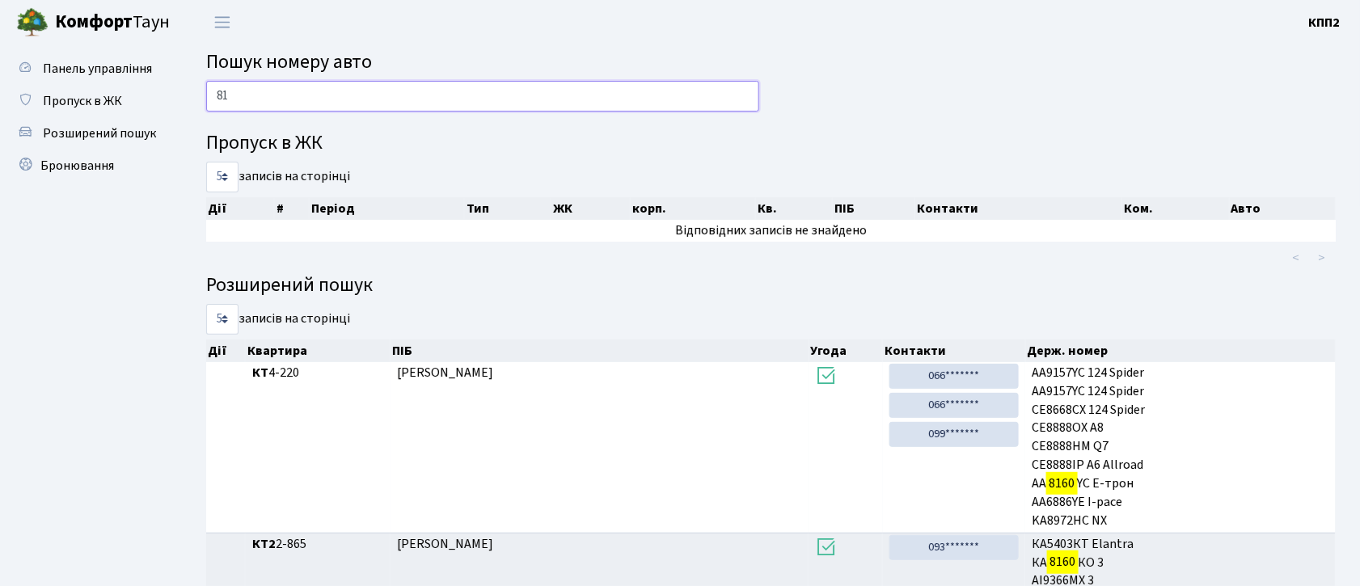
type input "8"
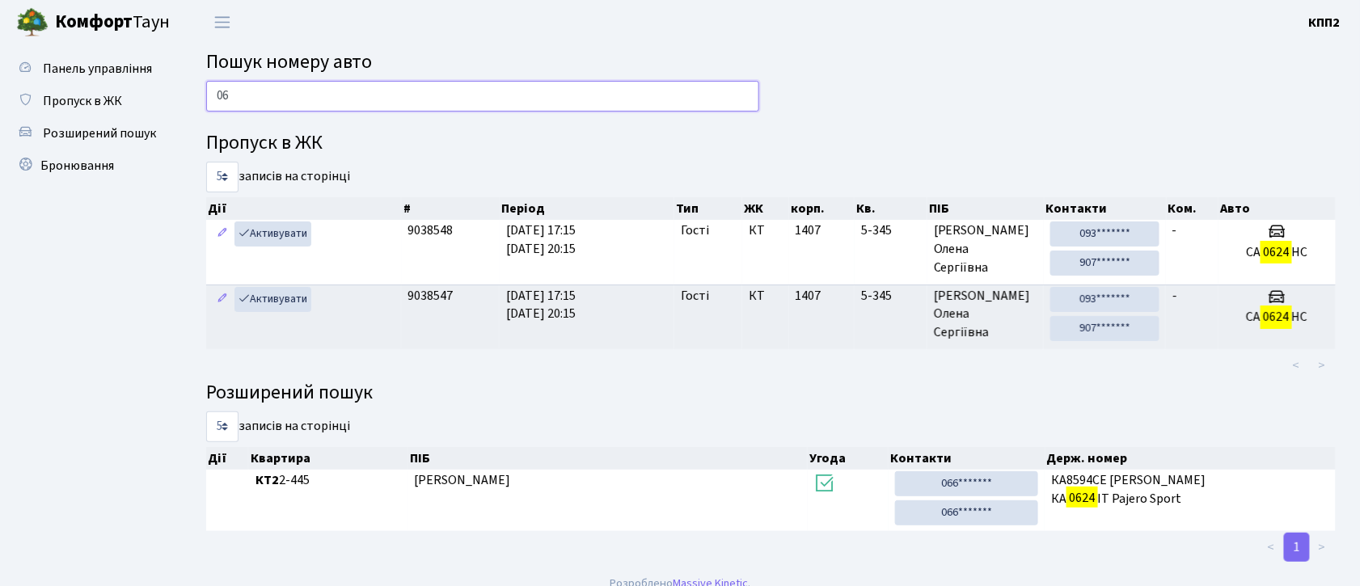
type input "0"
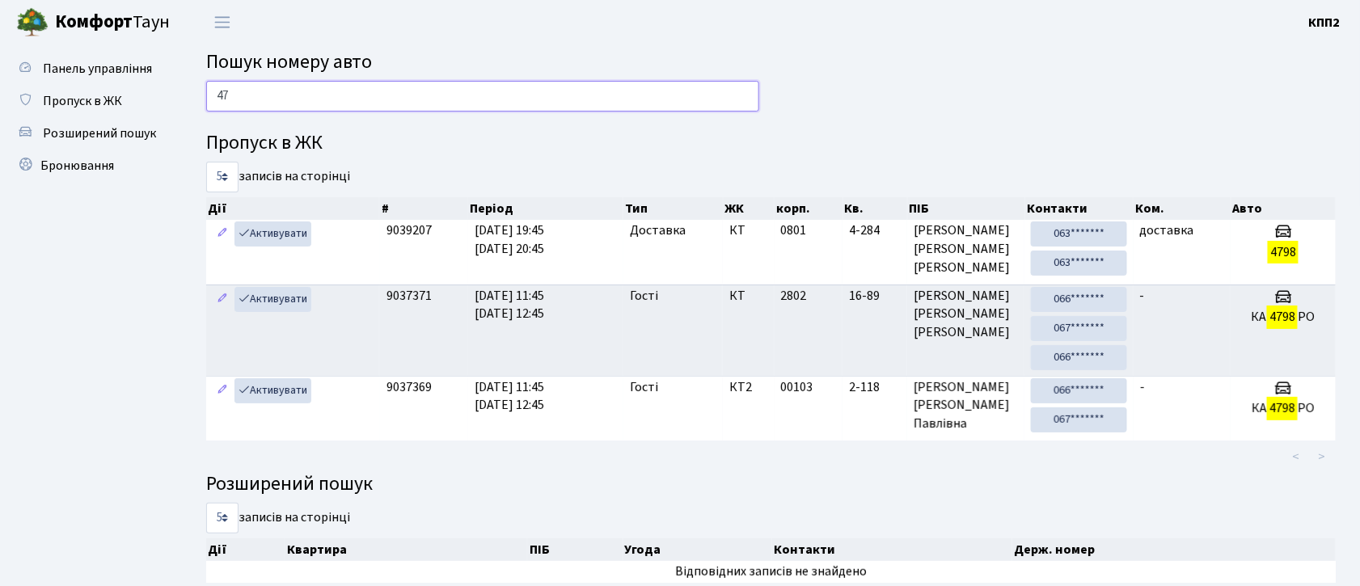
type input "4"
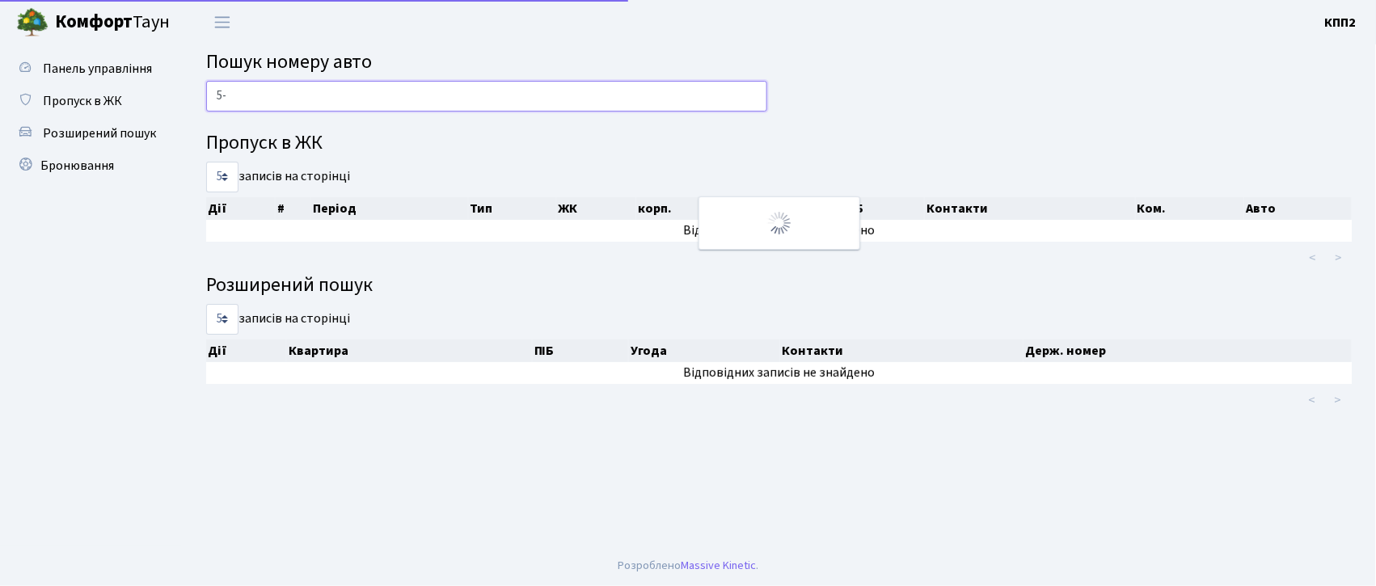
type input "5"
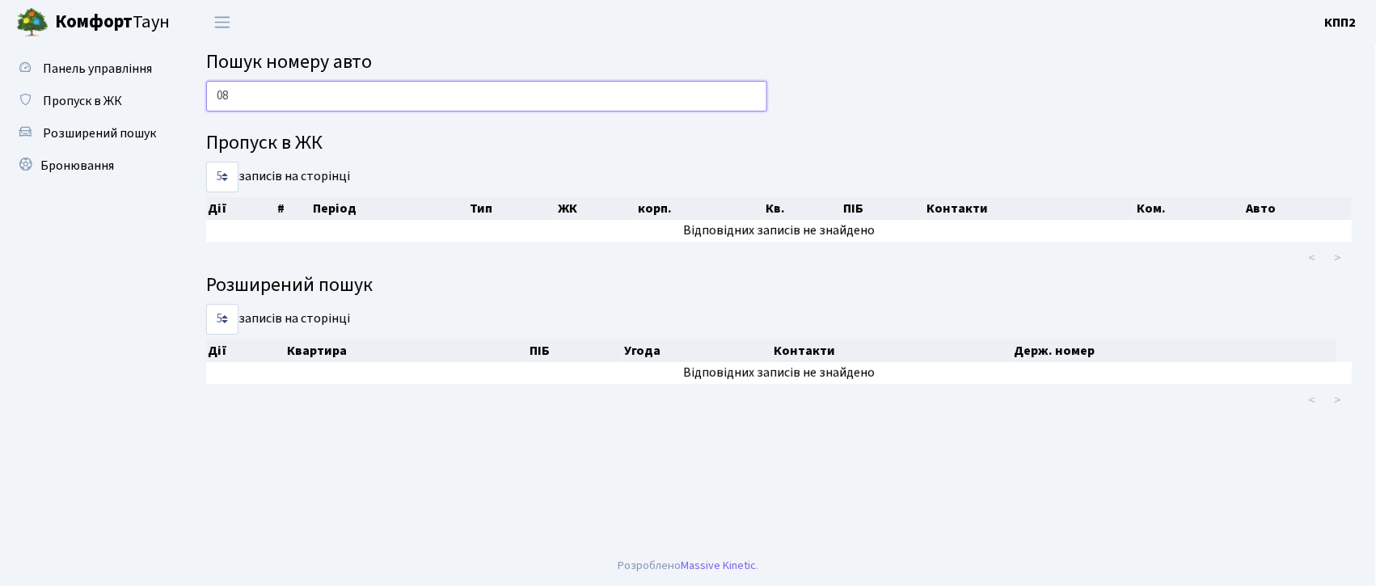
type input "0"
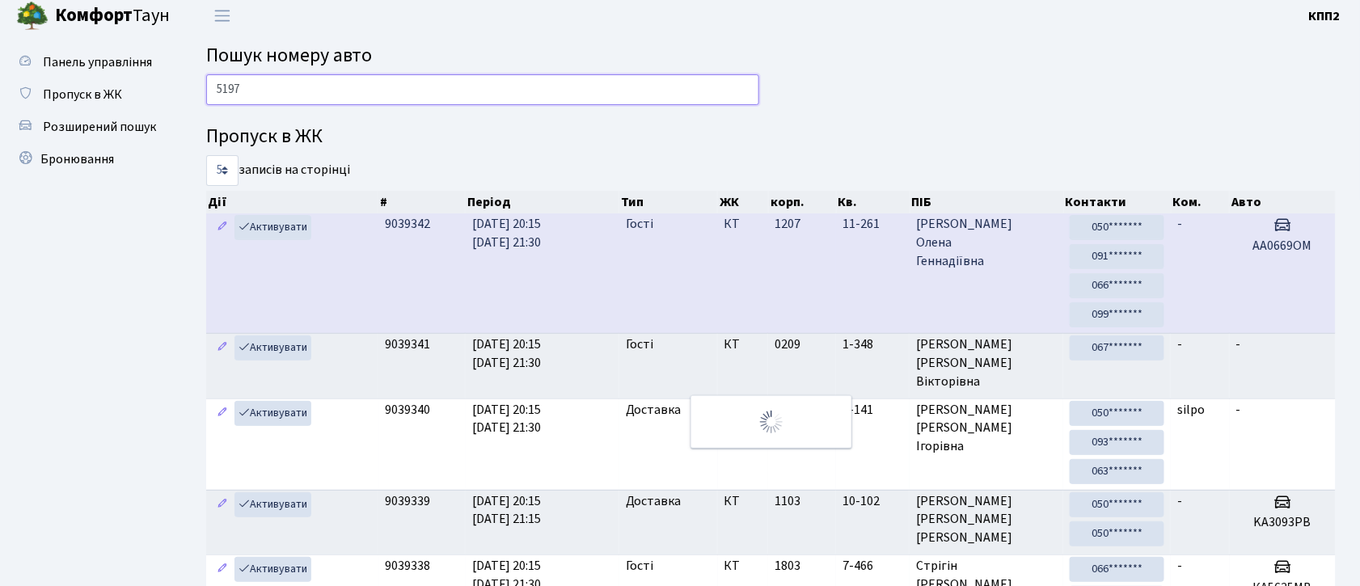
scroll to position [63, 0]
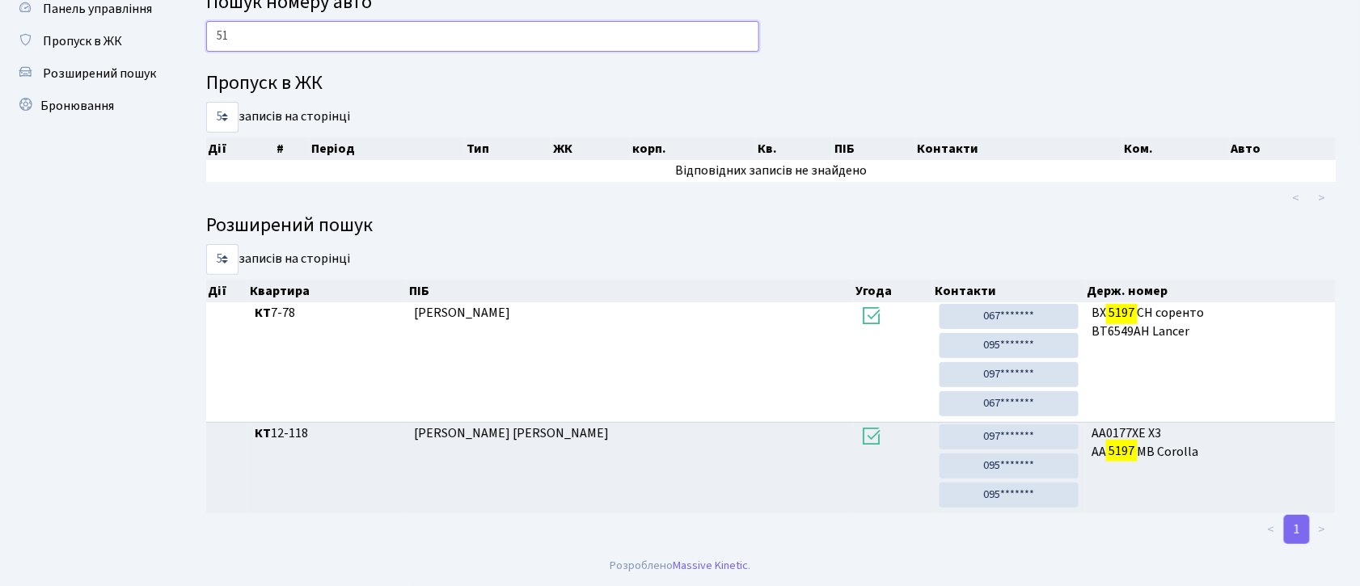
type input "5"
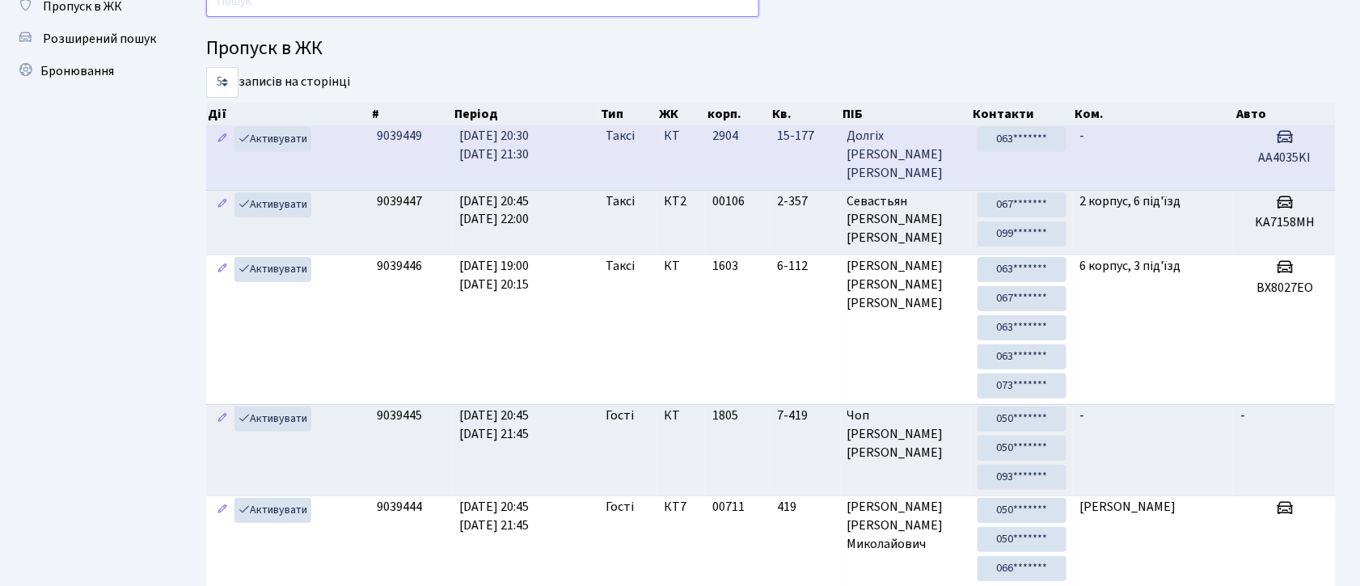
scroll to position [0, 0]
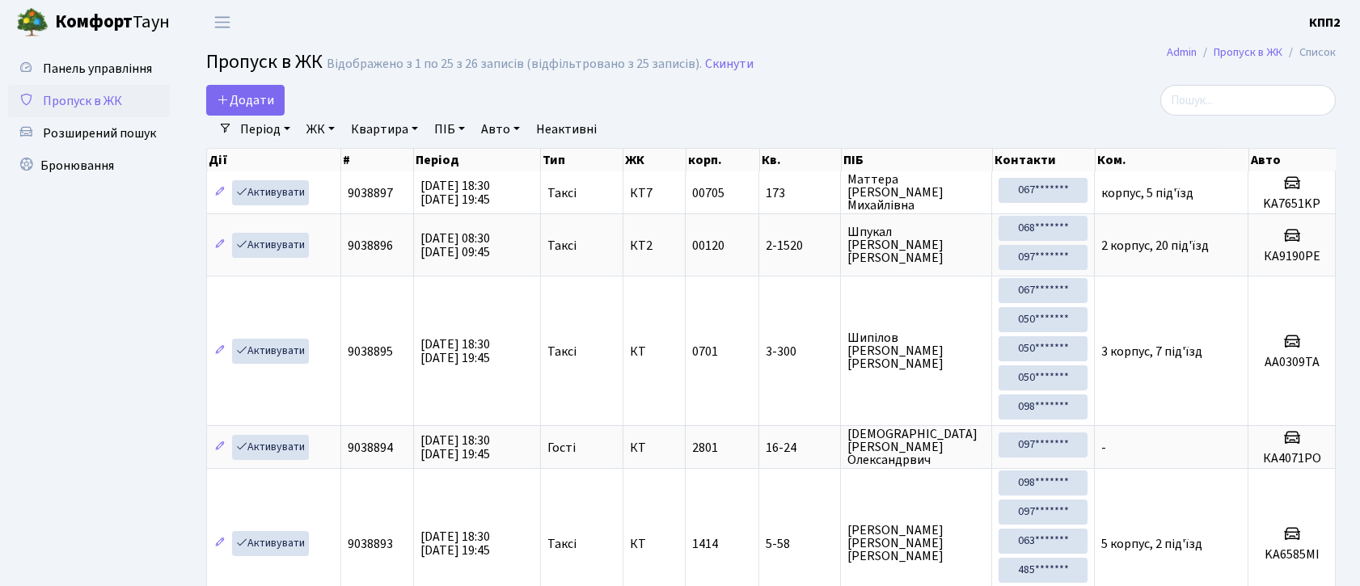
select select "25"
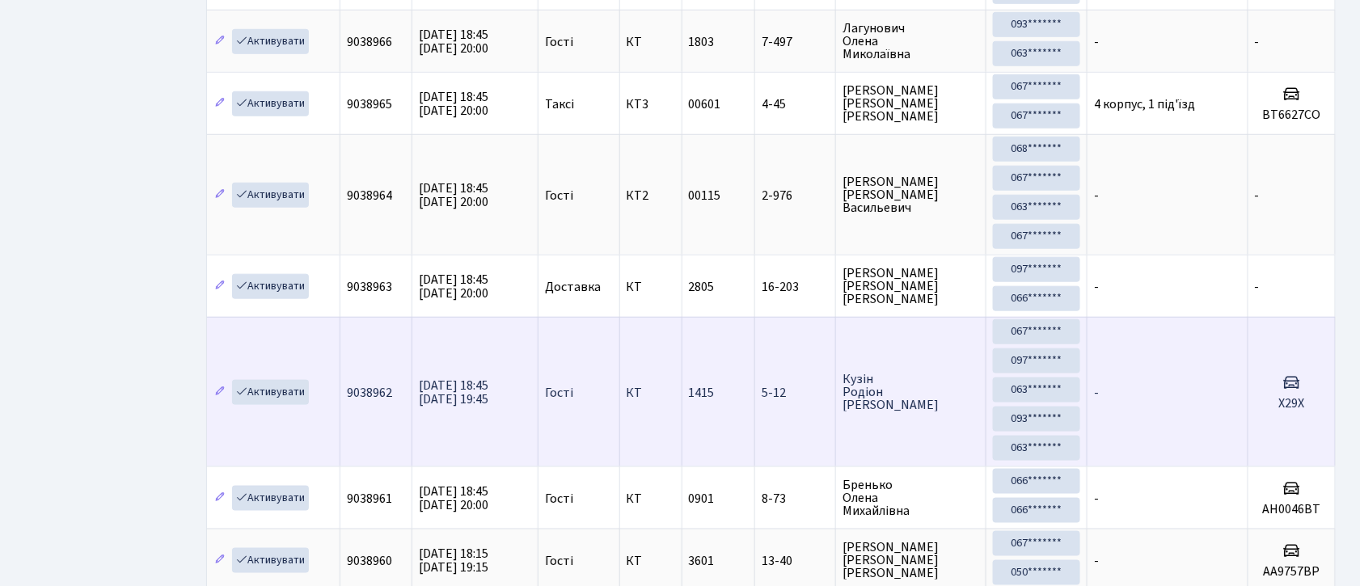
scroll to position [539, 0]
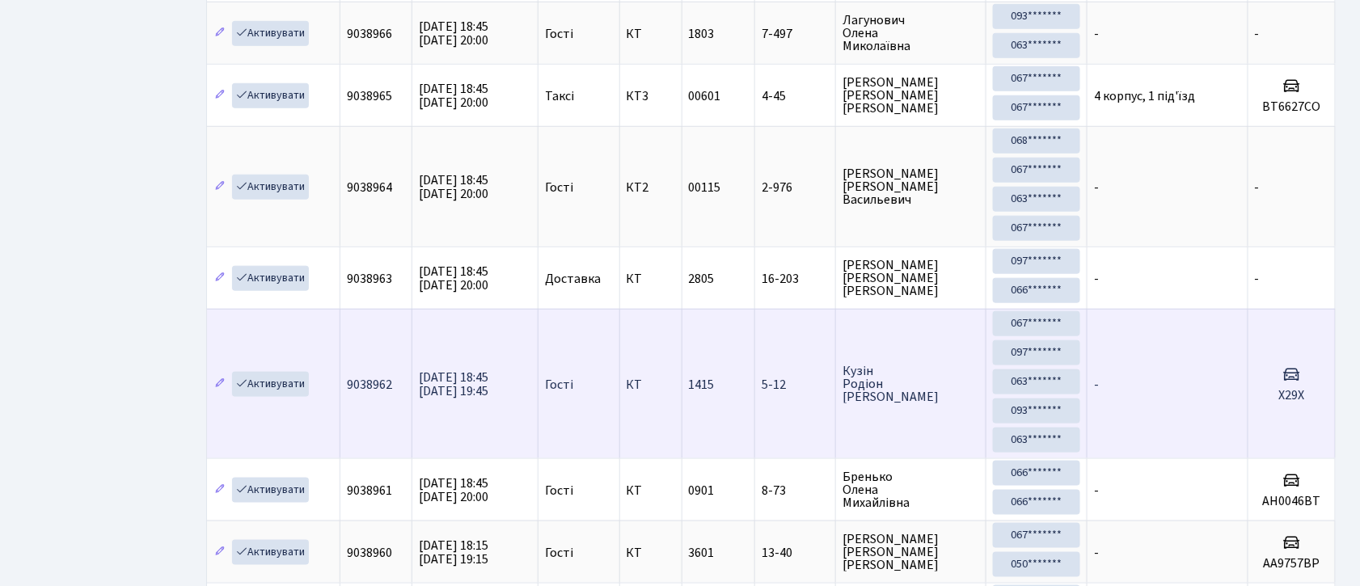
drag, startPoint x: 1181, startPoint y: 409, endPoint x: 1190, endPoint y: 408, distance: 9.8
click at [1179, 411] on td "-" at bounding box center [1168, 384] width 160 height 150
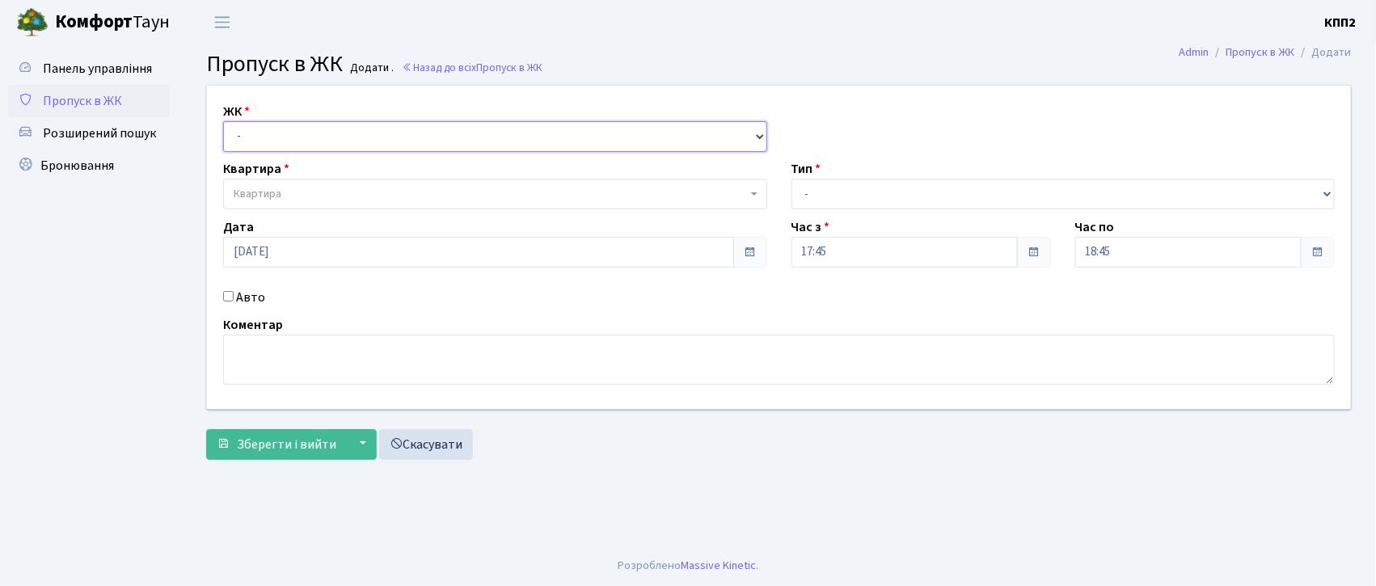
click at [269, 140] on select "- КТ, вул. Регенераторна, 4 КТ2, просп. [STREET_ADDRESS] [STREET_ADDRESS] [PERS…" at bounding box center [495, 136] width 544 height 31
select select "295"
click at [223, 121] on select "- КТ, вул. Регенераторна, 4 КТ2, просп. [STREET_ADDRESS] [STREET_ADDRESS] [PERS…" at bounding box center [495, 136] width 544 height 31
select select
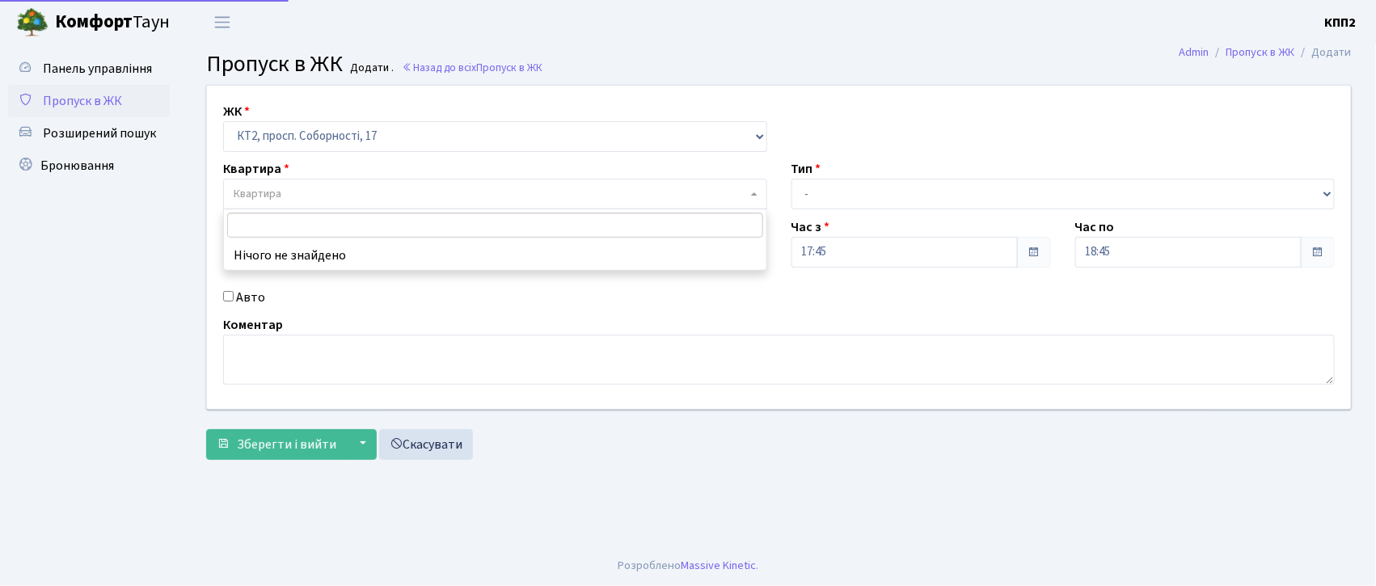
click at [273, 196] on span "Квартира" at bounding box center [258, 194] width 48 height 16
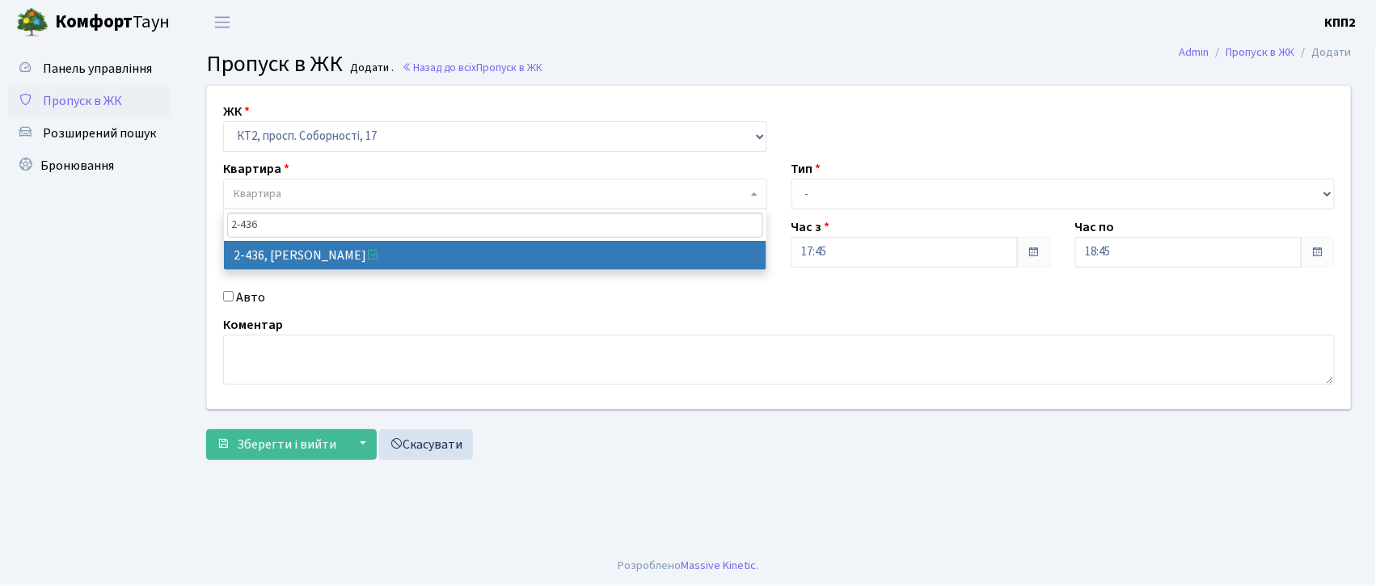
type input "2-436"
select select "15489"
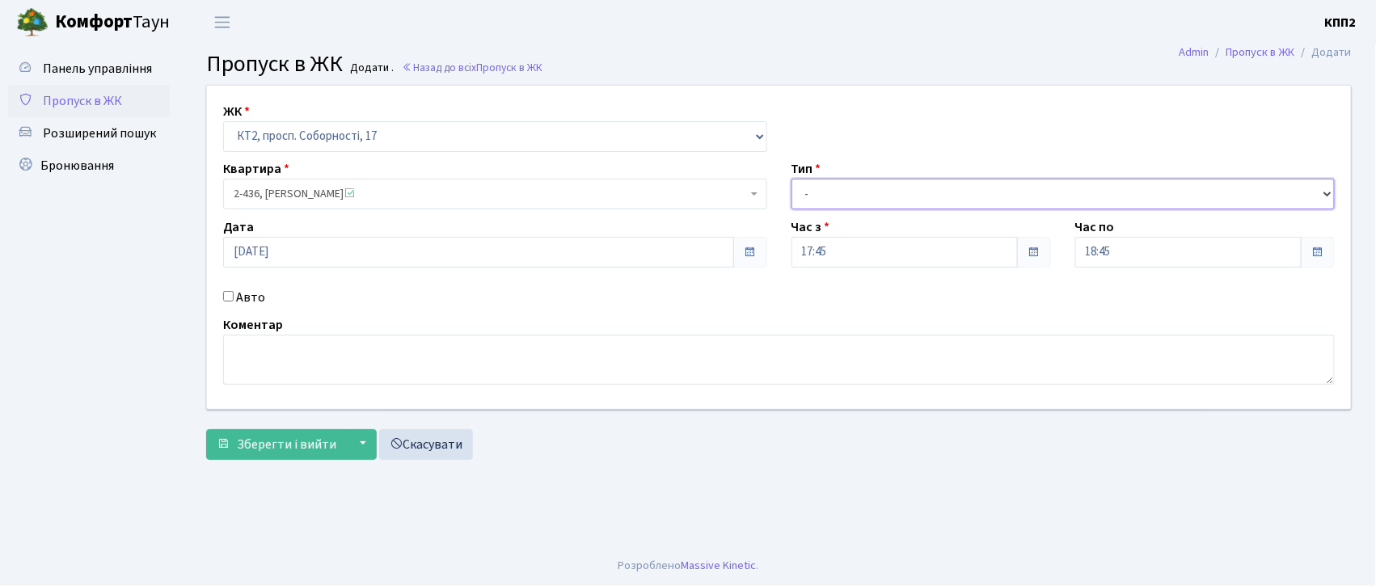
click at [804, 195] on select "- Доставка Таксі Гості Сервіс" at bounding box center [1064, 194] width 544 height 31
select select "1"
click at [792, 179] on select "- Доставка Таксі Гості Сервіс" at bounding box center [1064, 194] width 544 height 31
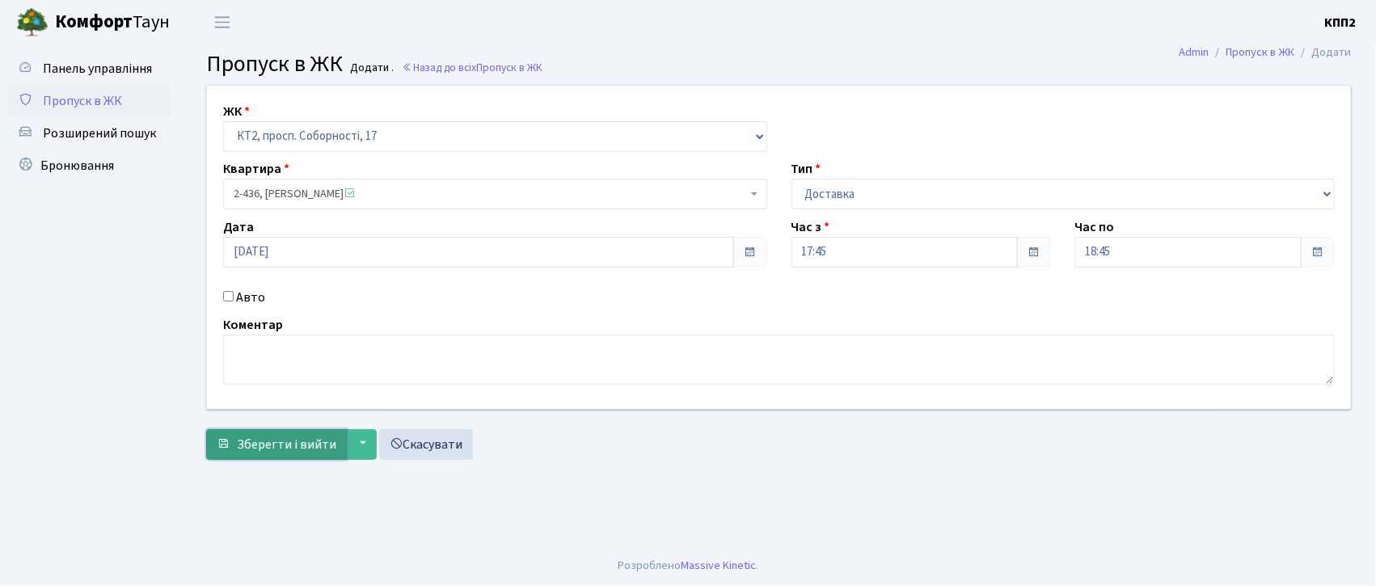
click at [277, 450] on span "Зберегти і вийти" at bounding box center [286, 445] width 99 height 18
click at [227, 295] on input "Авто" at bounding box center [228, 296] width 11 height 11
checkbox input "true"
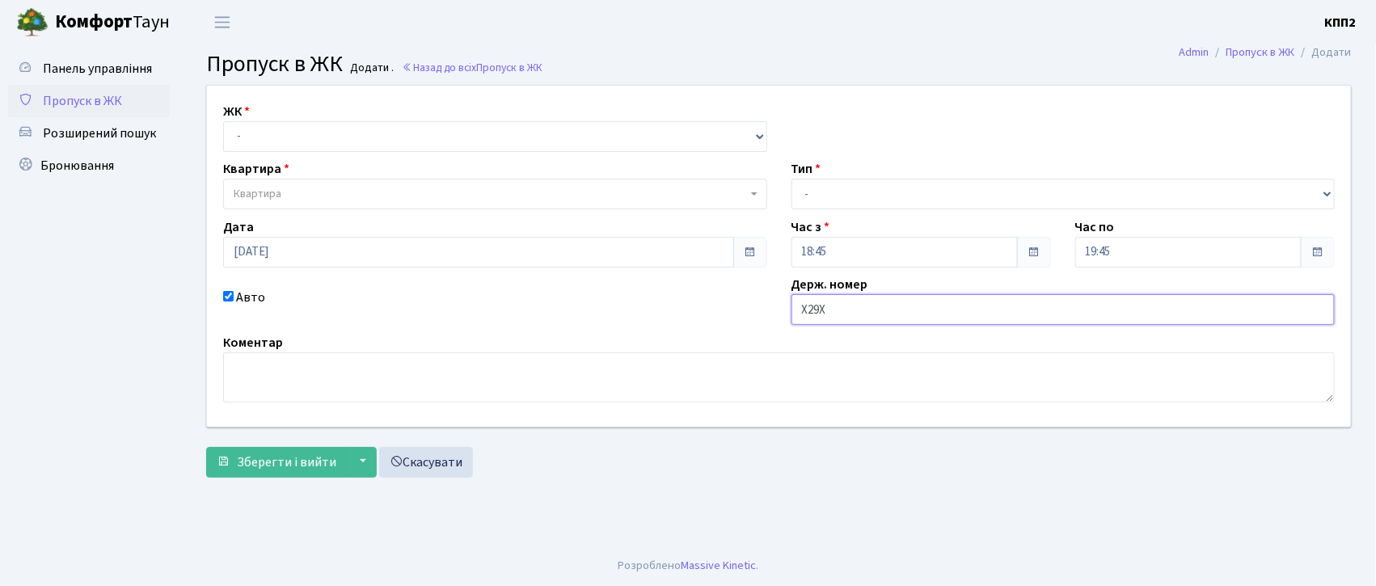
type input "Х29Х"
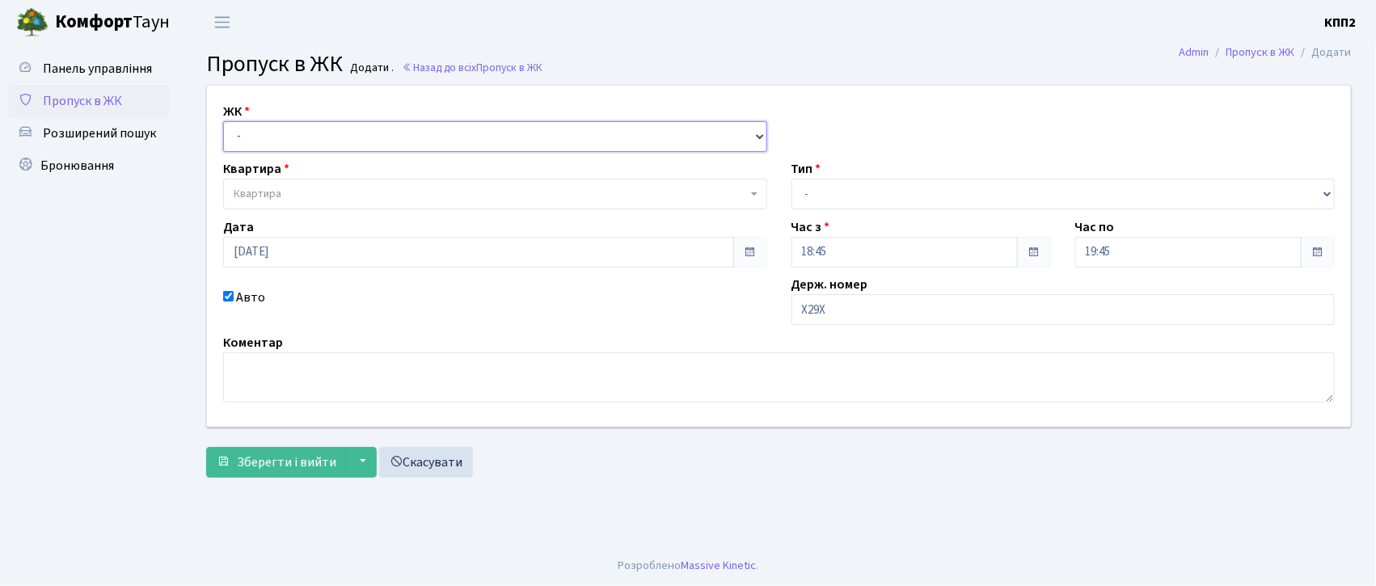
click at [260, 124] on select "- КТ, вул. Регенераторна, 4 КТ2, просп. [STREET_ADDRESS] [STREET_ADDRESS] [PERS…" at bounding box center [495, 136] width 544 height 31
select select "271"
click at [223, 121] on select "- КТ, вул. Регенераторна, 4 КТ2, просп. [STREET_ADDRESS] [STREET_ADDRESS] [PERS…" at bounding box center [495, 136] width 544 height 31
select select
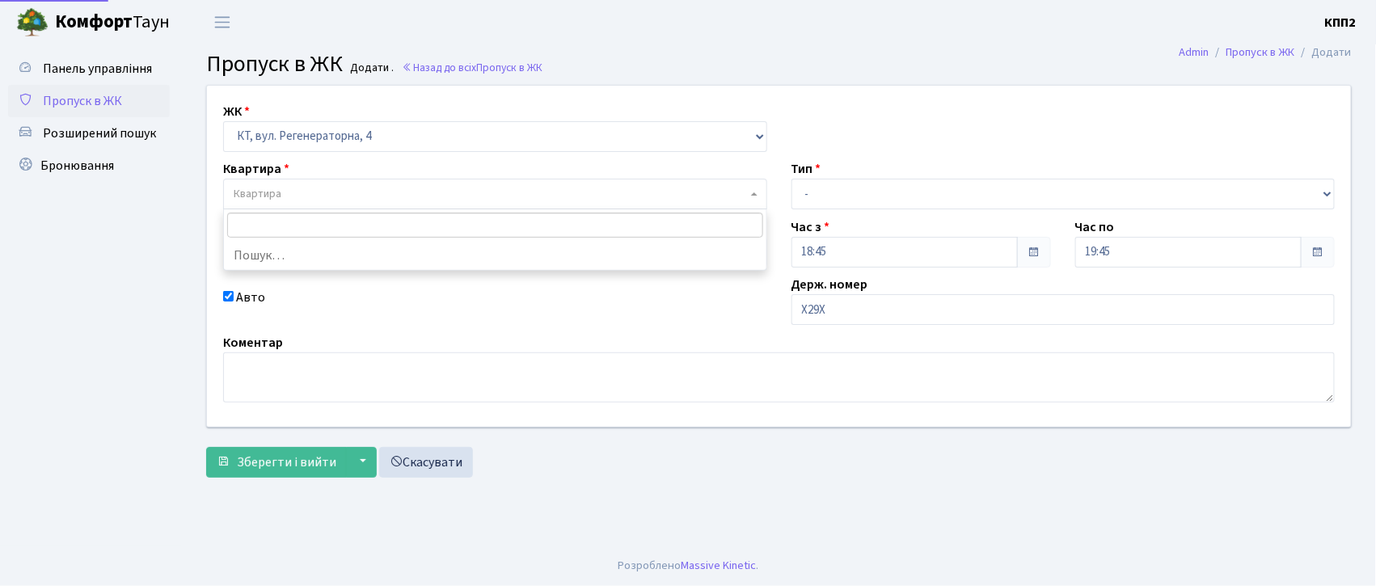
click at [253, 192] on span "Квартира" at bounding box center [258, 194] width 48 height 16
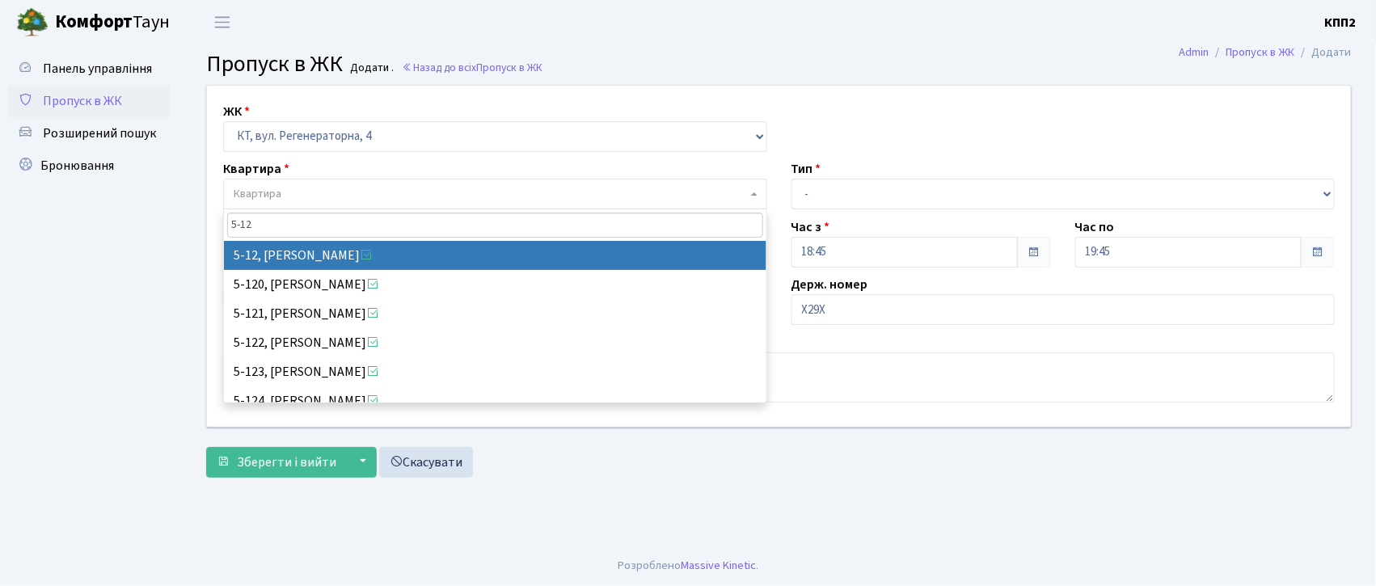
type input "5-12"
select select "2504"
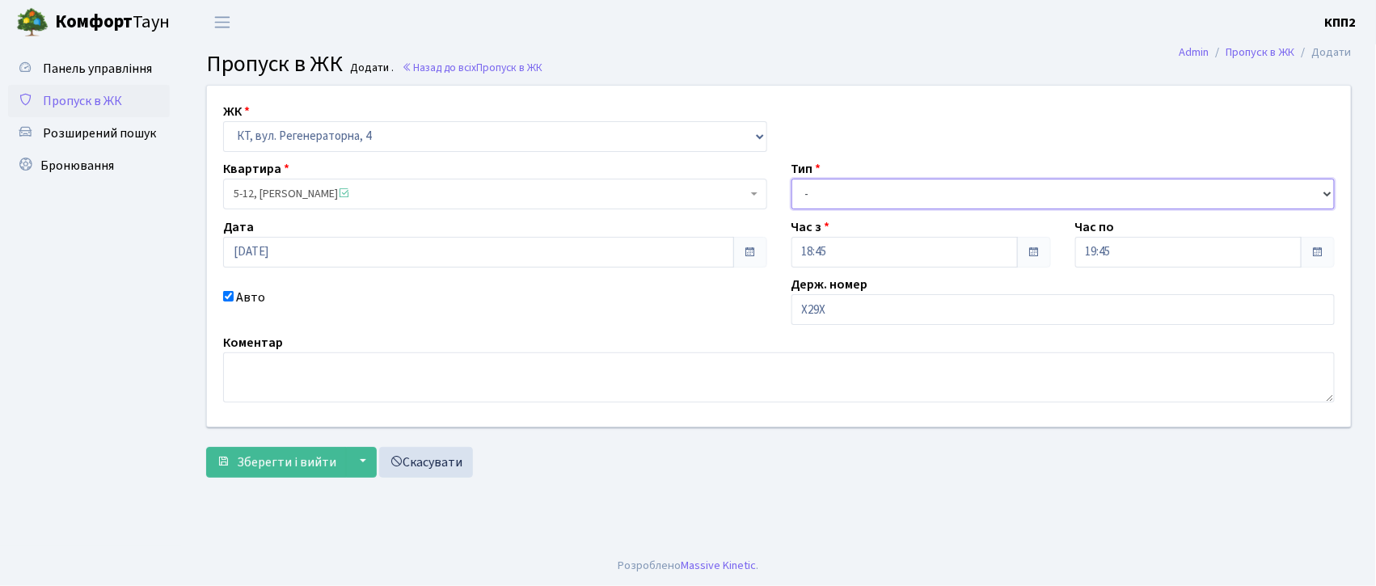
click at [839, 184] on select "- Доставка Таксі Гості Сервіс" at bounding box center [1064, 194] width 544 height 31
select select "3"
click at [792, 179] on select "- Доставка Таксі Гості Сервіс" at bounding box center [1064, 194] width 544 height 31
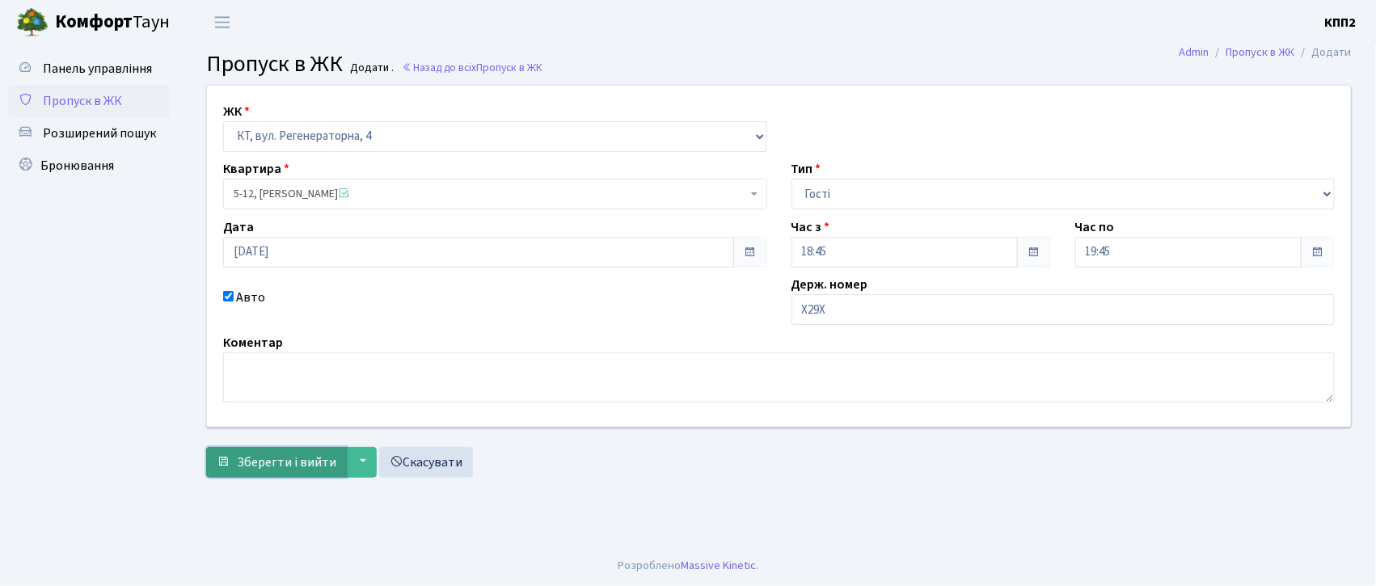
click at [263, 464] on span "Зберегти і вийти" at bounding box center [286, 463] width 99 height 18
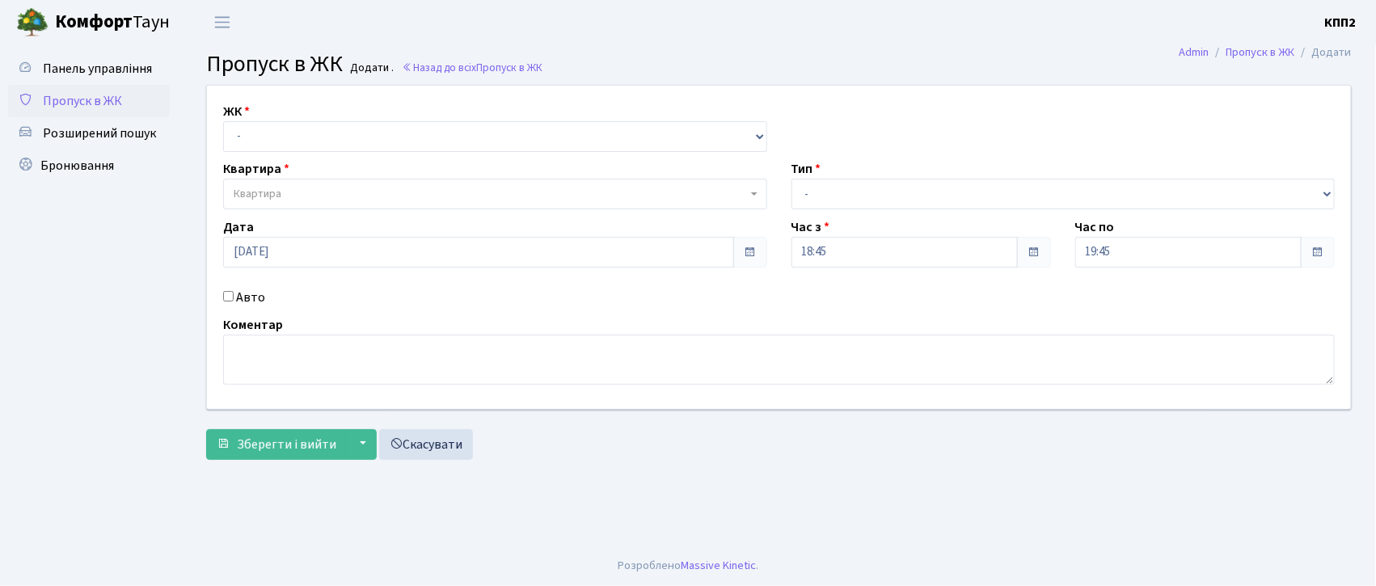
click at [227, 295] on input "Авто" at bounding box center [228, 296] width 11 height 11
checkbox input "true"
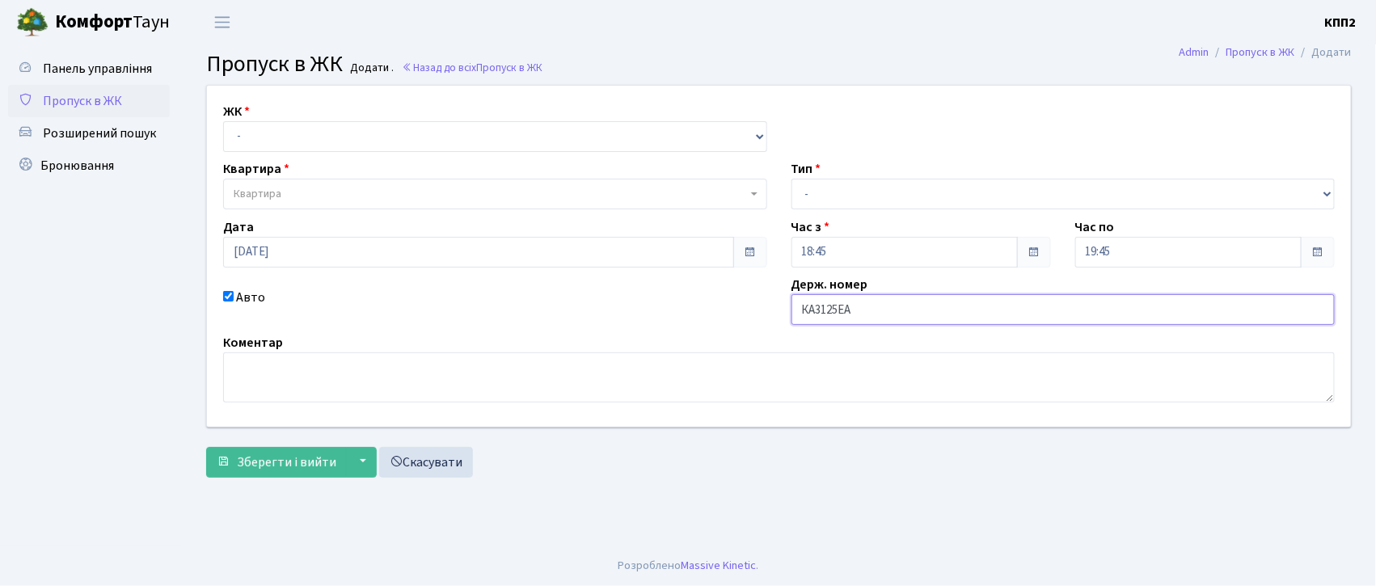
type input "КА3125ЕА"
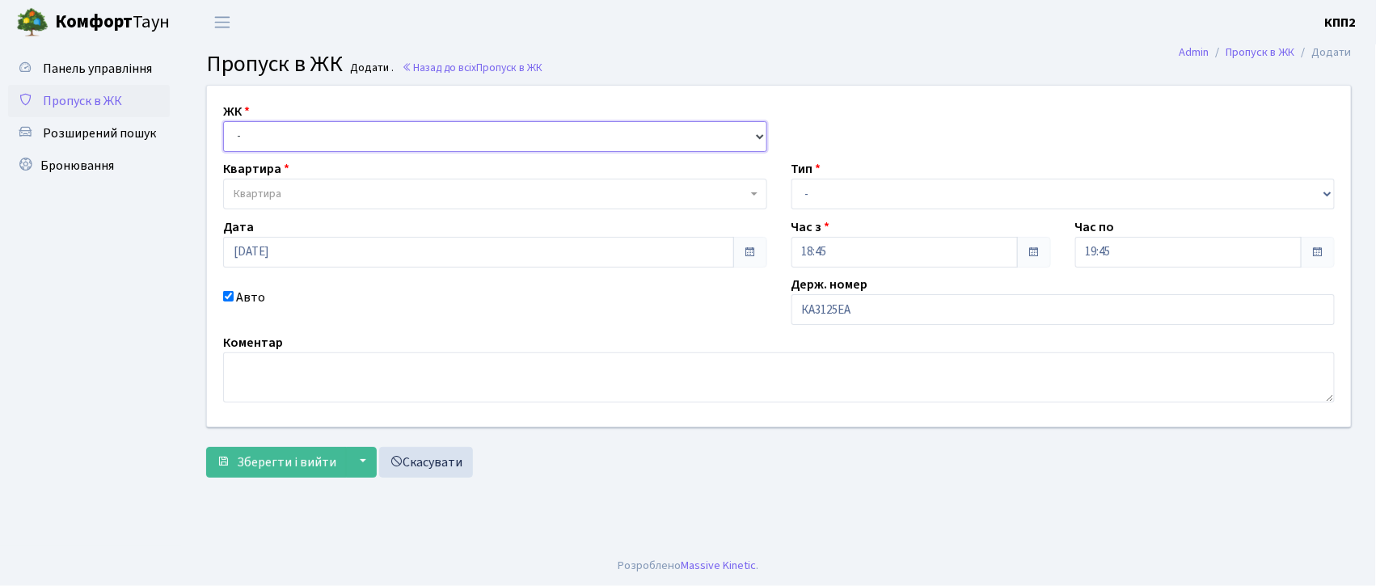
click at [230, 133] on select "- КТ, вул. Регенераторна, 4 КТ2, просп. [STREET_ADDRESS] [STREET_ADDRESS] [PERS…" at bounding box center [495, 136] width 544 height 31
select select "271"
click at [223, 121] on select "- КТ, вул. Регенераторна, 4 КТ2, просп. Соборності, 17 КТ3, вул. Березнева, 16 …" at bounding box center [495, 136] width 544 height 31
select select
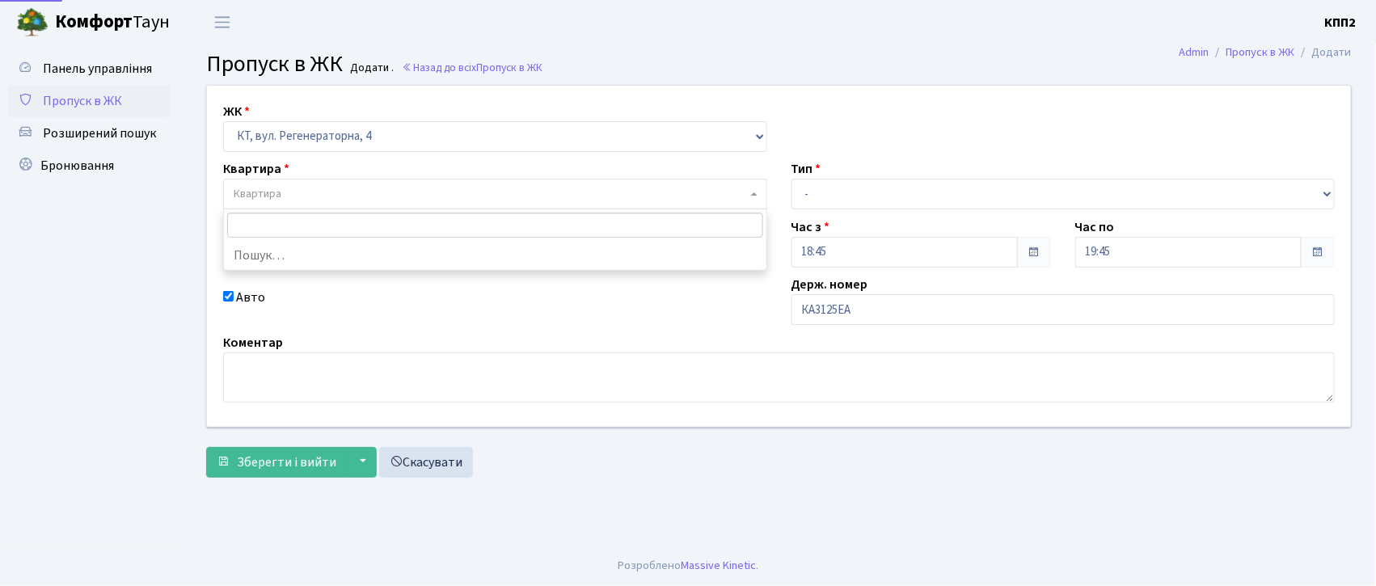
click at [299, 192] on span "Квартира" at bounding box center [490, 194] width 513 height 16
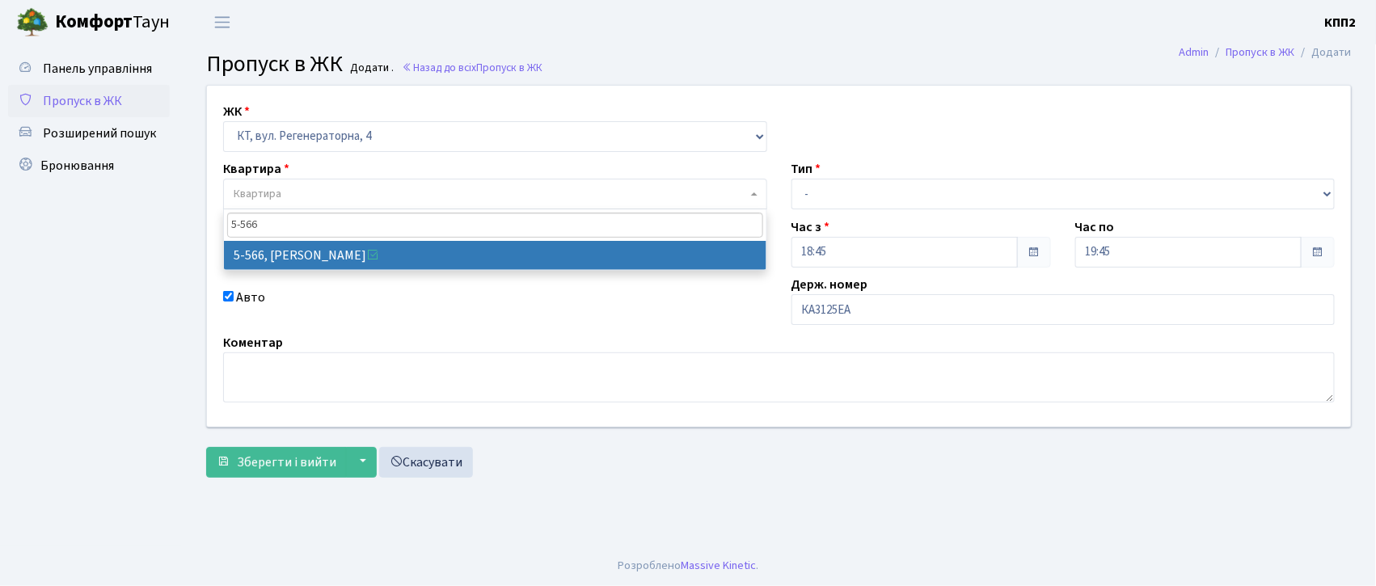
type input "5-566"
select select "1960"
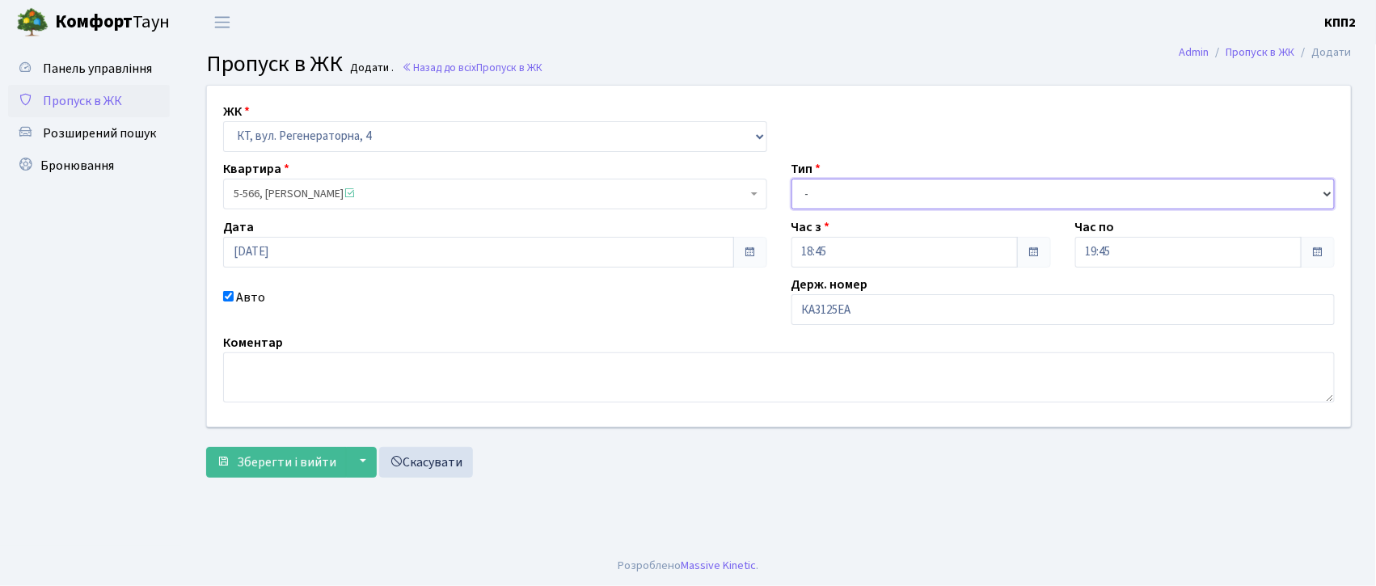
click at [818, 194] on select "- Доставка Таксі Гості Сервіс" at bounding box center [1064, 194] width 544 height 31
select select "2"
click at [792, 179] on select "- Доставка Таксі Гості Сервіс" at bounding box center [1064, 194] width 544 height 31
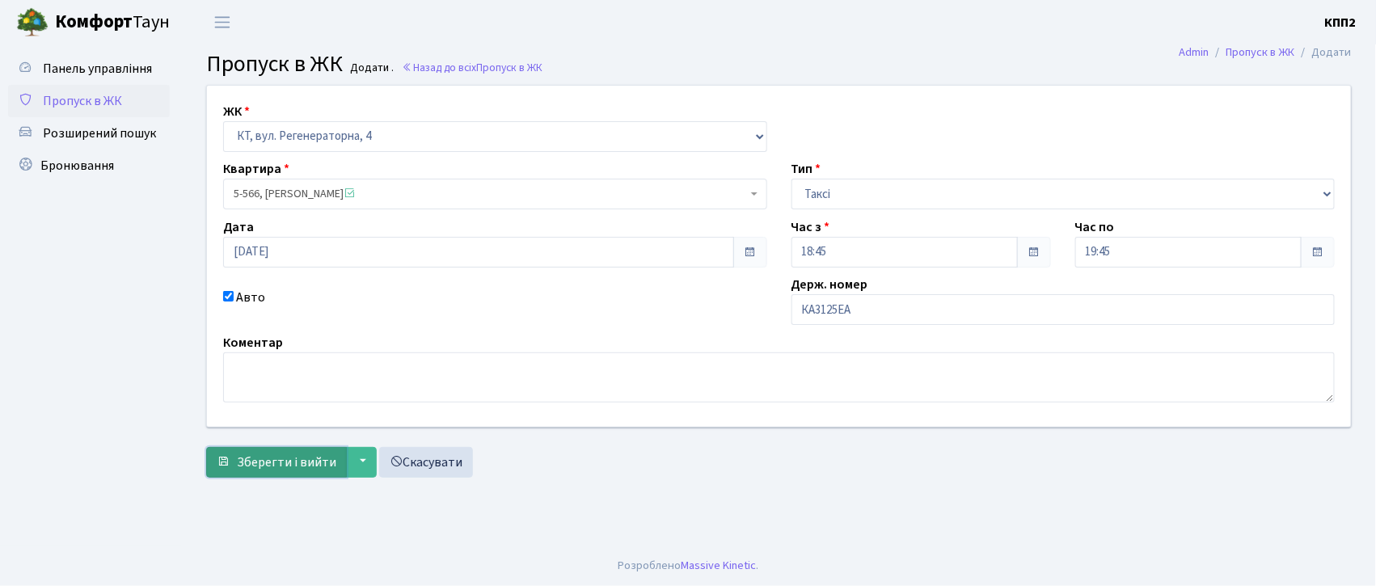
click at [308, 461] on span "Зберегти і вийти" at bounding box center [286, 463] width 99 height 18
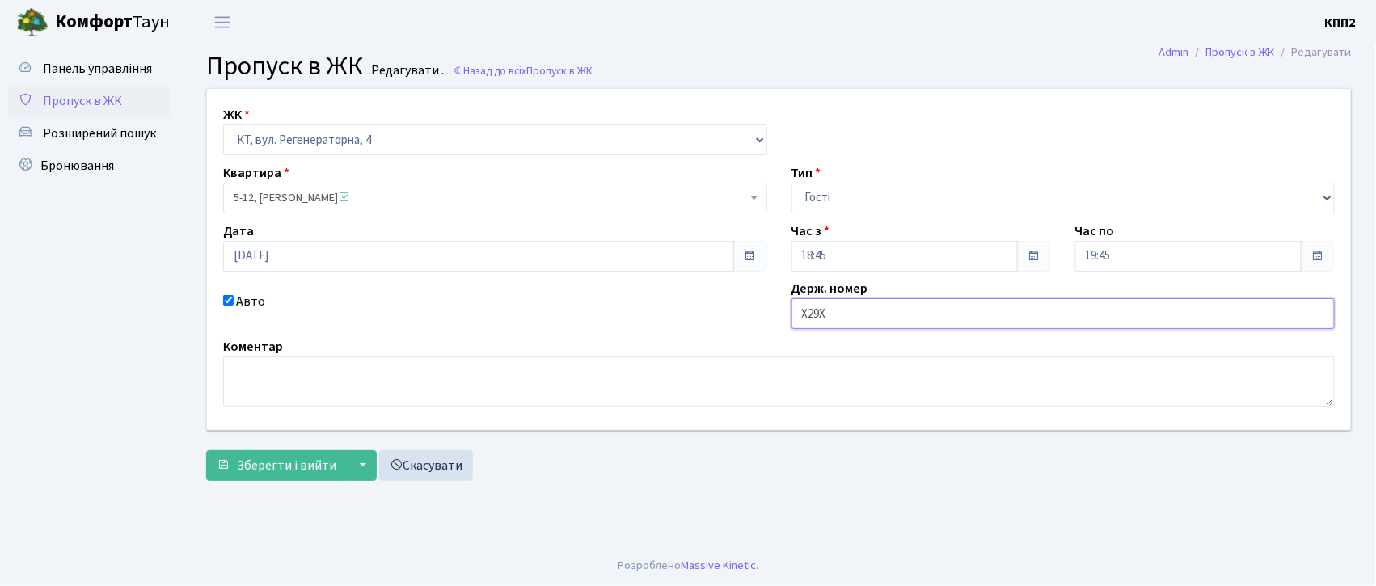
click at [844, 315] on input "Х29Х" at bounding box center [1064, 313] width 544 height 31
type input "Х39Х"
click at [315, 467] on span "Зберегти і вийти" at bounding box center [286, 466] width 99 height 18
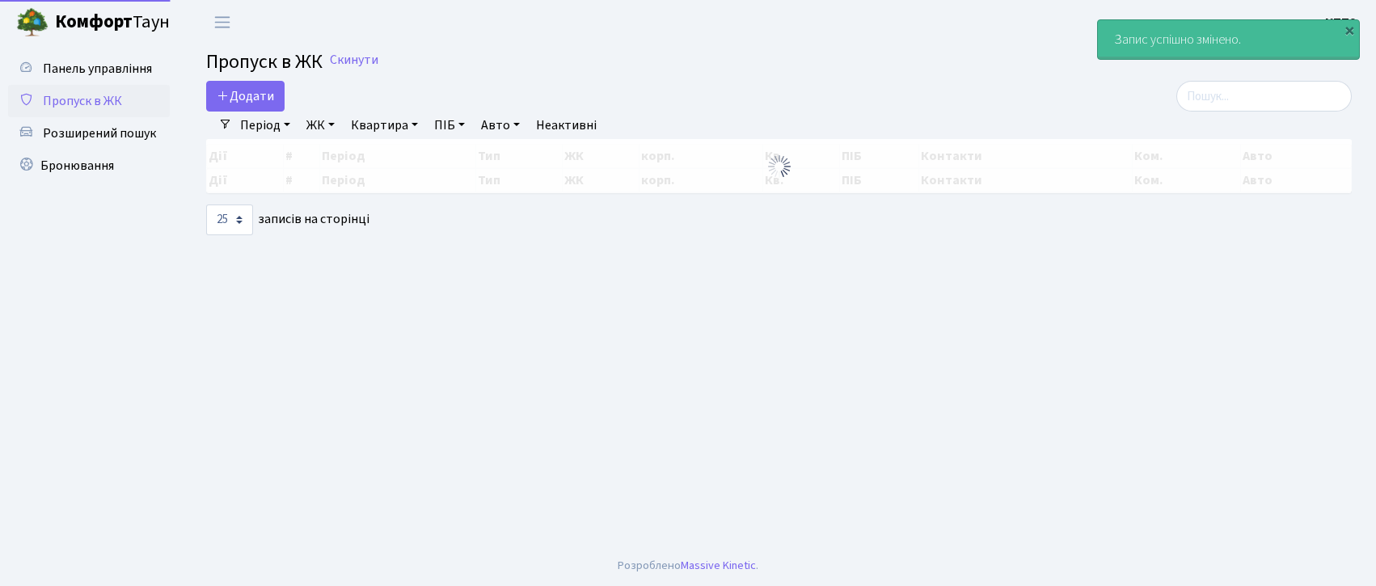
select select "25"
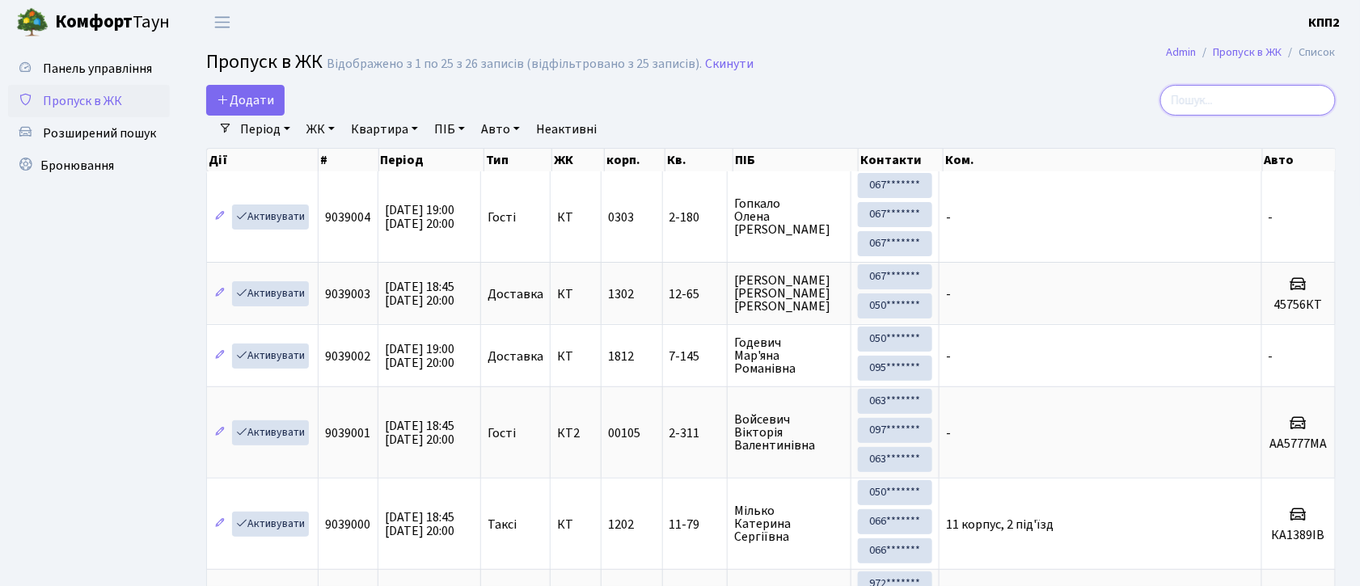
click at [1200, 100] on input "search" at bounding box center [1247, 100] width 175 height 31
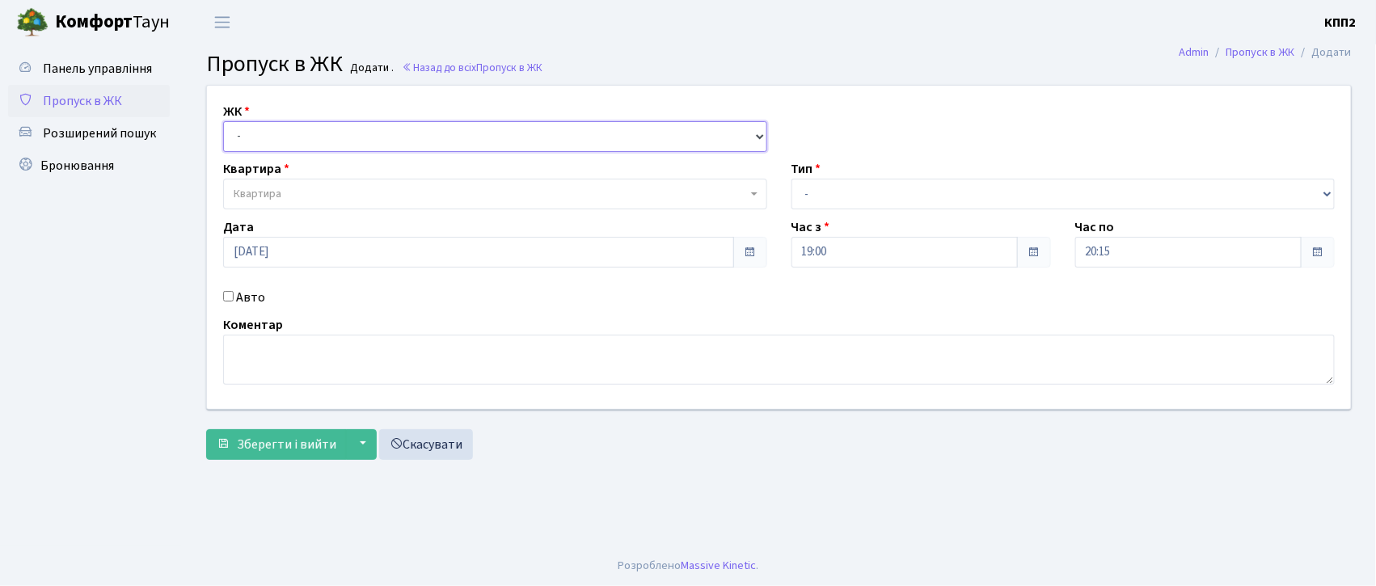
click at [270, 134] on select "- КТ, вул. Регенераторна, 4 КТ2, просп. Соборності, 17 КТ3, вул. Березнева, 16 …" at bounding box center [495, 136] width 544 height 31
select select "271"
click at [223, 121] on select "- КТ, вул. Регенераторна, 4 КТ2, просп. Соборності, 17 КТ3, вул. Березнева, 16 …" at bounding box center [495, 136] width 544 height 31
select select
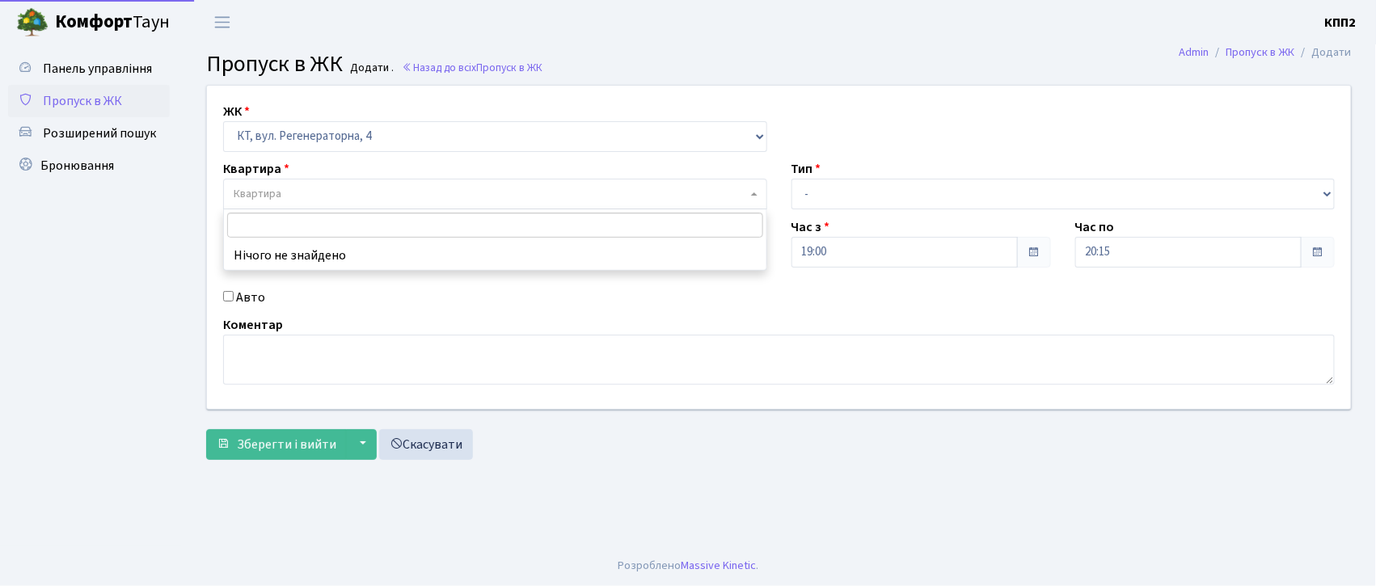
click at [270, 185] on span "Квартира" at bounding box center [495, 194] width 544 height 31
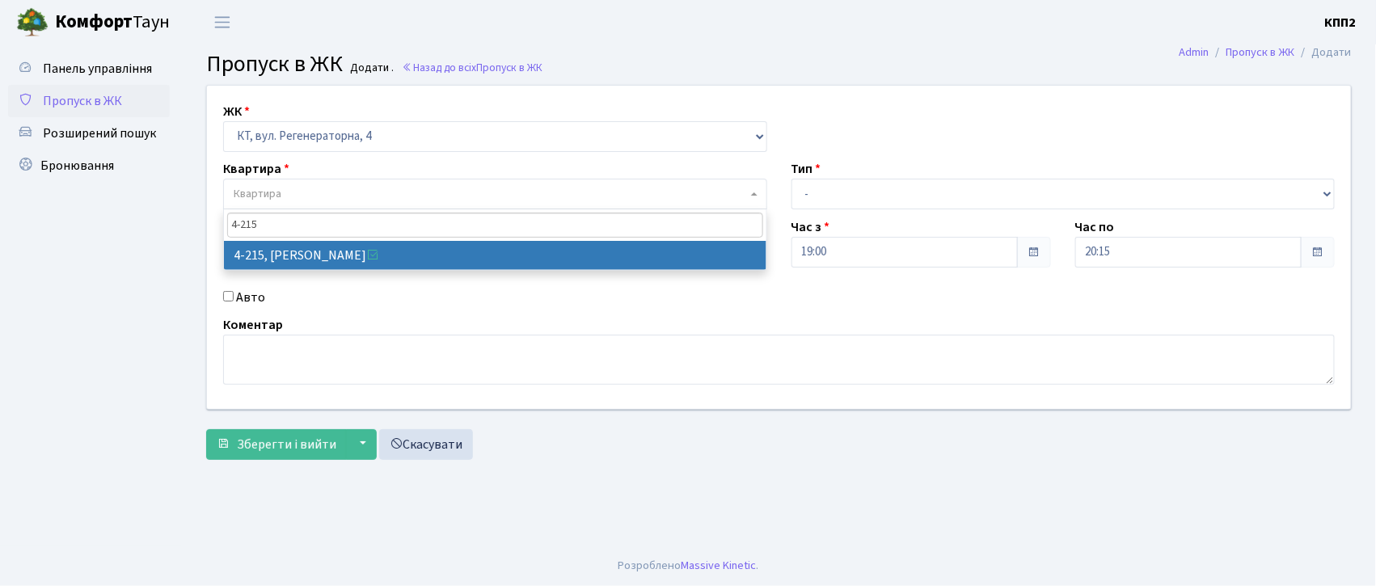
type input "4-215"
select select "1077"
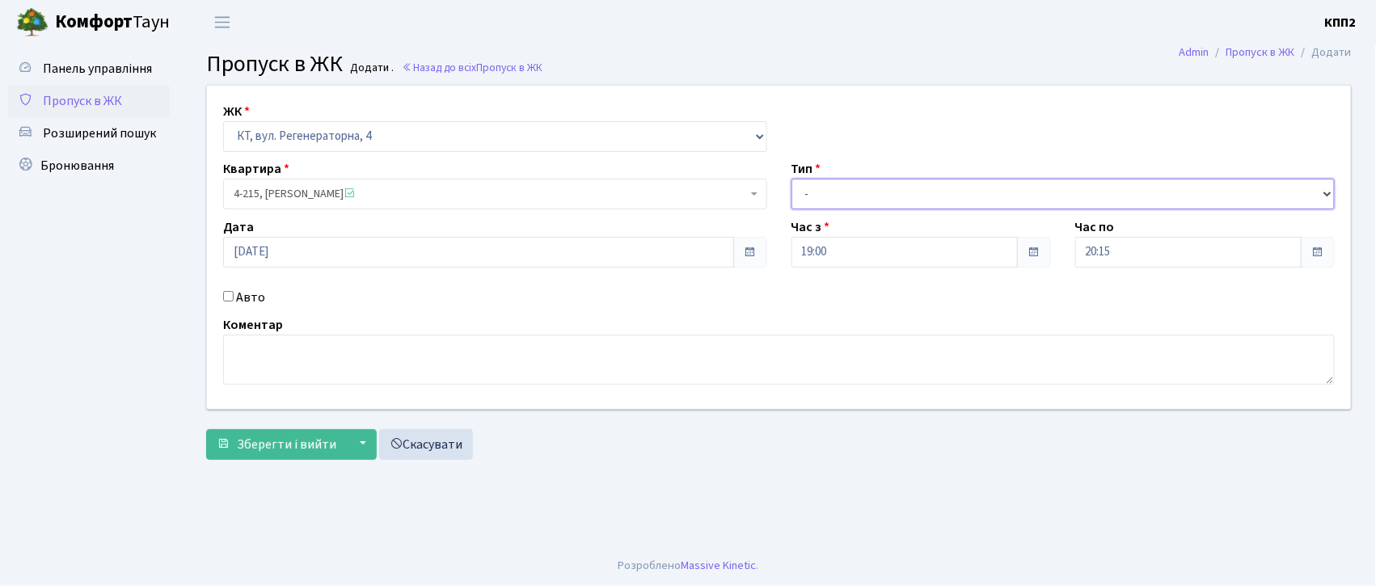
click at [842, 192] on select "- Доставка Таксі Гості Сервіс" at bounding box center [1064, 194] width 544 height 31
select select "1"
click at [792, 179] on select "- Доставка Таксі Гості Сервіс" at bounding box center [1064, 194] width 544 height 31
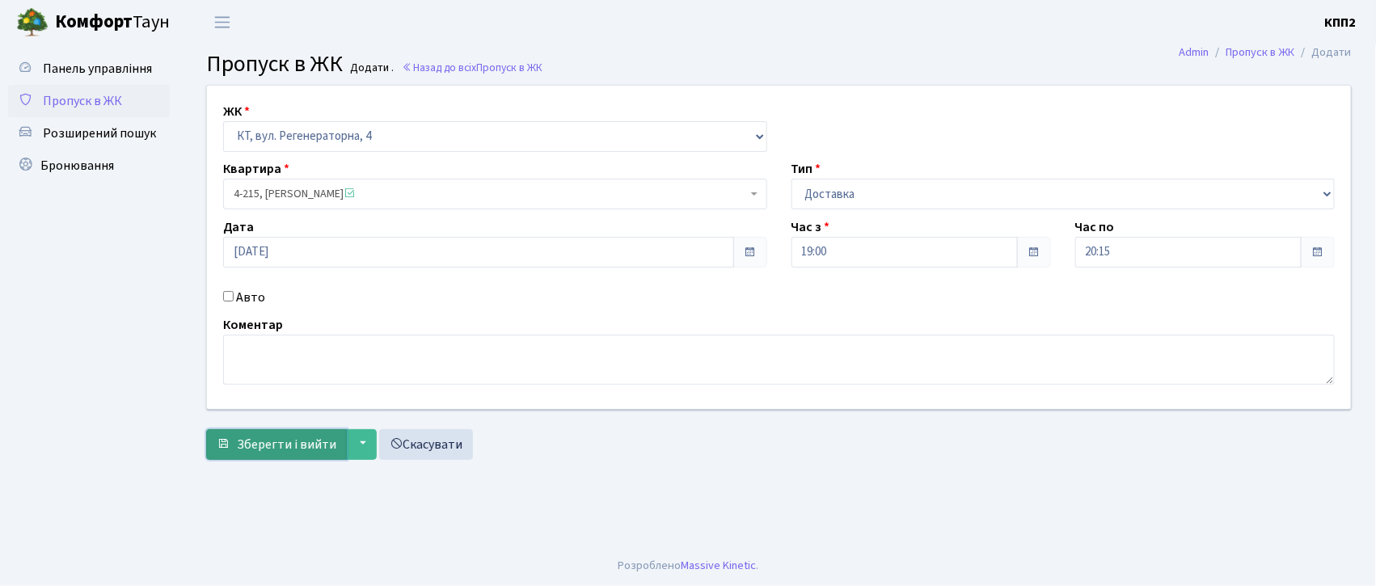
click at [260, 436] on span "Зберегти і вийти" at bounding box center [286, 445] width 99 height 18
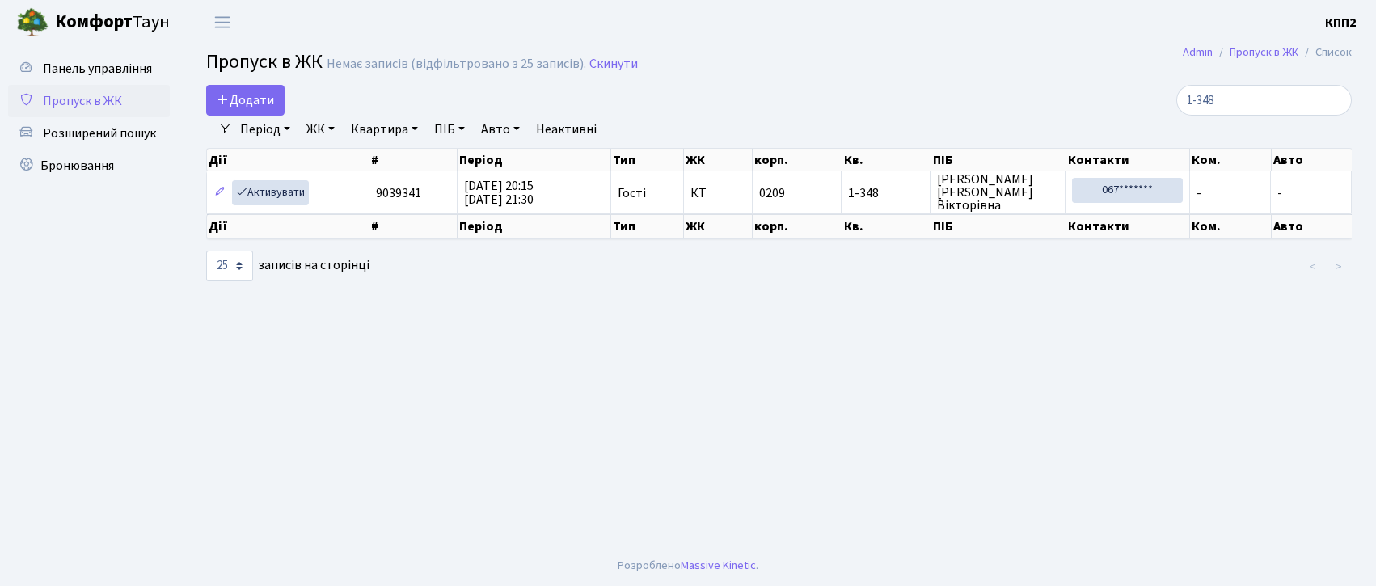
select select "25"
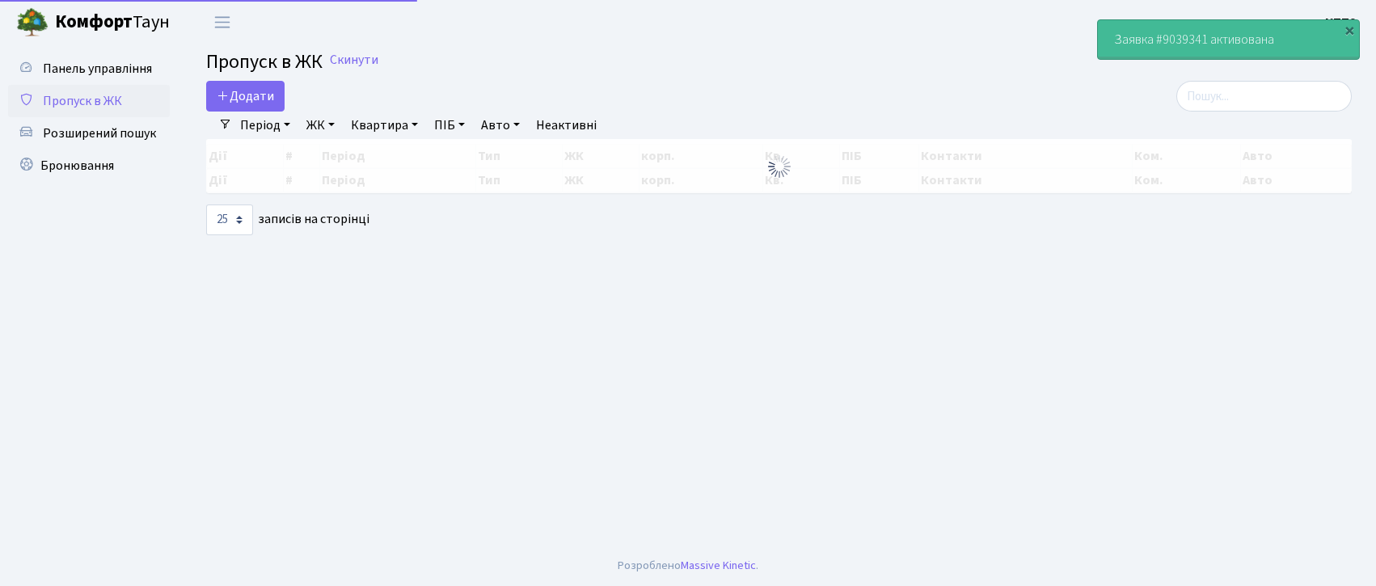
select select "25"
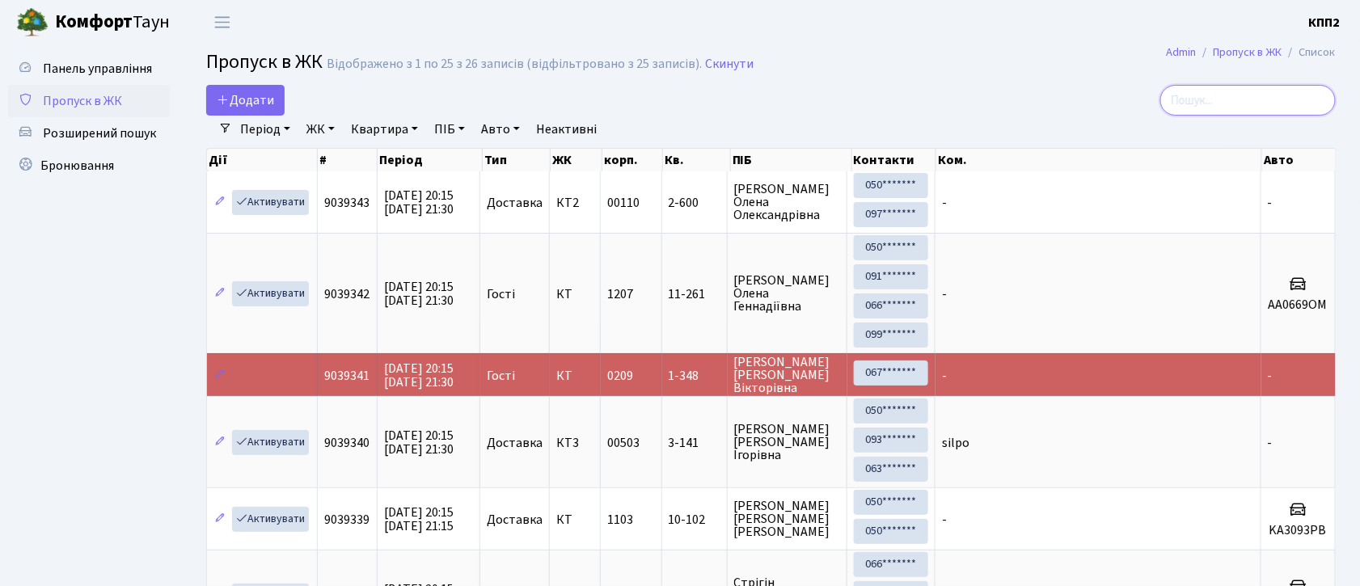
click at [1236, 104] on input "search" at bounding box center [1247, 100] width 175 height 31
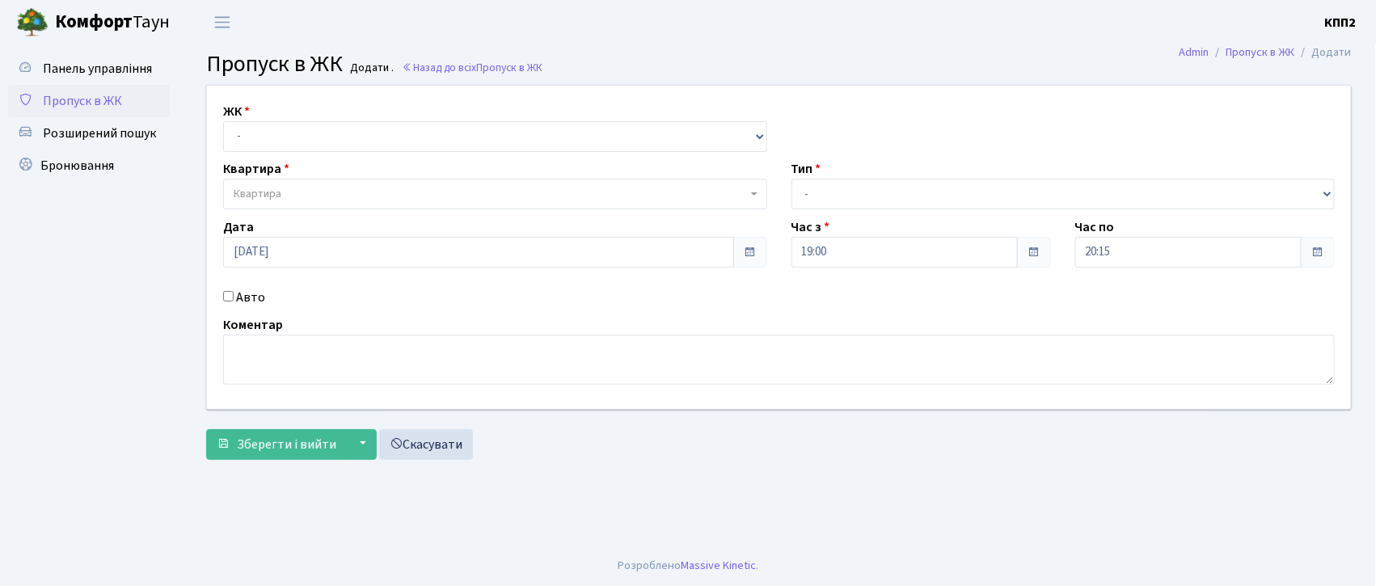
click at [240, 289] on label "Авто" at bounding box center [250, 297] width 29 height 19
click at [234, 291] on input "Авто" at bounding box center [228, 296] width 11 height 11
checkbox input "true"
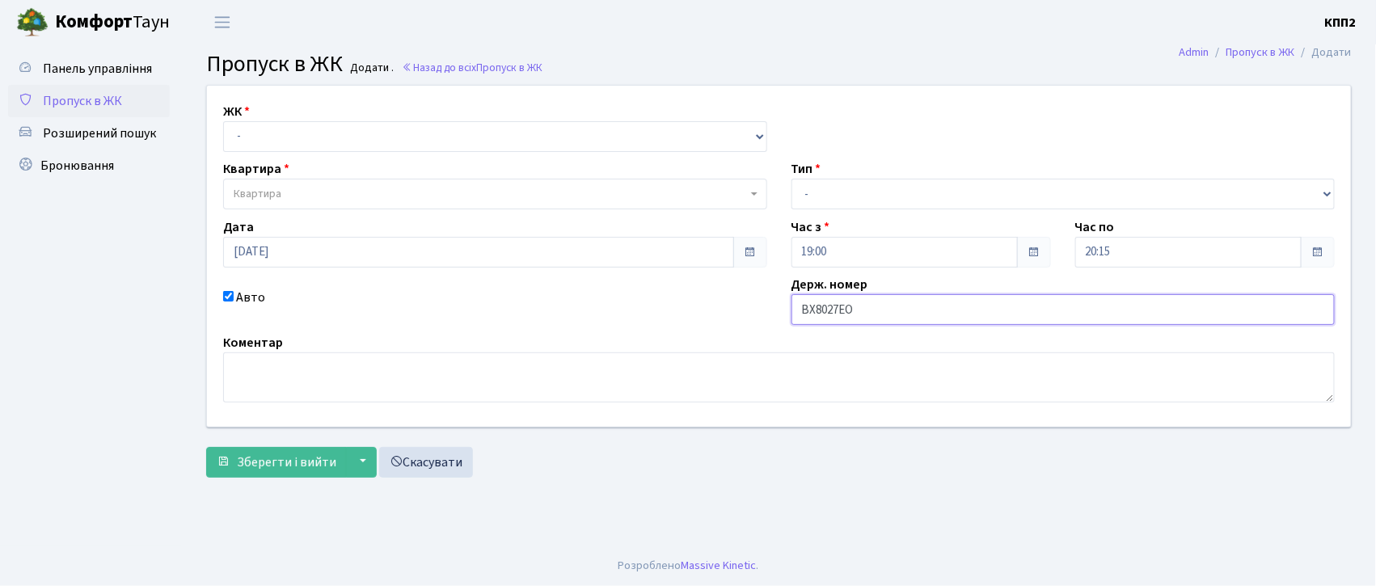
type input "ВХ8027ЕО"
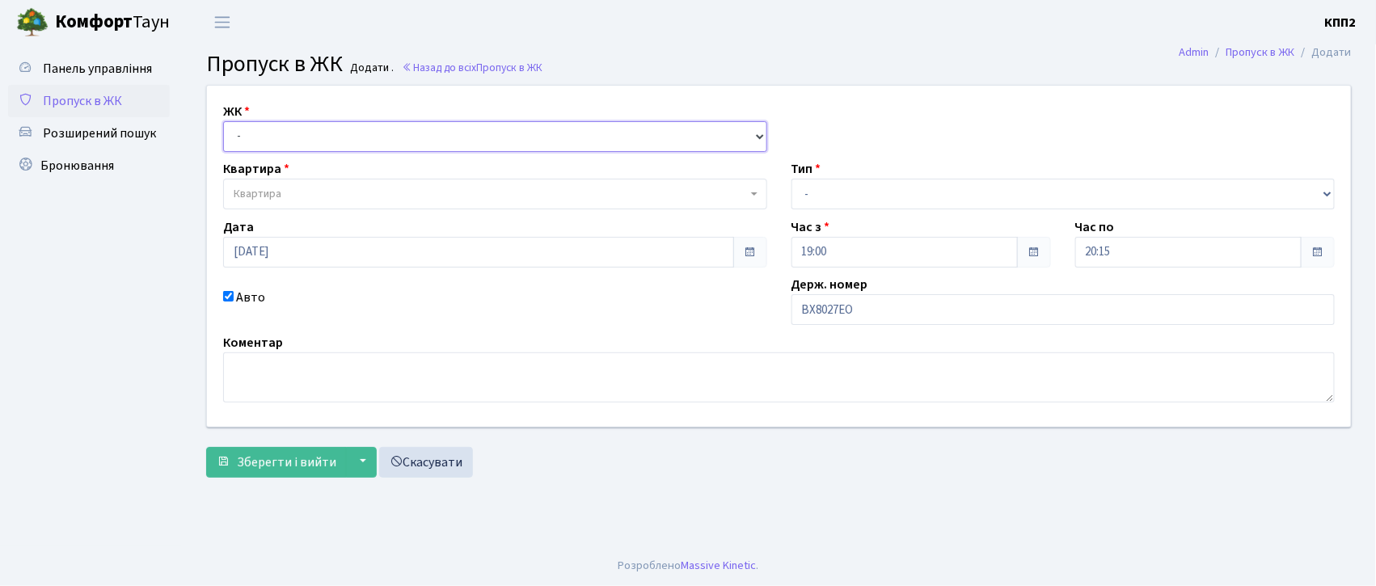
click at [328, 133] on select "- КТ, вул. Регенераторна, 4 КТ2, просп. Соборності, 17 КТ3, вул. Березнева, 16 …" at bounding box center [495, 136] width 544 height 31
select select "271"
click at [223, 121] on select "- КТ, вул. Регенераторна, 4 КТ2, просп. Соборності, 17 КТ3, вул. Березнева, 16 …" at bounding box center [495, 136] width 544 height 31
select select
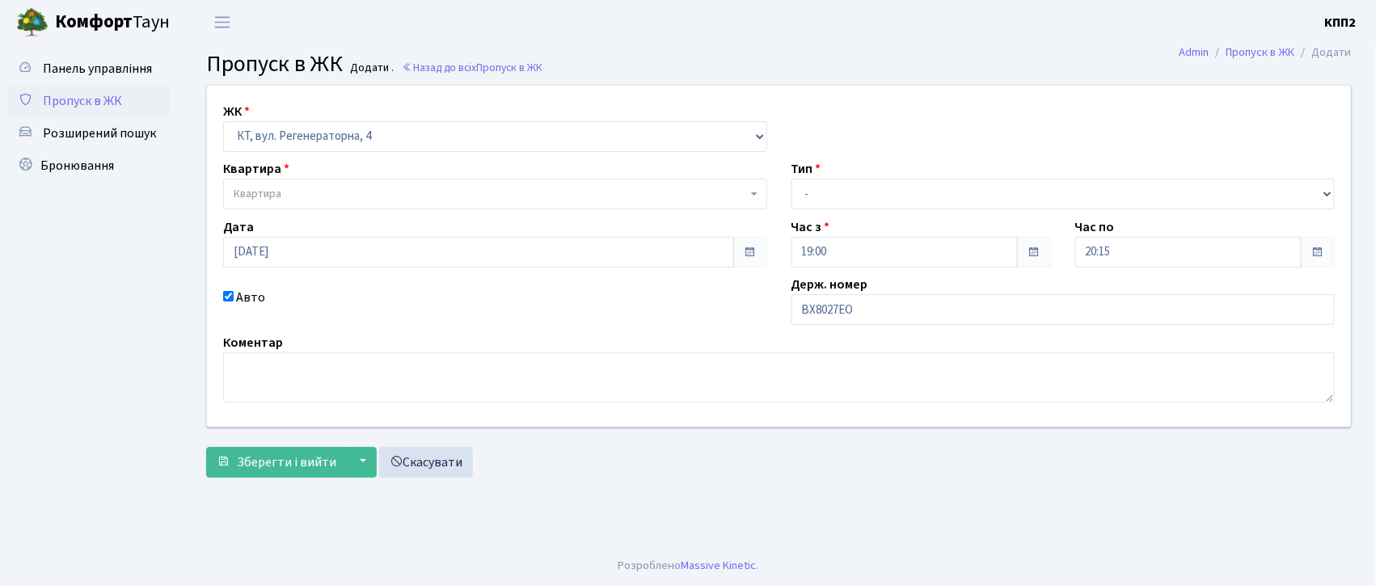
click at [334, 201] on span "Квартира" at bounding box center [490, 194] width 513 height 16
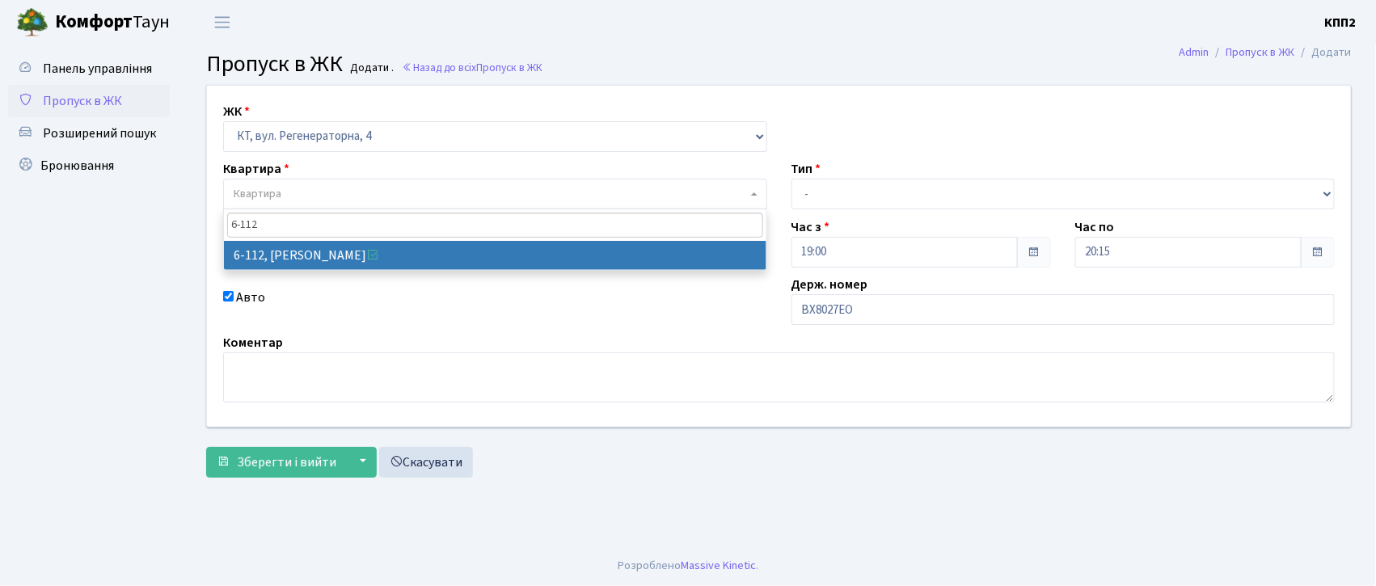
type input "6-112"
select select "5248"
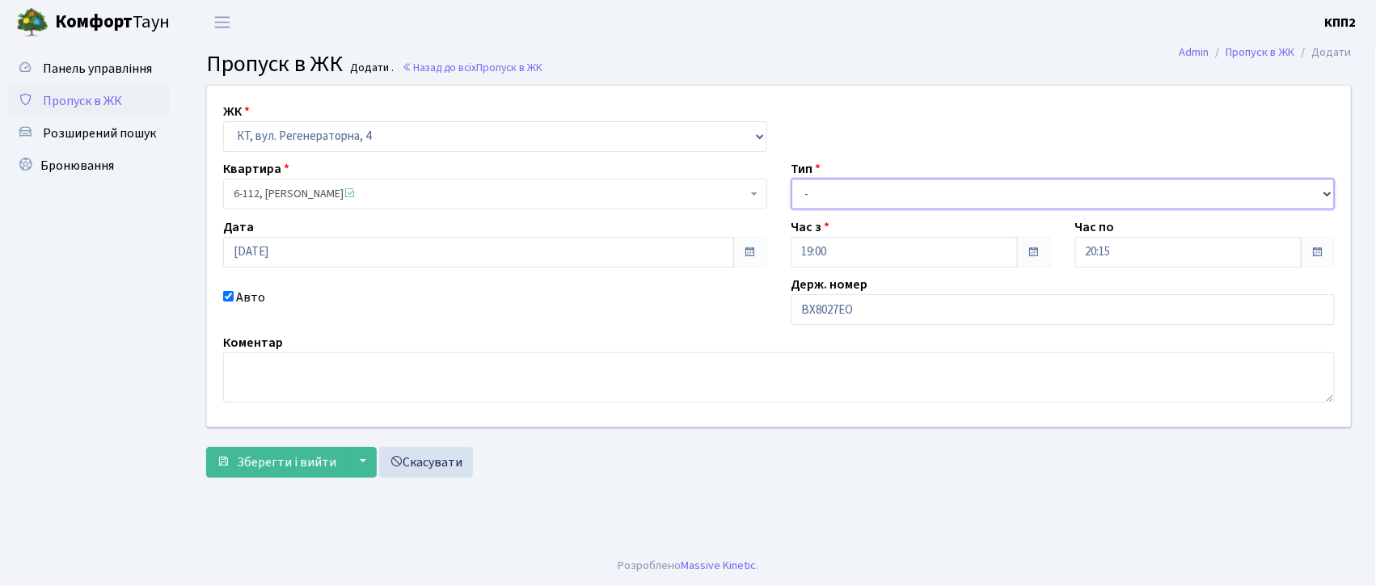
click at [849, 192] on select "- Доставка Таксі Гості Сервіс" at bounding box center [1064, 194] width 544 height 31
select select "2"
click at [792, 179] on select "- Доставка Таксі Гості Сервіс" at bounding box center [1064, 194] width 544 height 31
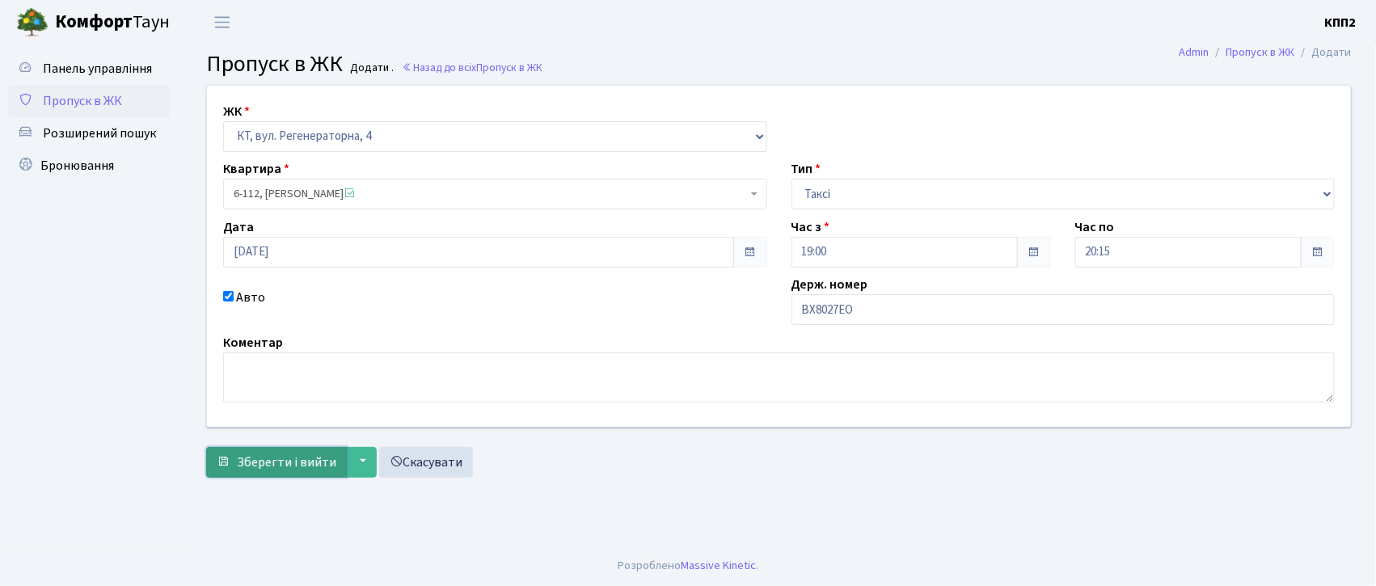
click at [262, 457] on span "Зберегти і вийти" at bounding box center [286, 463] width 99 height 18
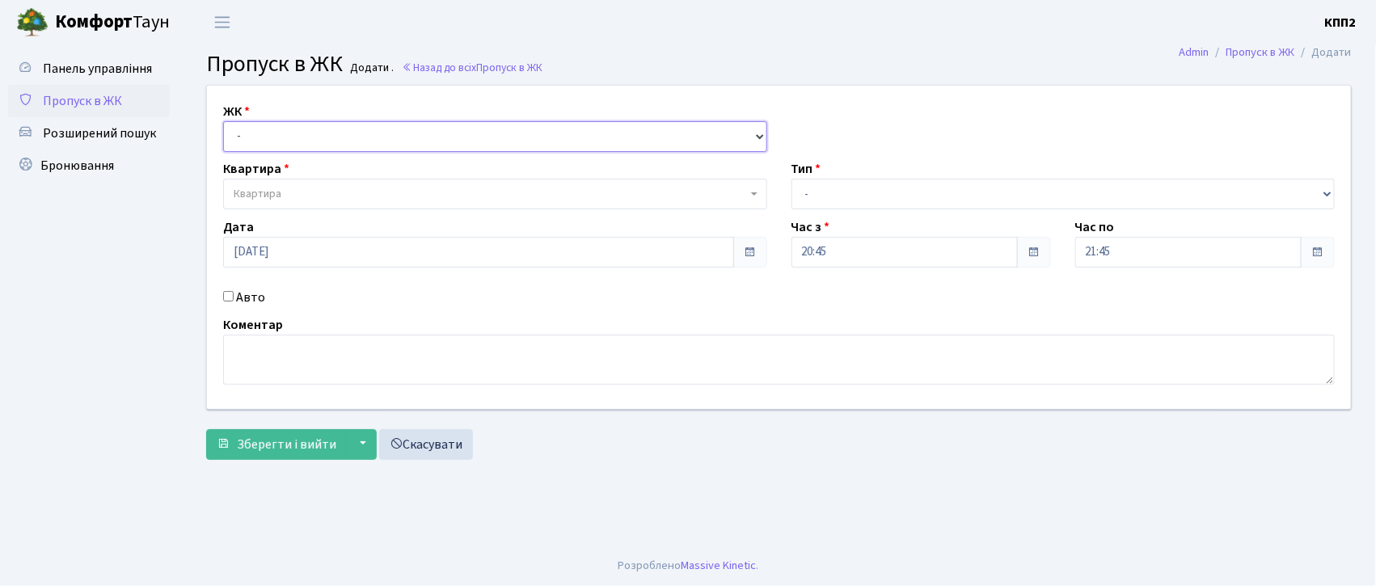
click at [233, 140] on select "- КТ, вул. Регенераторна, 4 КТ2, просп. [STREET_ADDRESS] [STREET_ADDRESS] [PERS…" at bounding box center [495, 136] width 544 height 31
select select "271"
click at [223, 121] on select "- КТ, вул. Регенераторна, 4 КТ2, просп. [STREET_ADDRESS] [STREET_ADDRESS] [PERS…" at bounding box center [495, 136] width 544 height 31
select select
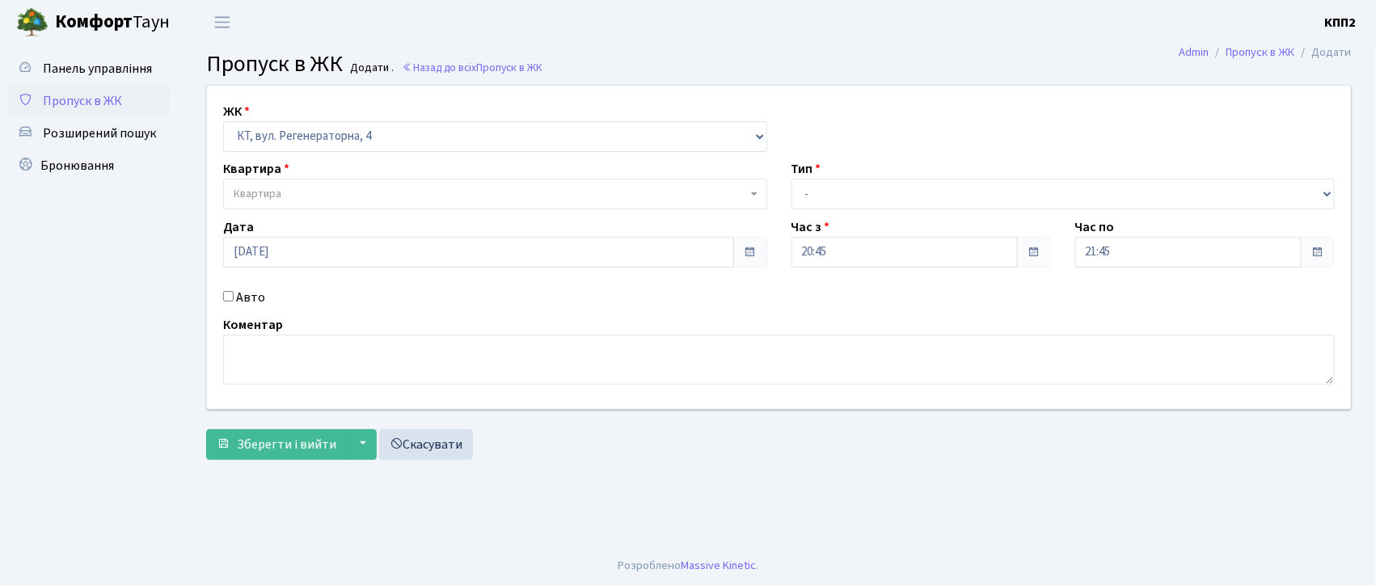
click at [282, 192] on span "Квартира" at bounding box center [490, 194] width 513 height 16
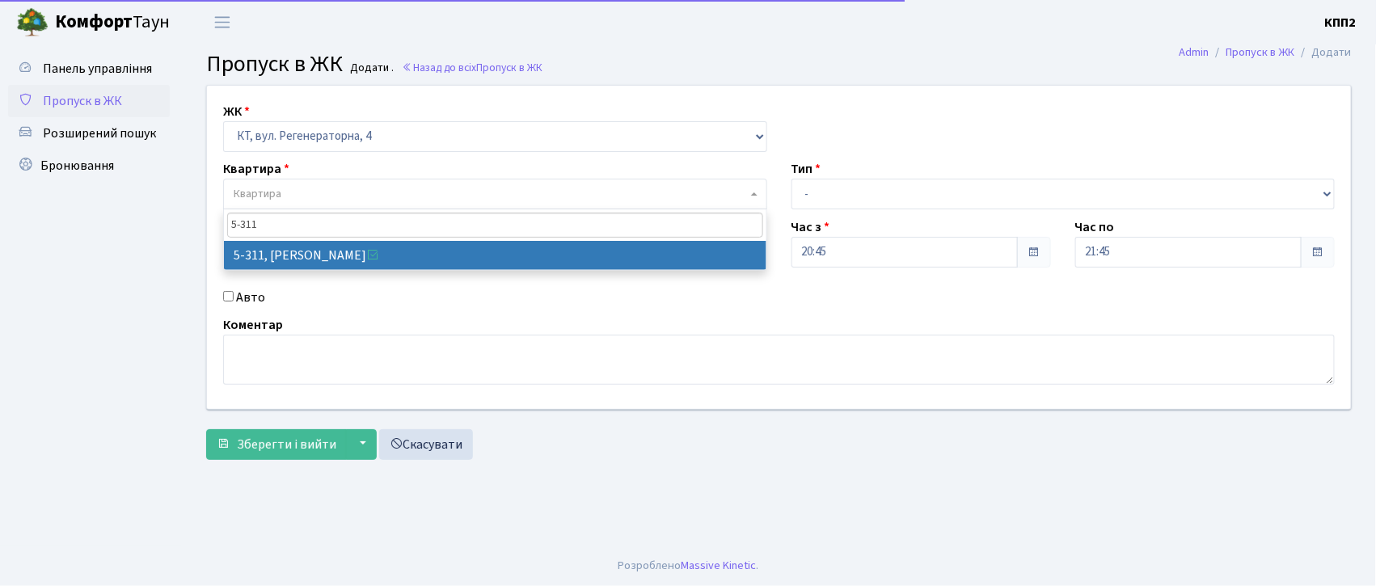
type input "5-311"
select select "2234"
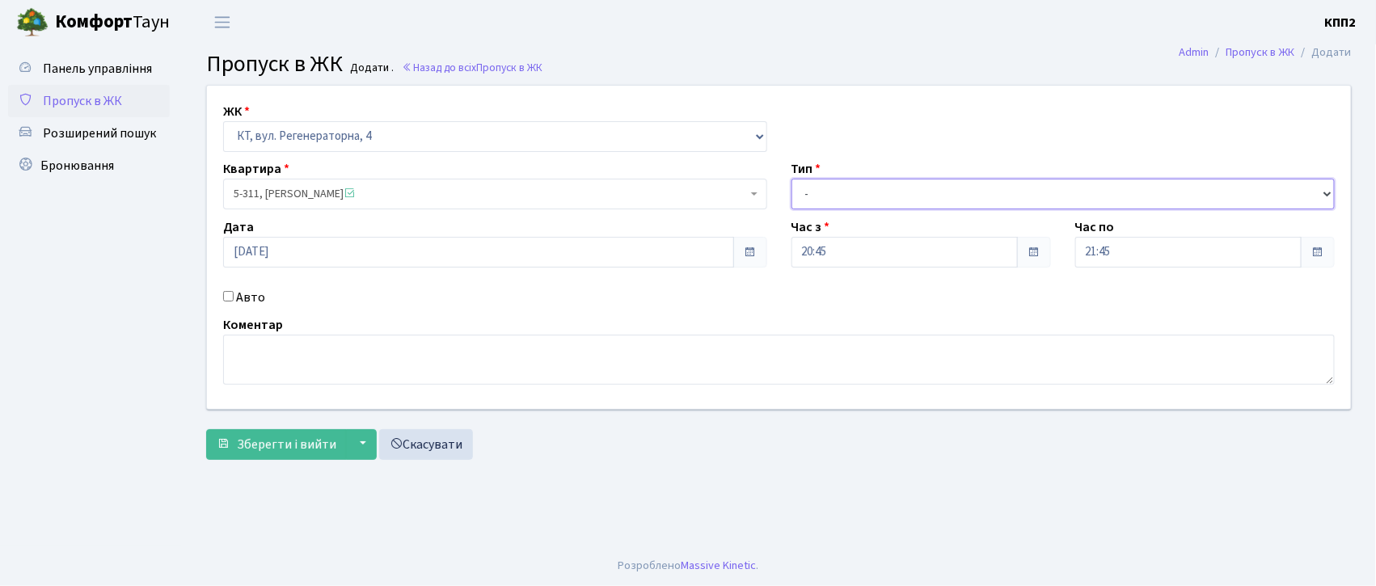
click at [1023, 192] on select "- Доставка Таксі Гості Сервіс" at bounding box center [1064, 194] width 544 height 31
select select "1"
click at [792, 179] on select "- Доставка Таксі Гості Сервіс" at bounding box center [1064, 194] width 544 height 31
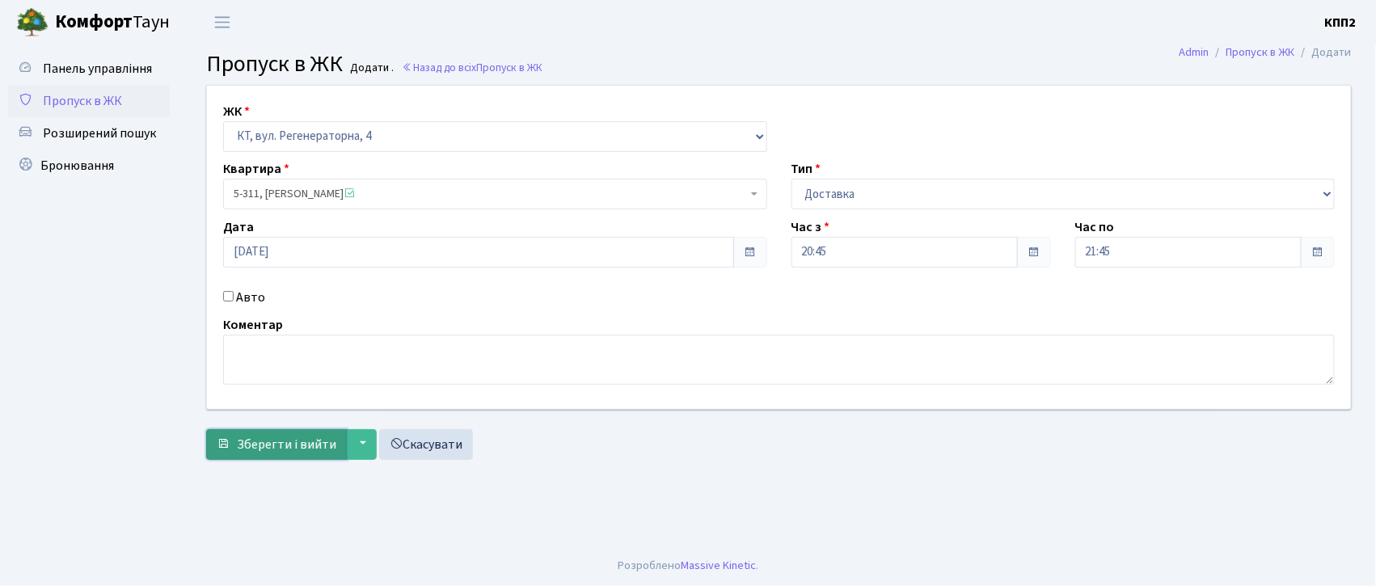
click at [253, 444] on span "Зберегти і вийти" at bounding box center [286, 445] width 99 height 18
click at [236, 298] on label "Авто" at bounding box center [250, 297] width 29 height 19
click at [234, 298] on input "Авто" at bounding box center [228, 296] width 11 height 11
checkbox input "true"
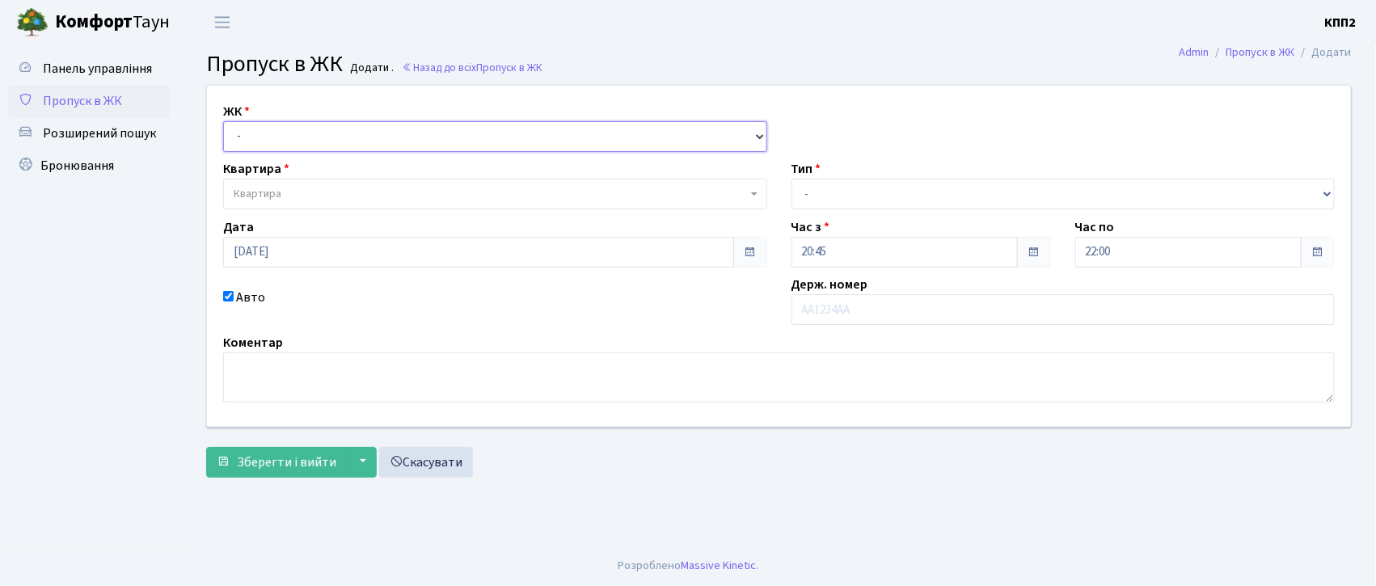
drag, startPoint x: 296, startPoint y: 137, endPoint x: 292, endPoint y: 147, distance: 11.3
click at [296, 137] on select "- КТ, вул. Регенераторна, 4 КТ2, просп. Соборності, 17 КТ3, вул. Березнева, 16 …" at bounding box center [495, 136] width 544 height 31
select select "295"
click at [223, 121] on select "- КТ, вул. Регенераторна, 4 КТ2, просп. [STREET_ADDRESS] [STREET_ADDRESS] [PERS…" at bounding box center [495, 136] width 544 height 31
select select
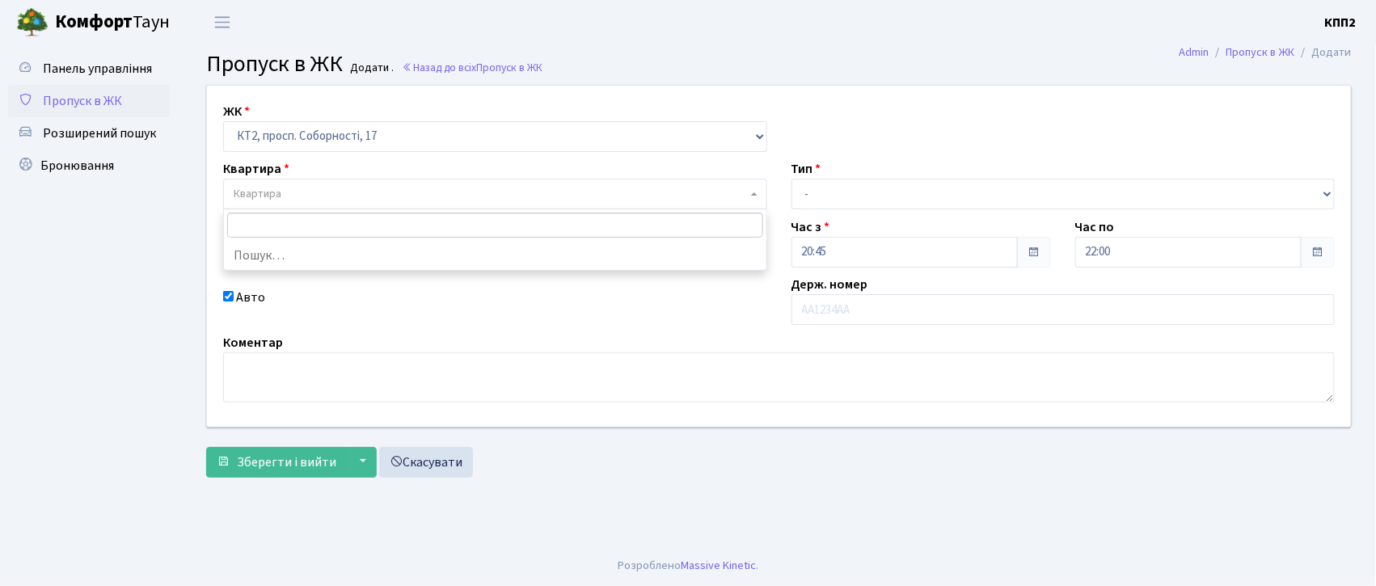
drag, startPoint x: 299, startPoint y: 195, endPoint x: 289, endPoint y: 197, distance: 10.0
click at [298, 195] on span "Квартира" at bounding box center [490, 194] width 513 height 16
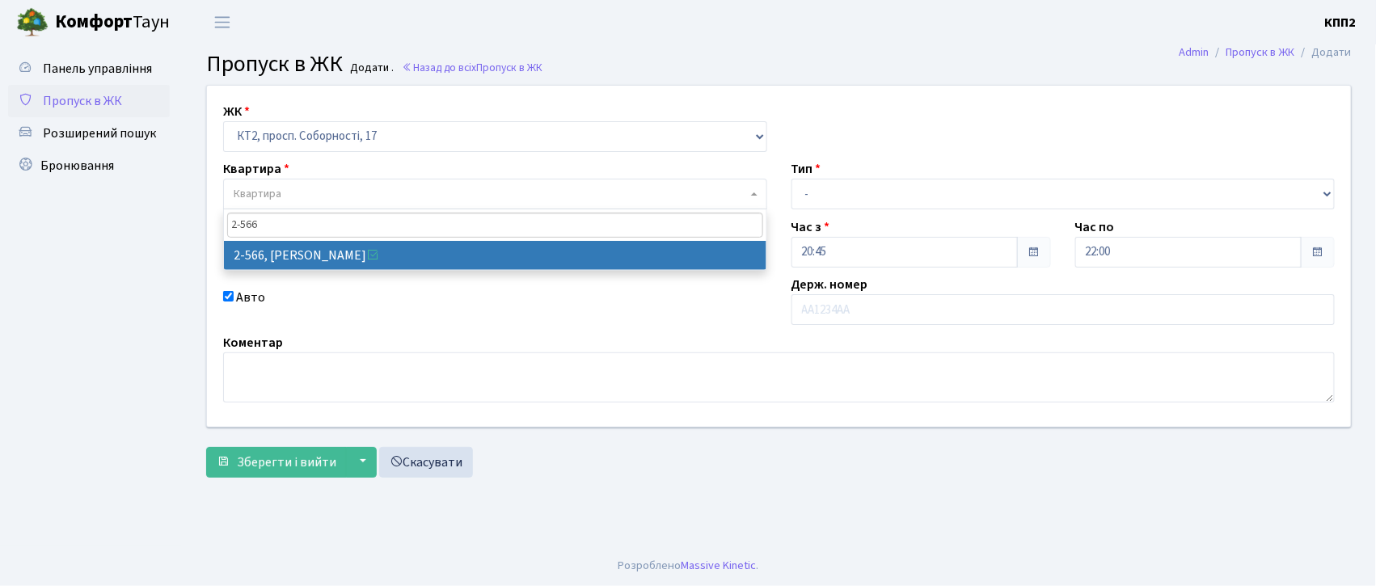
type input "2-566"
select select "15616"
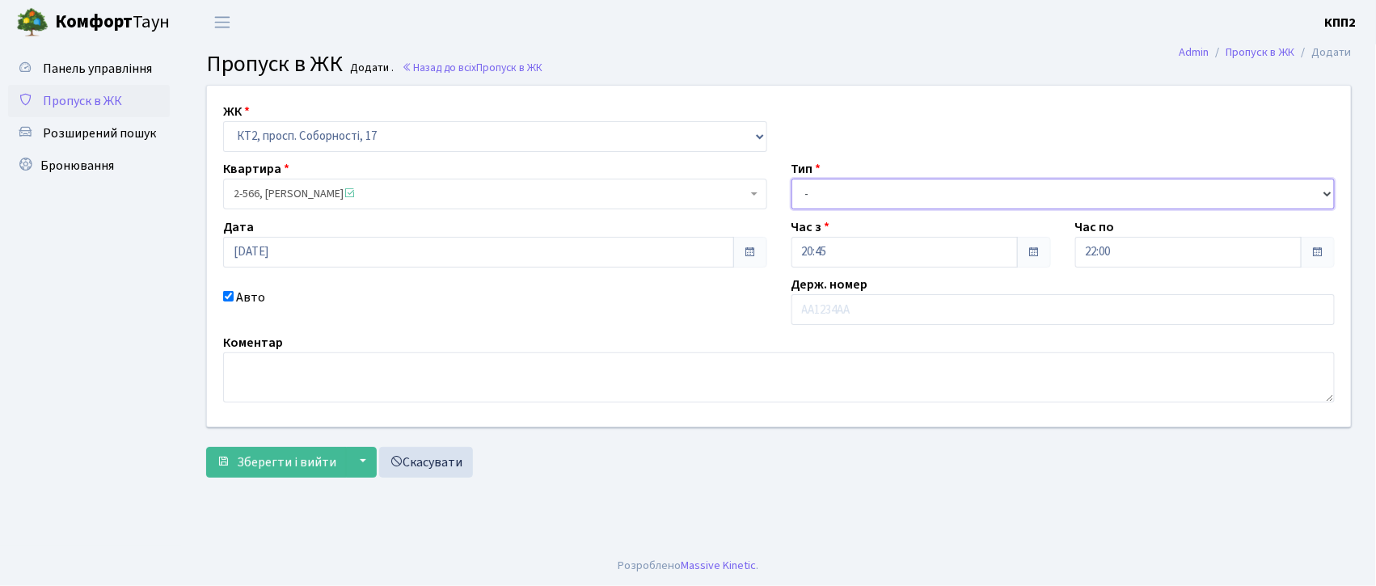
click at [801, 188] on select "- Доставка Таксі Гості Сервіс" at bounding box center [1064, 194] width 544 height 31
select select "1"
click at [792, 179] on select "- Доставка Таксі Гості Сервіс" at bounding box center [1064, 194] width 544 height 31
click at [244, 294] on label "Авто" at bounding box center [250, 297] width 29 height 19
click at [234, 294] on input "Авто" at bounding box center [228, 296] width 11 height 11
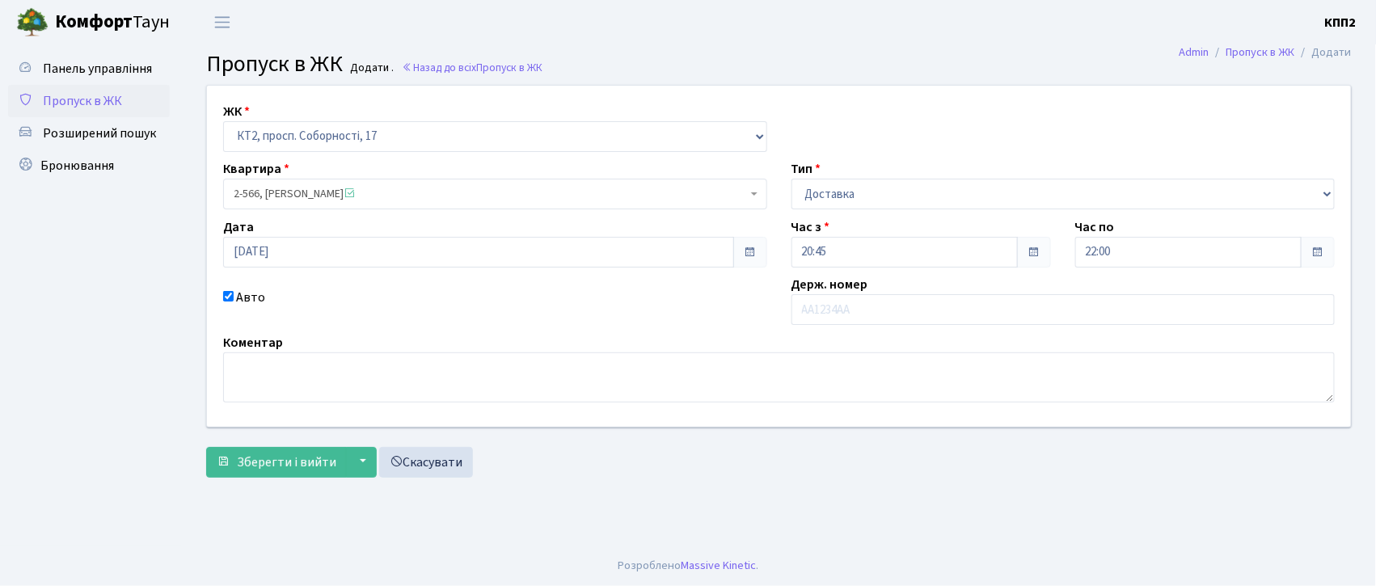
checkbox input "false"
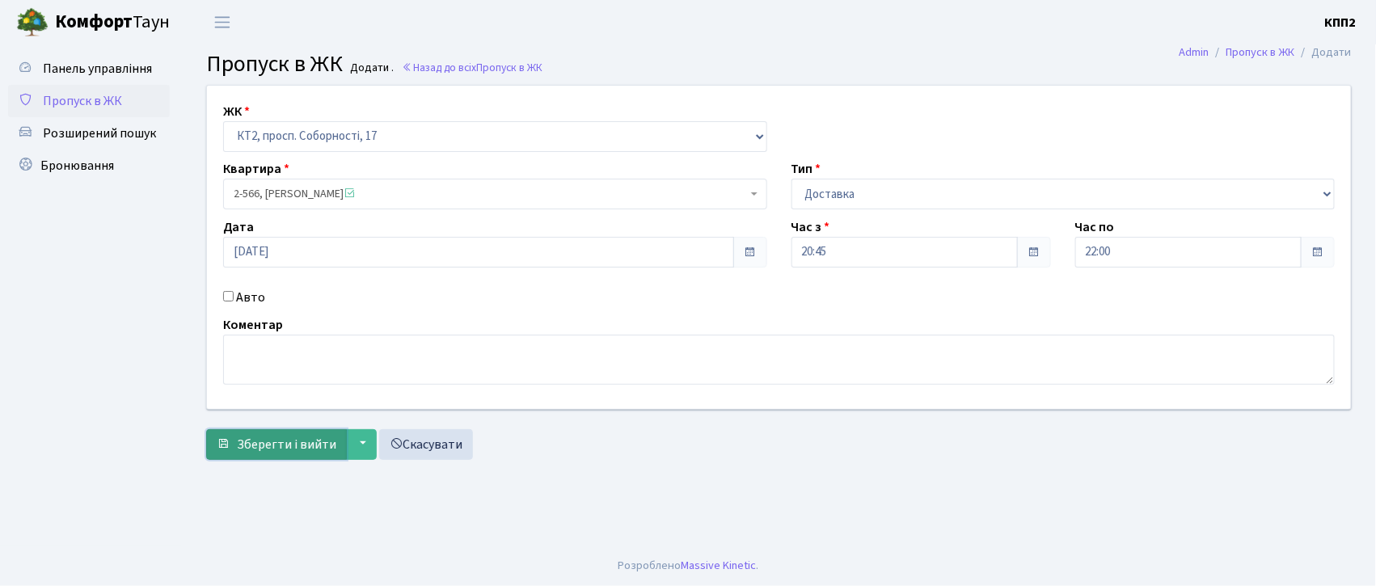
click at [257, 437] on span "Зберегти і вийти" at bounding box center [286, 445] width 99 height 18
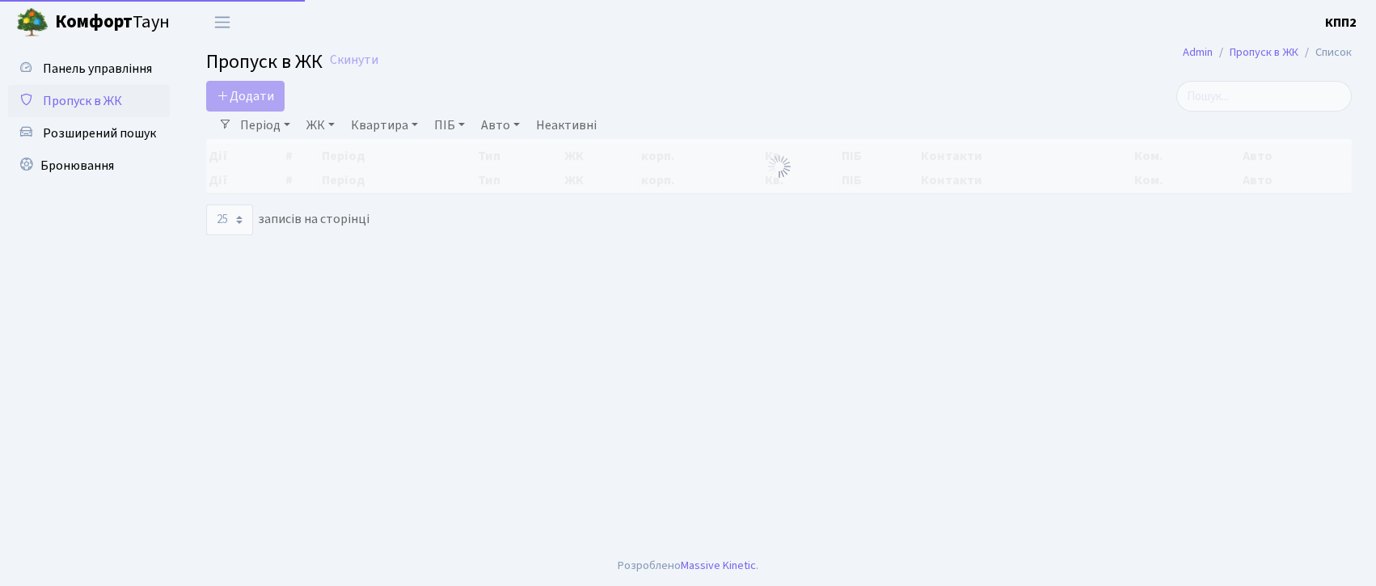
select select "25"
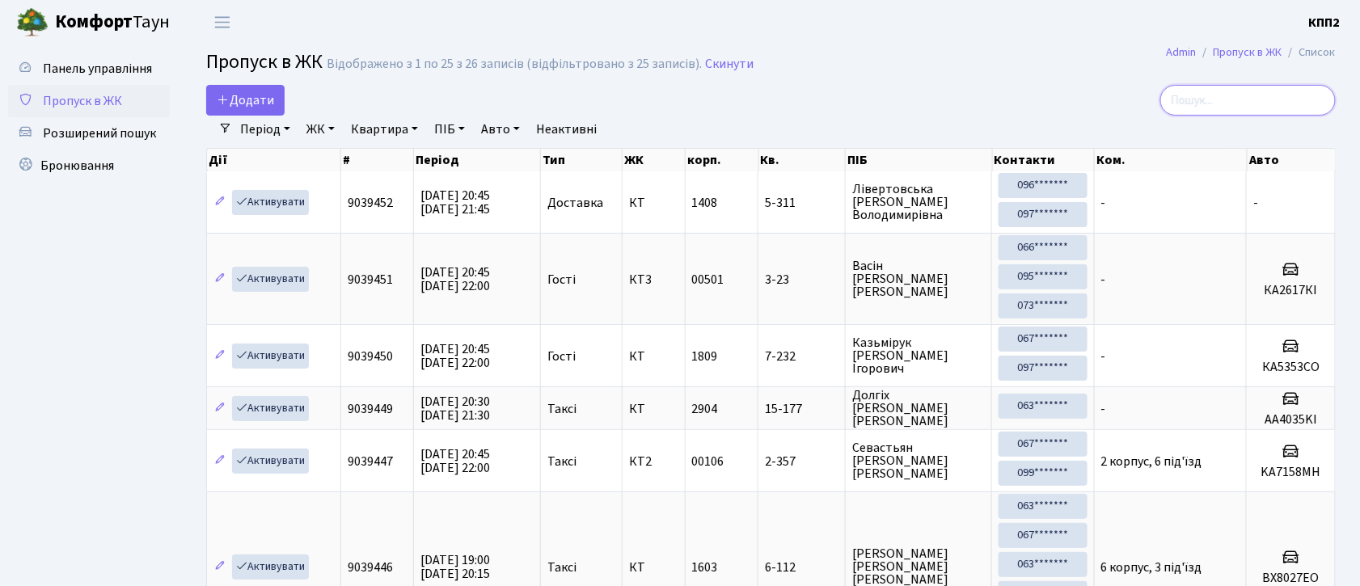
click at [1219, 100] on input "search" at bounding box center [1247, 100] width 175 height 31
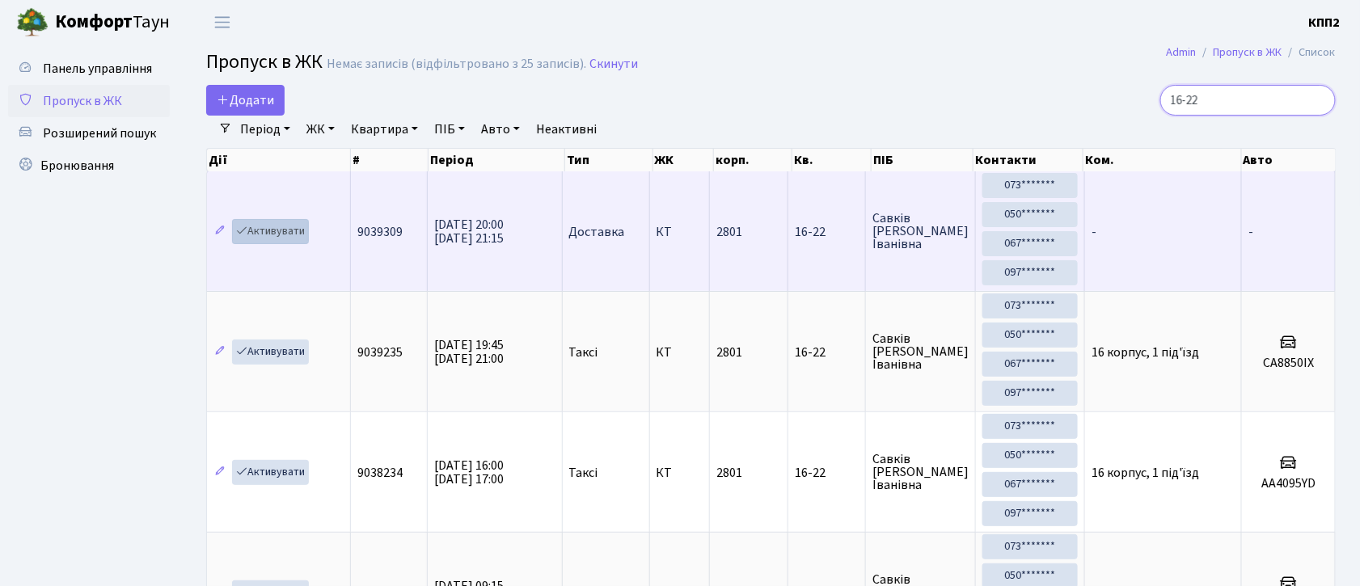
type input "16-22"
click at [267, 230] on link "Активувати" at bounding box center [270, 231] width 77 height 25
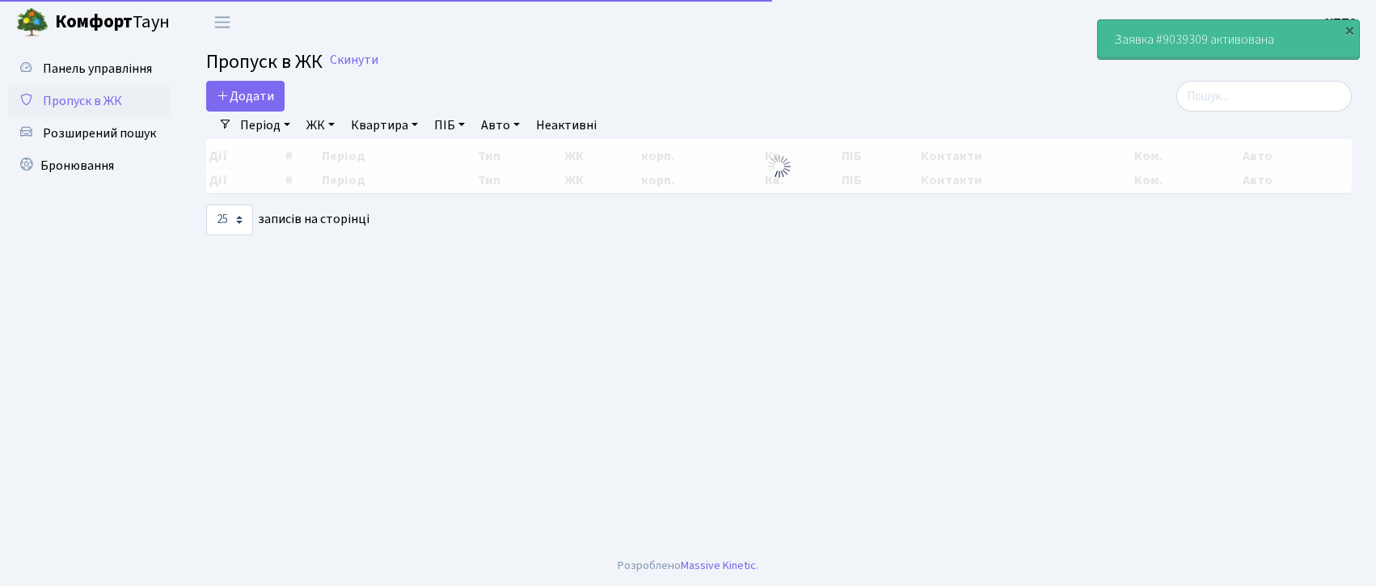
select select "25"
click at [1236, 105] on input "search" at bounding box center [1264, 96] width 175 height 31
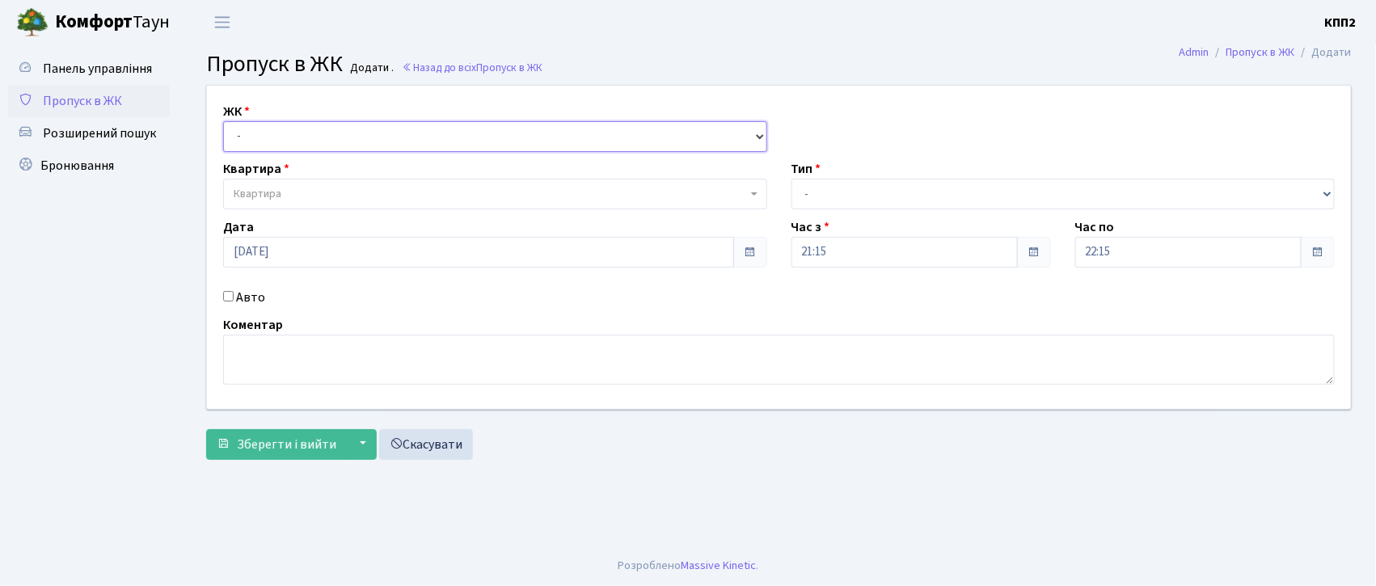
drag, startPoint x: 323, startPoint y: 133, endPoint x: 324, endPoint y: 144, distance: 11.4
click at [323, 133] on select "- КТ, вул. Регенераторна, 4 КТ2, просп. [STREET_ADDRESS] [STREET_ADDRESS] [PERS…" at bounding box center [495, 136] width 544 height 31
select select "271"
click at [223, 121] on select "- КТ, вул. Регенераторна, 4 КТ2, просп. Соборності, 17 КТ3, вул. Березнева, 16 …" at bounding box center [495, 136] width 544 height 31
select select
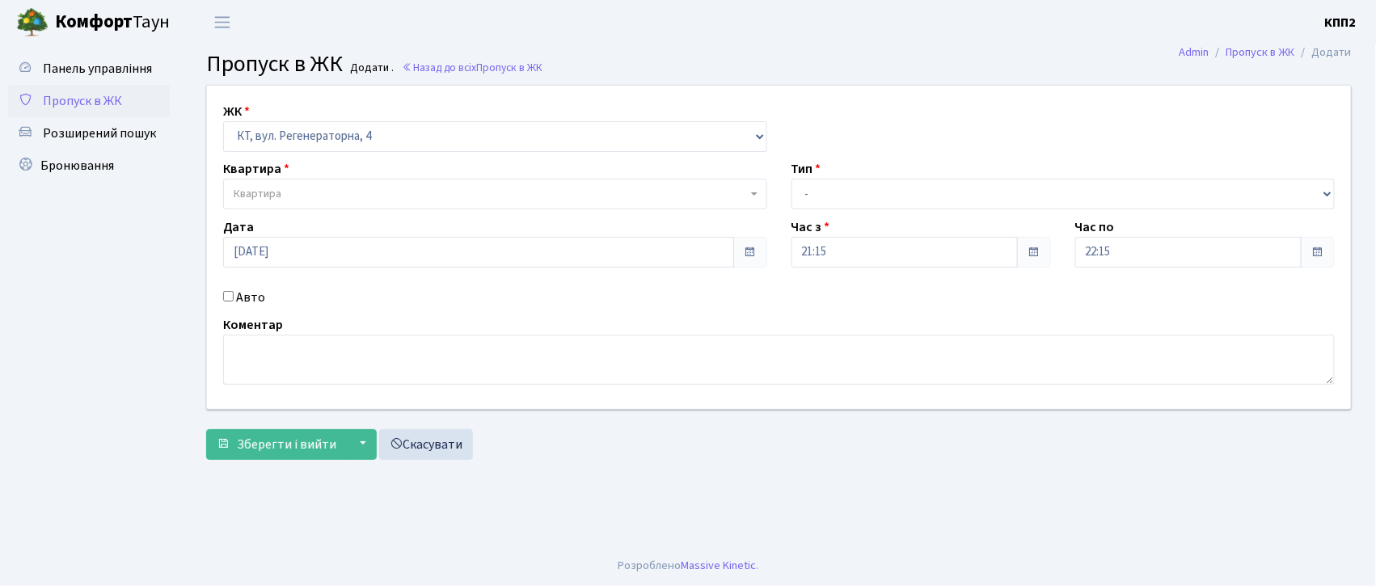
click at [243, 296] on label "Авто" at bounding box center [250, 297] width 29 height 19
click at [234, 296] on input "Авто" at bounding box center [228, 296] width 11 height 11
checkbox input "true"
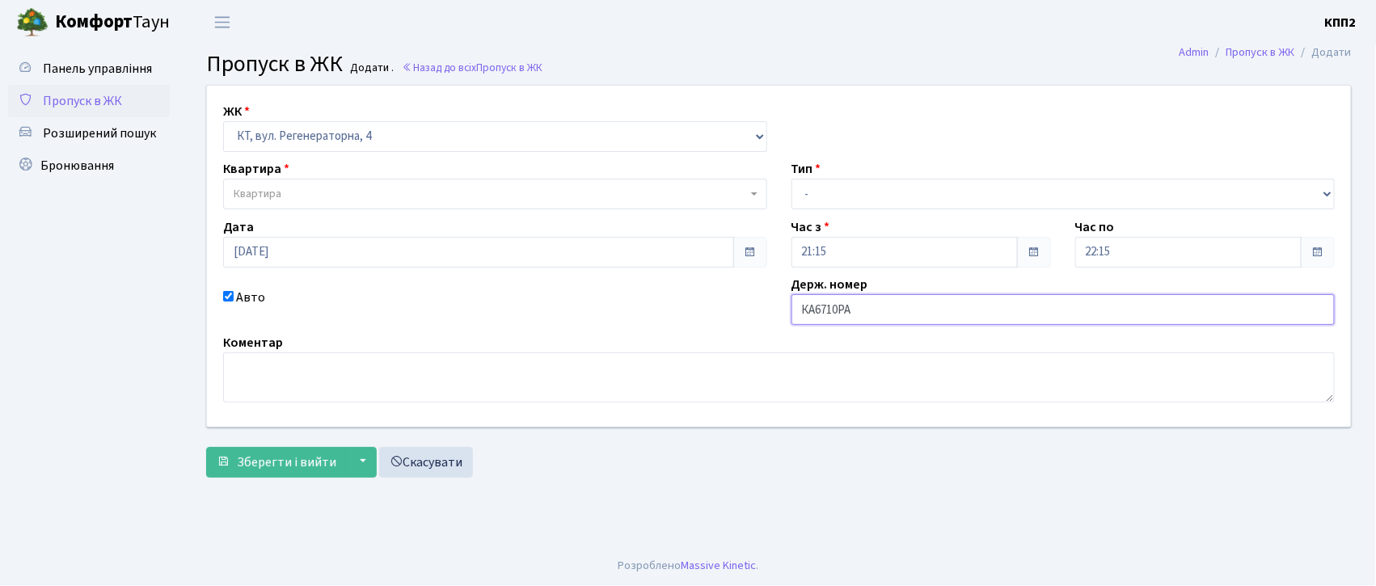
type input "КА6710РА"
click at [330, 195] on span "Квартира" at bounding box center [490, 194] width 513 height 16
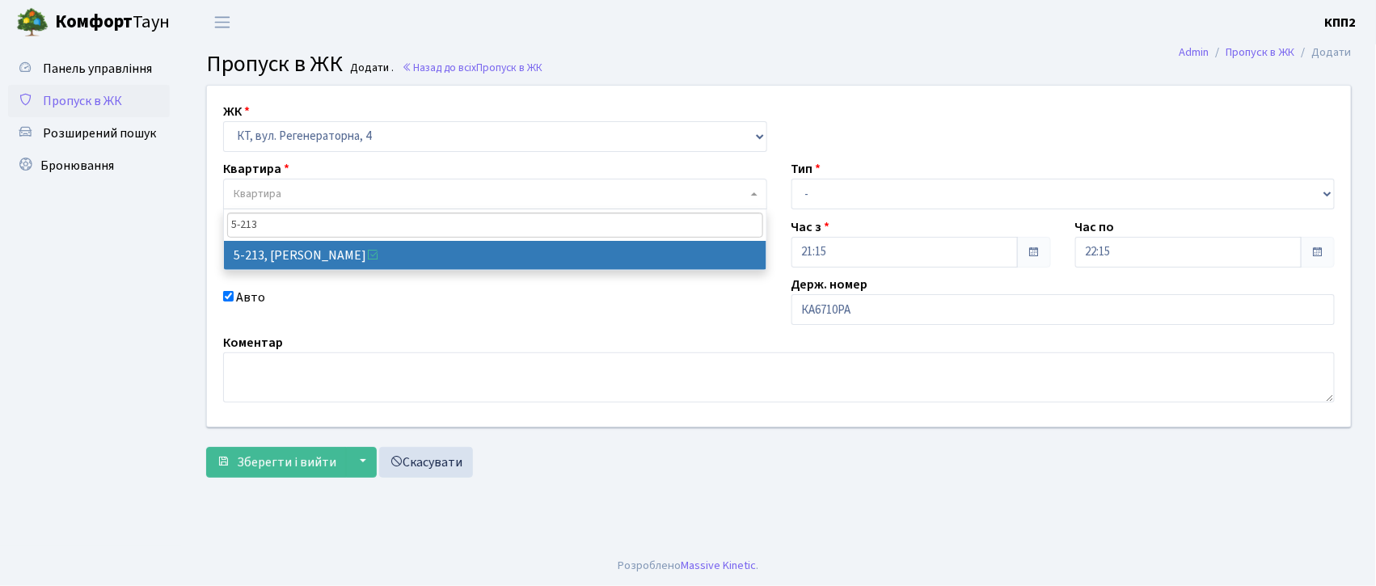
type input "5-213"
select select "2371"
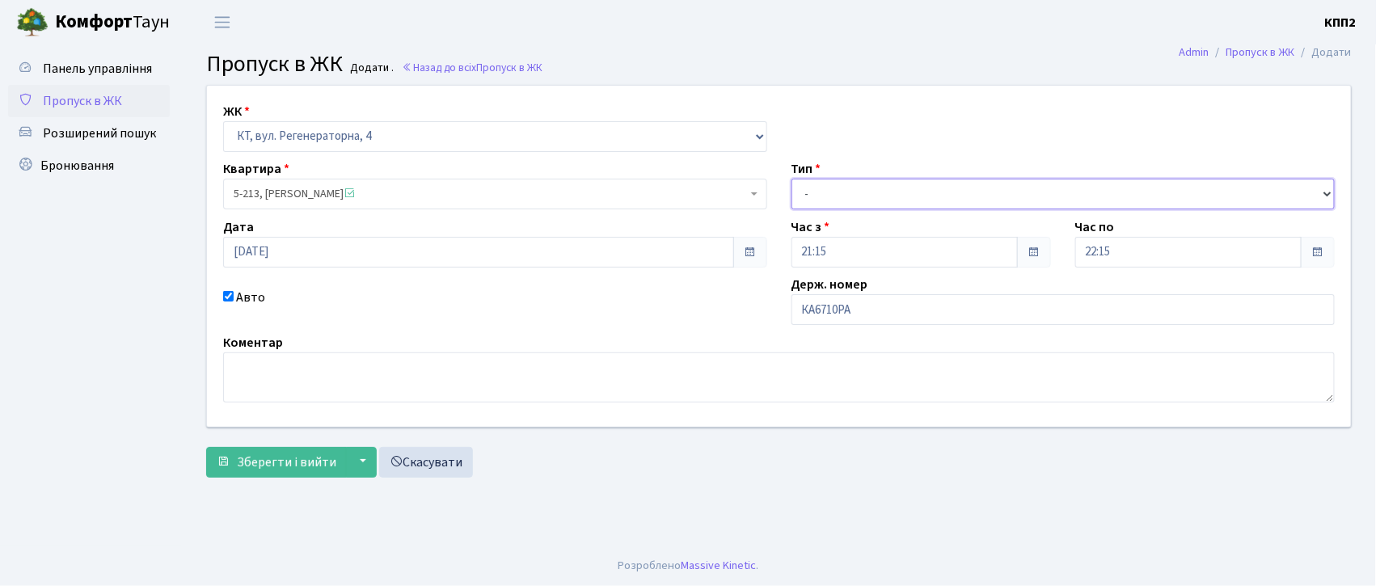
drag, startPoint x: 829, startPoint y: 192, endPoint x: 830, endPoint y: 205, distance: 13.8
click at [829, 192] on select "- Доставка Таксі Гості Сервіс" at bounding box center [1064, 194] width 544 height 31
select select "2"
click at [792, 179] on select "- Доставка Таксі Гості Сервіс" at bounding box center [1064, 194] width 544 height 31
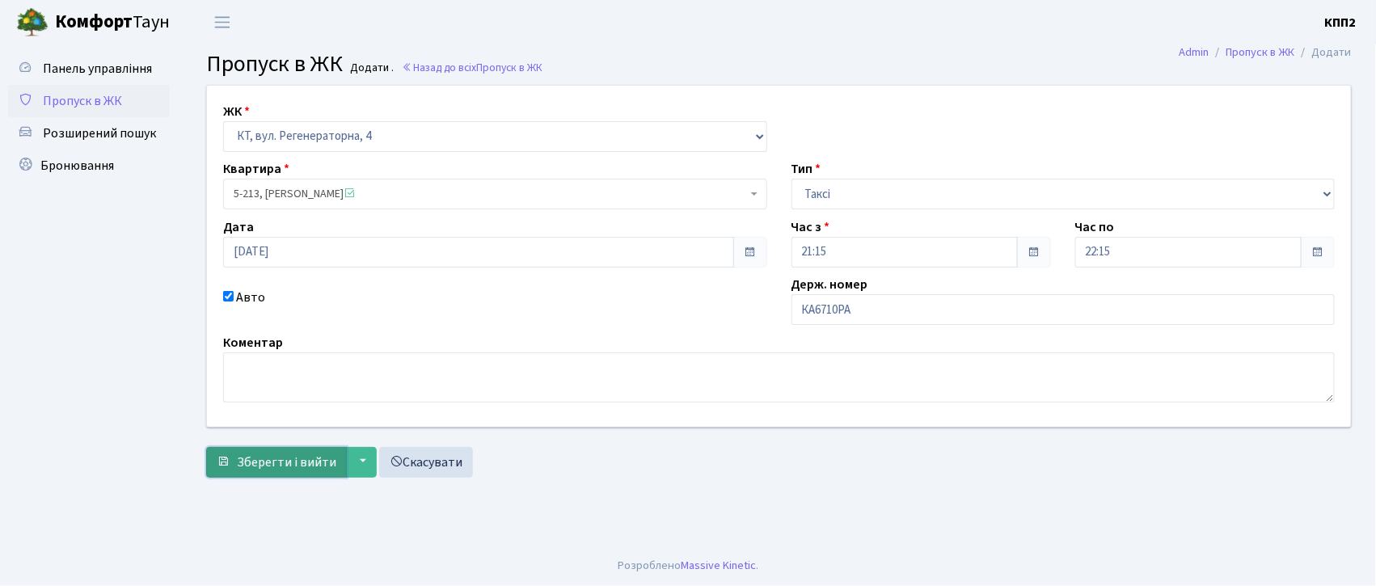
click at [257, 469] on span "Зберегти і вийти" at bounding box center [286, 463] width 99 height 18
